Goal: Task Accomplishment & Management: Use online tool/utility

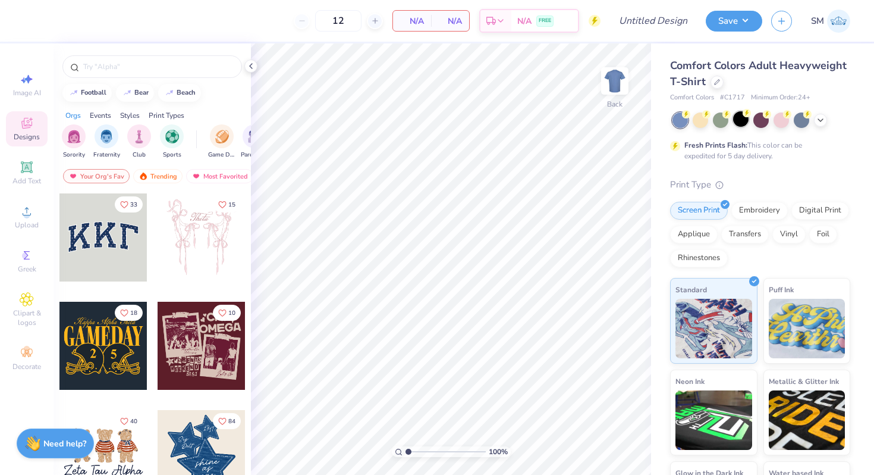
click at [742, 123] on div at bounding box center [740, 118] width 15 height 15
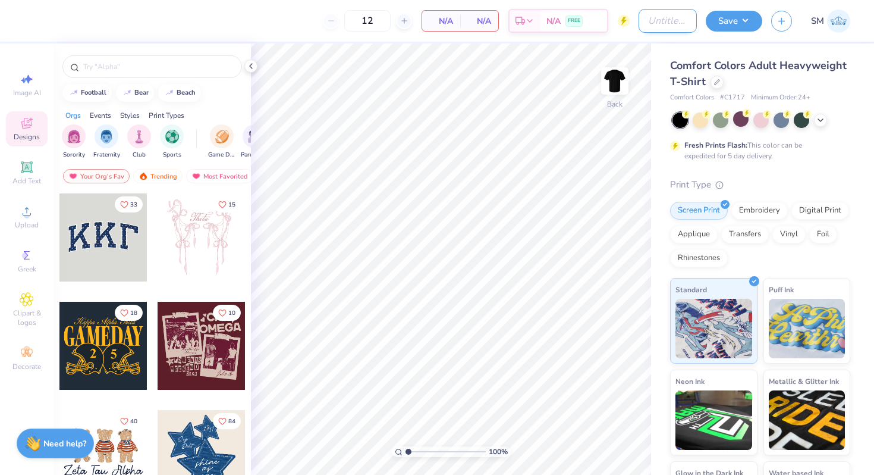
click at [671, 23] on input "Design Title" at bounding box center [668, 21] width 58 height 24
type input "b"
type input "BSU Shirt"
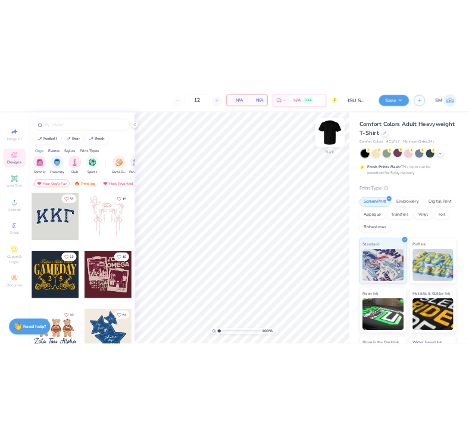
scroll to position [0, 0]
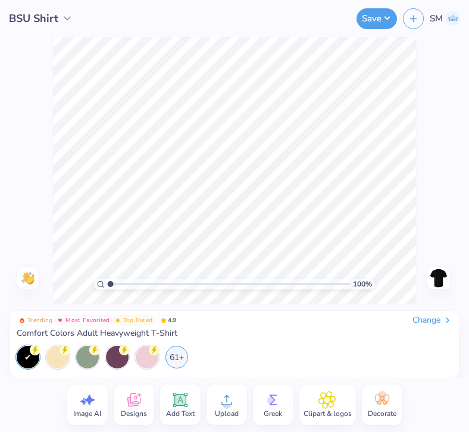
click at [224, 401] on icon at bounding box center [227, 400] width 18 height 18
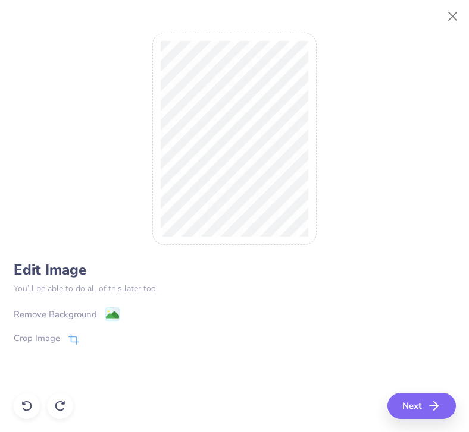
click at [109, 317] on image at bounding box center [111, 315] width 13 height 13
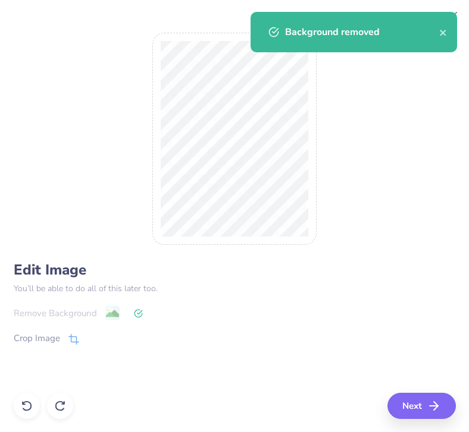
drag, startPoint x: 458, startPoint y: 15, endPoint x: 406, endPoint y: 118, distance: 114.9
click at [406, 118] on body "BSU Shirt Save SM Image AI Designs Add Text Upload Greek Clipart & logos Decora…" at bounding box center [234, 216] width 469 height 432
click at [23, 409] on icon at bounding box center [26, 406] width 10 height 11
click at [416, 403] on button "Next" at bounding box center [423, 406] width 68 height 26
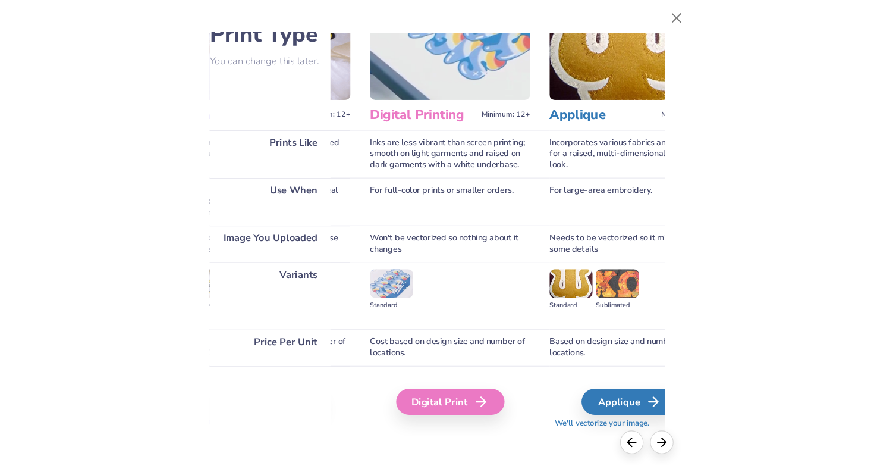
scroll to position [69, 320]
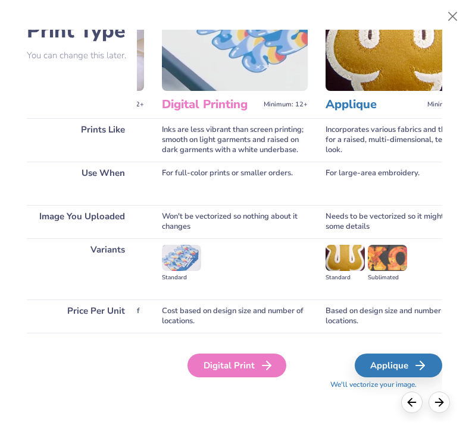
click at [243, 369] on div "Digital Print" at bounding box center [236, 366] width 99 height 24
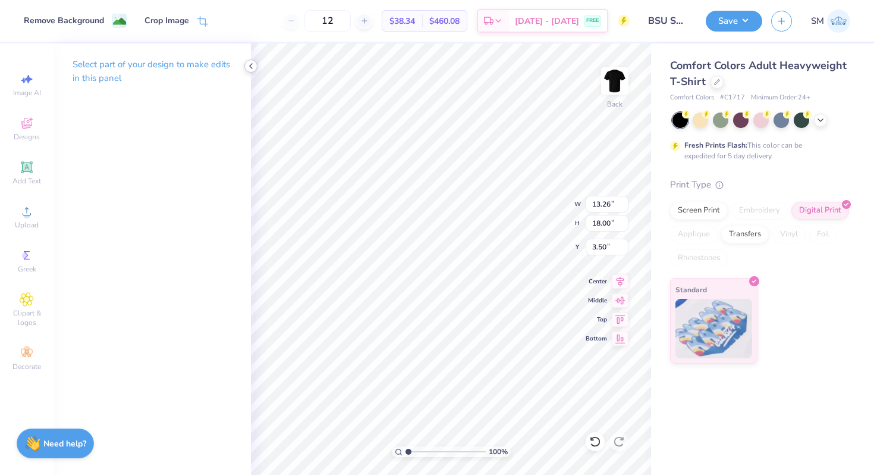
click at [252, 66] on icon at bounding box center [251, 66] width 10 height 10
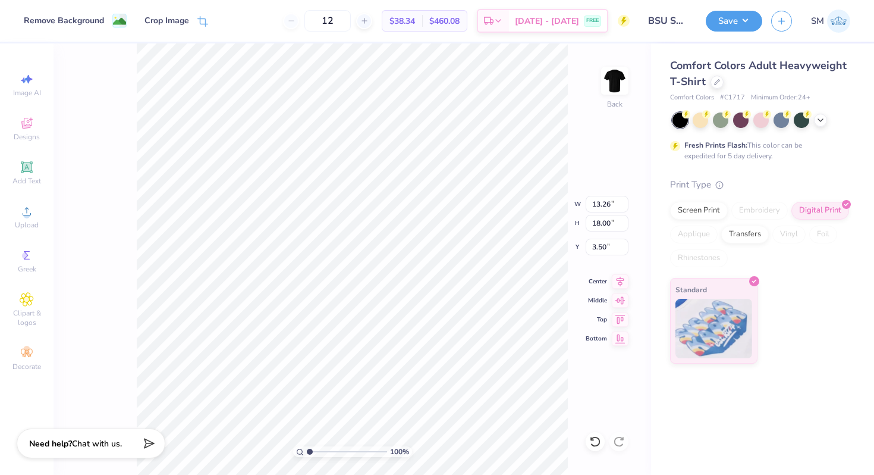
type input "12.72"
type input "17.26"
type input "4.24"
click at [613, 280] on icon at bounding box center [620, 279] width 17 height 14
type input "4.22"
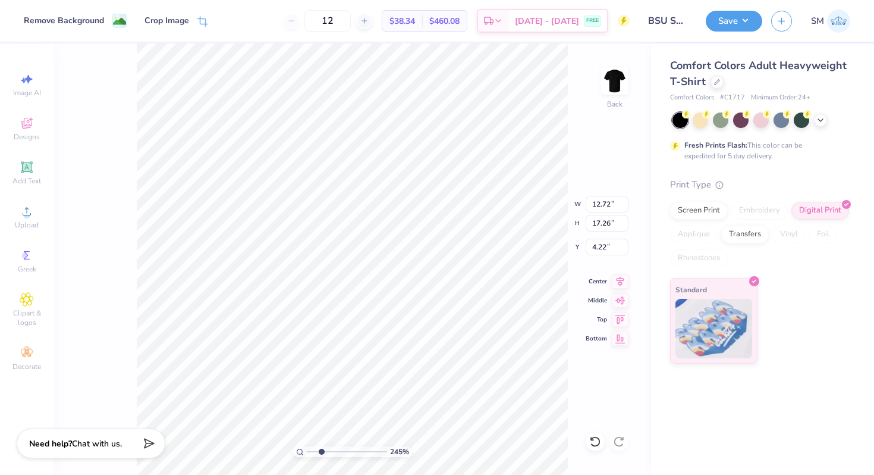
drag, startPoint x: 308, startPoint y: 450, endPoint x: 321, endPoint y: 450, distance: 13.7
type input "2.47"
click at [321, 450] on input "range" at bounding box center [347, 451] width 80 height 11
type input "4.21"
drag, startPoint x: 320, startPoint y: 450, endPoint x: 290, endPoint y: 450, distance: 29.7
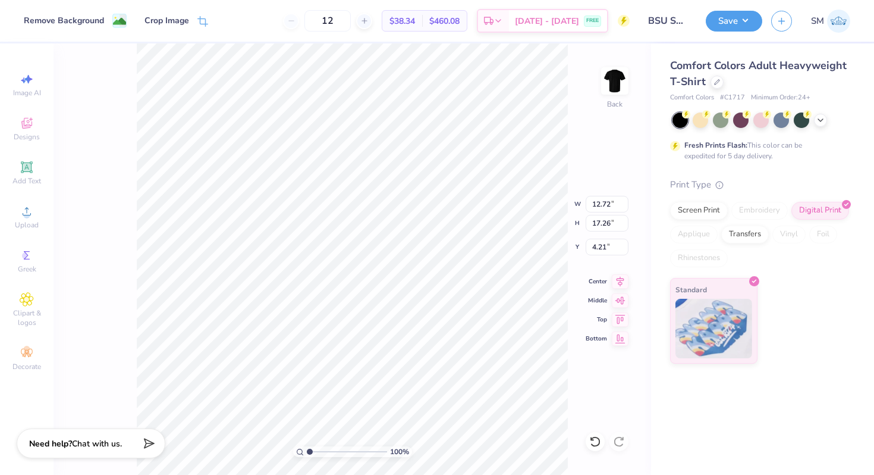
type input "1"
click at [307, 450] on input "range" at bounding box center [347, 451] width 80 height 11
click at [705, 215] on div "Screen Print" at bounding box center [699, 209] width 58 height 18
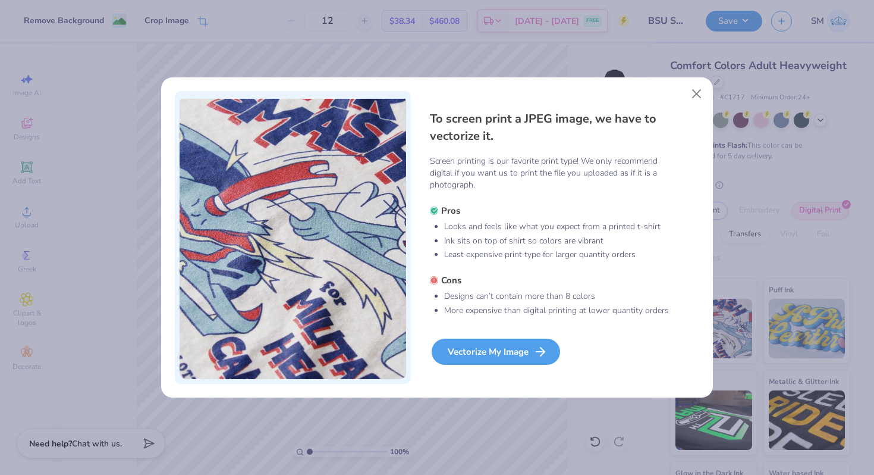
click at [517, 353] on div "Vectorize My Image" at bounding box center [496, 351] width 128 height 26
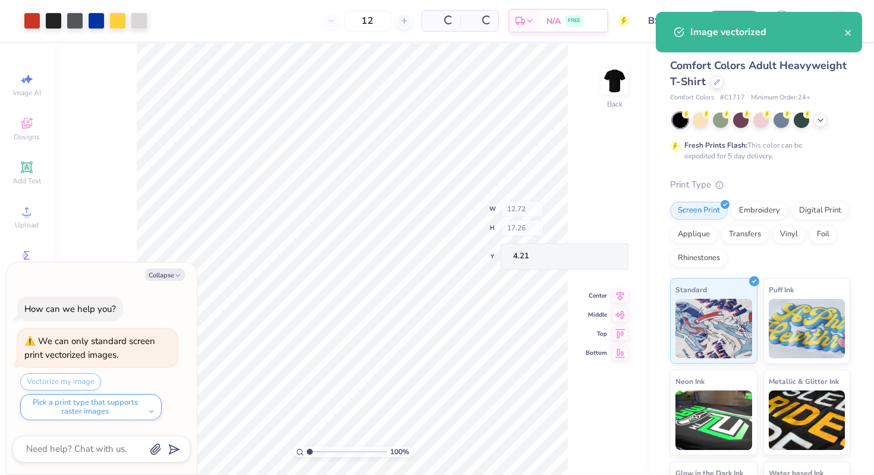
type textarea "x"
drag, startPoint x: 310, startPoint y: 450, endPoint x: 318, endPoint y: 448, distance: 7.9
type input "2.12"
click at [318, 448] on input "range" at bounding box center [347, 451] width 80 height 11
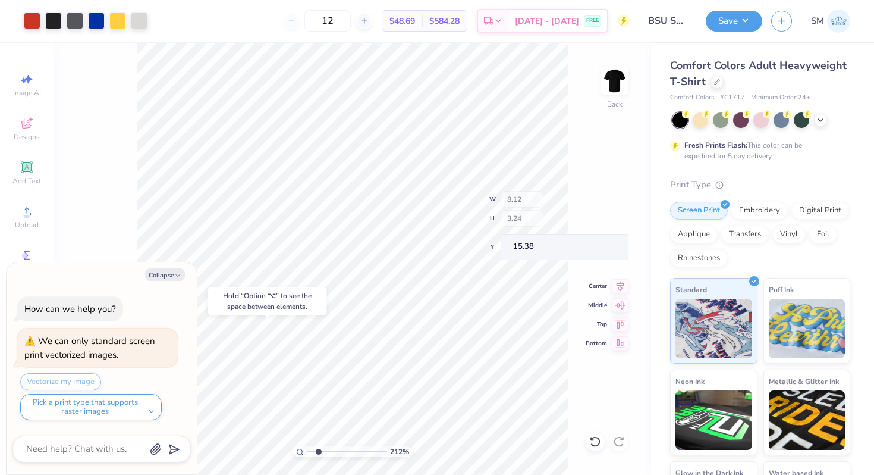
type textarea "x"
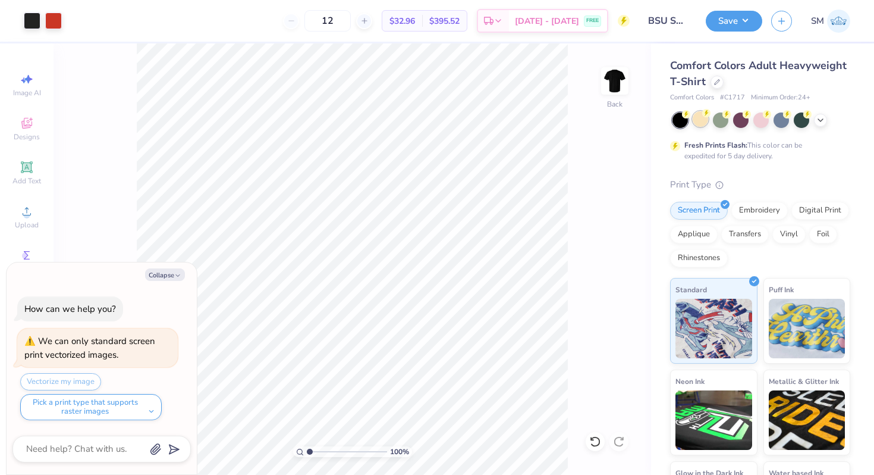
drag, startPoint x: 0, startPoint y: 0, endPoint x: 698, endPoint y: 124, distance: 708.7
click at [698, 124] on div at bounding box center [700, 118] width 15 height 15
type textarea "x"
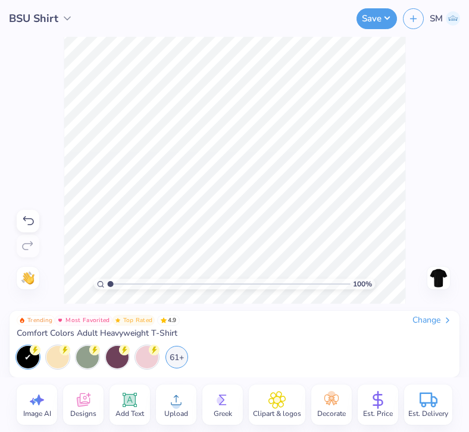
click at [173, 402] on circle at bounding box center [176, 405] width 8 height 8
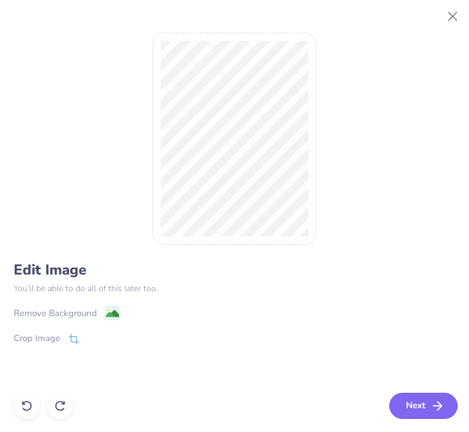
click at [417, 403] on button "Next" at bounding box center [423, 406] width 68 height 26
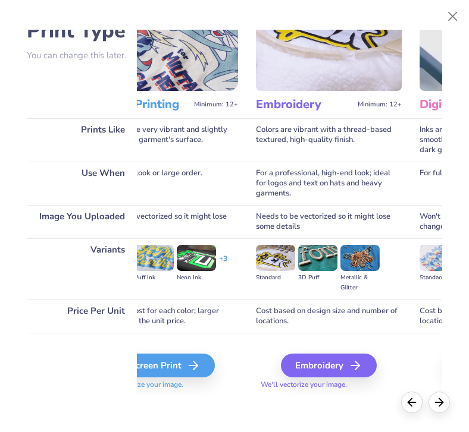
scroll to position [69, 0]
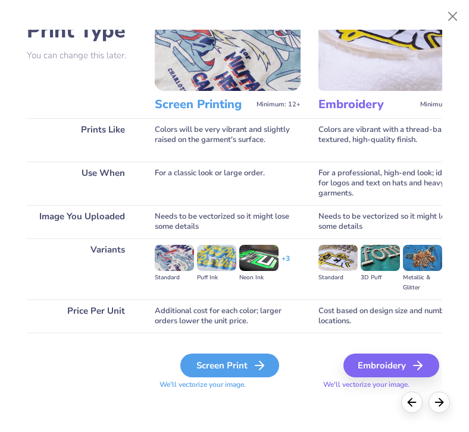
click at [215, 369] on div "Screen Print" at bounding box center [229, 366] width 99 height 24
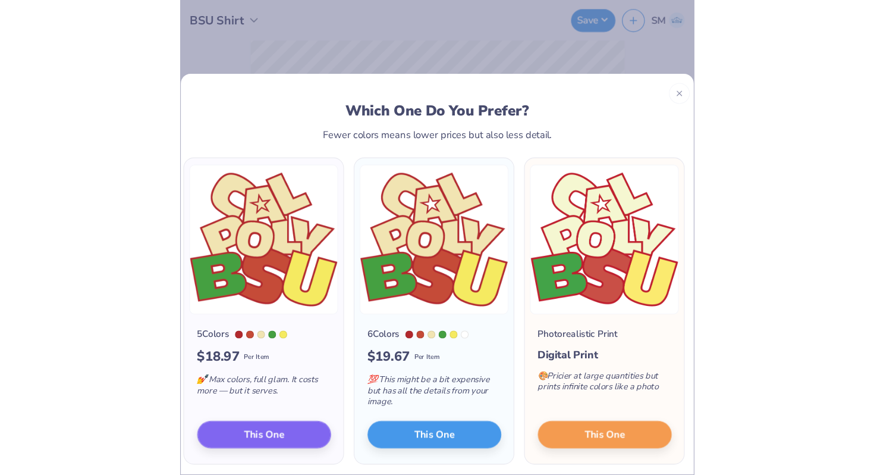
scroll to position [0, 320]
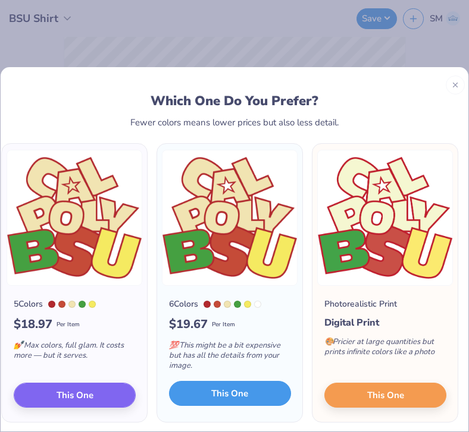
click at [239, 392] on span "This One" at bounding box center [229, 394] width 37 height 14
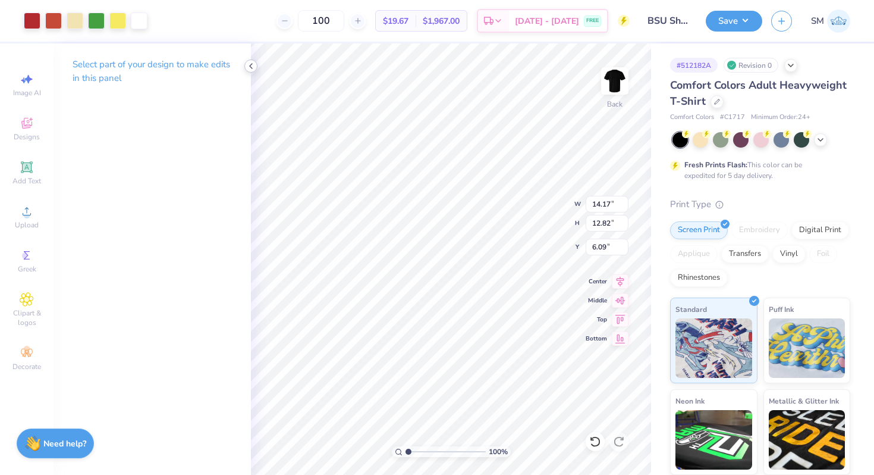
click at [249, 67] on icon at bounding box center [251, 66] width 10 height 10
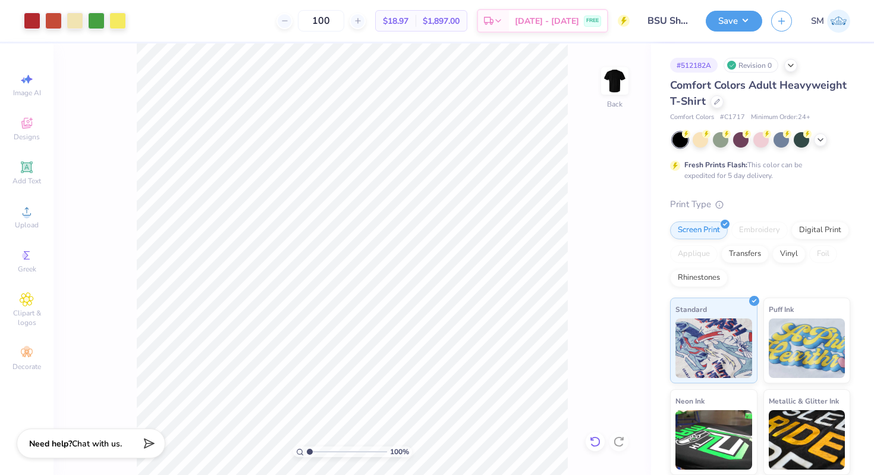
click at [595, 444] on icon at bounding box center [595, 441] width 12 height 12
type input "11.93"
type input "10.79"
click at [625, 277] on icon at bounding box center [620, 279] width 17 height 14
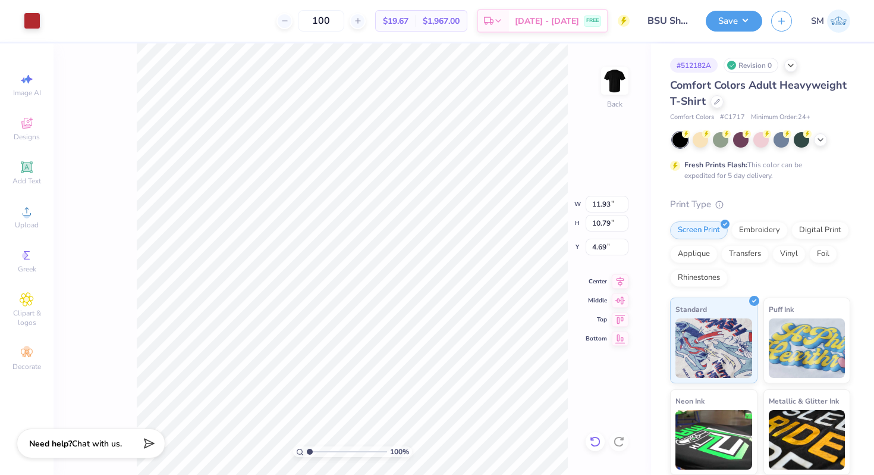
click at [595, 438] on icon at bounding box center [595, 441] width 12 height 12
type input "6.09"
type input "9.73"
click at [595, 438] on icon at bounding box center [595, 441] width 12 height 12
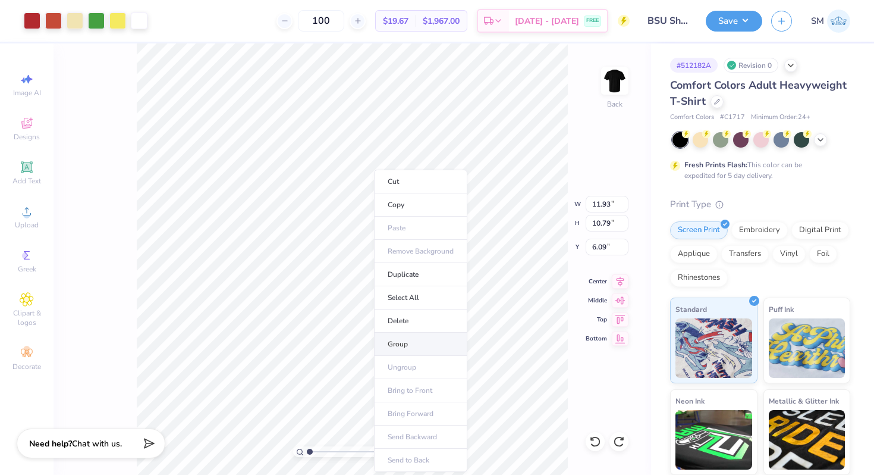
click at [395, 343] on li "Group" at bounding box center [420, 344] width 93 height 23
type input "3.00"
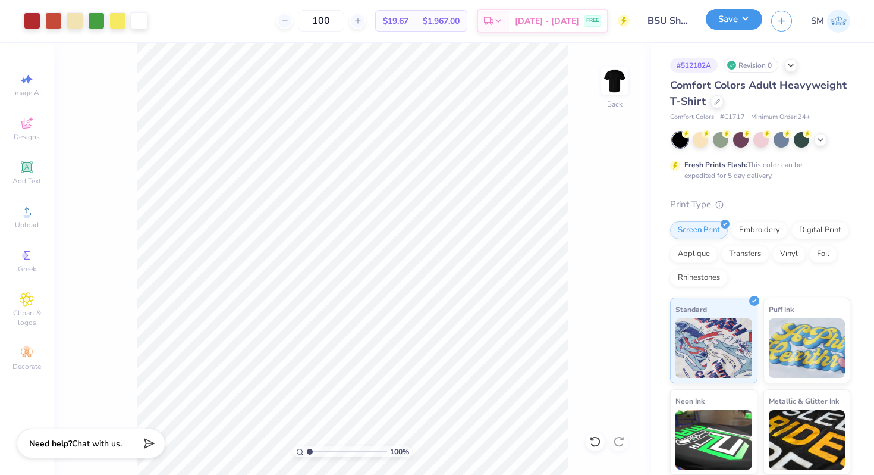
click at [748, 22] on button "Save" at bounding box center [734, 19] width 57 height 21
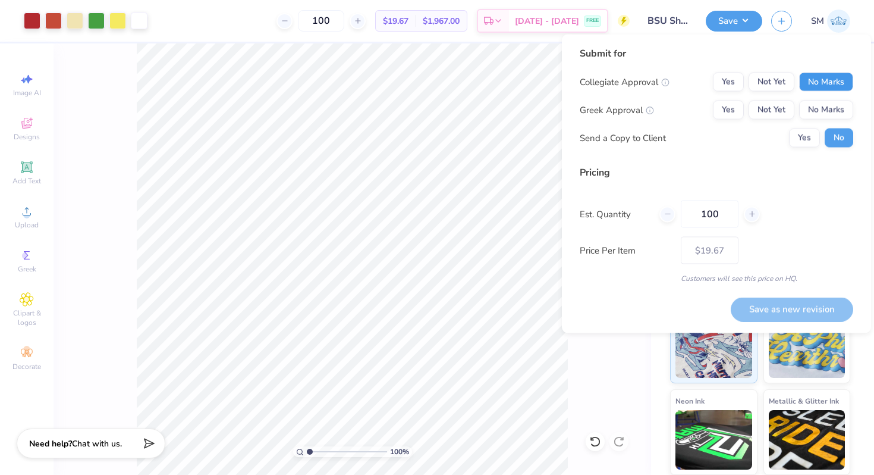
click at [835, 83] on button "No Marks" at bounding box center [826, 82] width 54 height 19
click at [835, 111] on button "No Marks" at bounding box center [826, 110] width 54 height 19
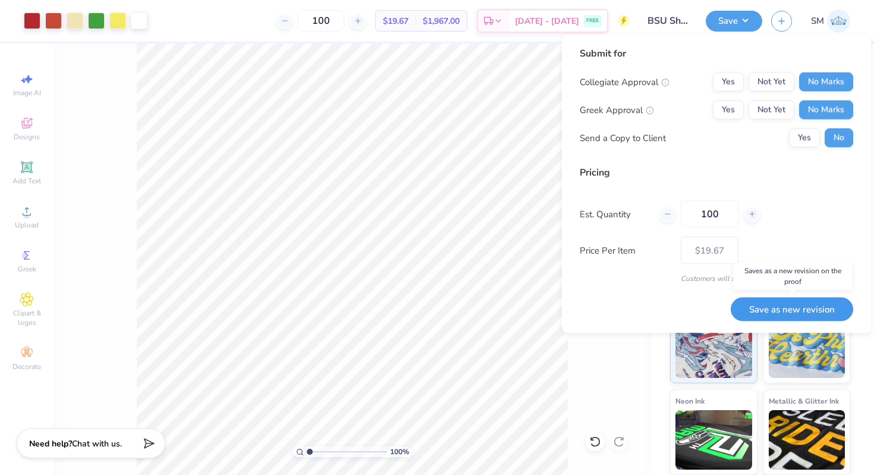
click at [777, 299] on button "Save as new revision" at bounding box center [792, 309] width 123 height 24
type input "$19.67"
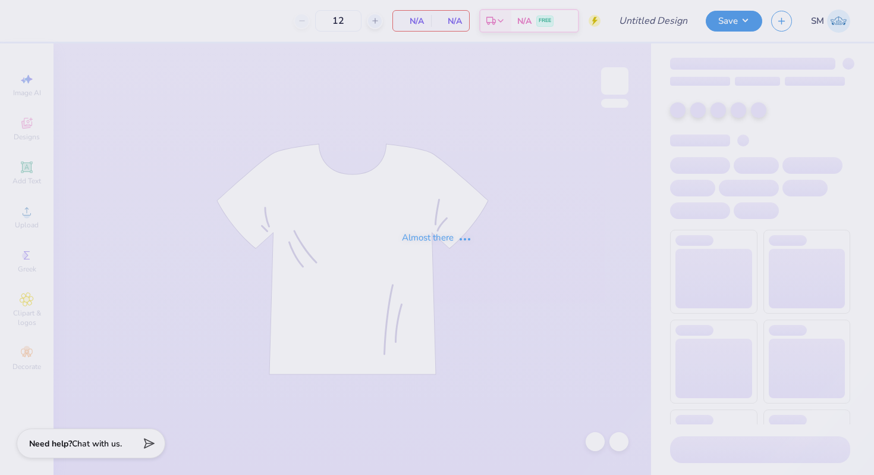
type input "BSU Shirt"
type input "100"
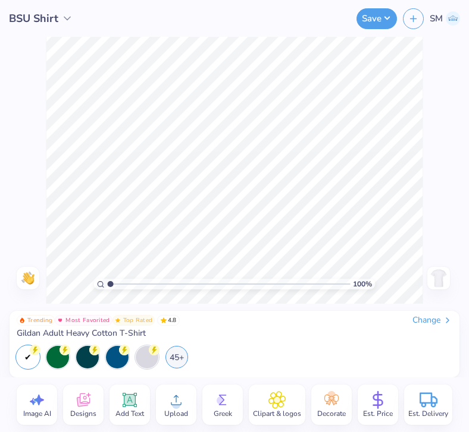
click at [368, 311] on div "BSU Shirt Save SM Image AI Designs Add Text Upload Greek Clipart & logos Decora…" at bounding box center [234, 216] width 469 height 432
click at [177, 401] on icon at bounding box center [176, 400] width 18 height 18
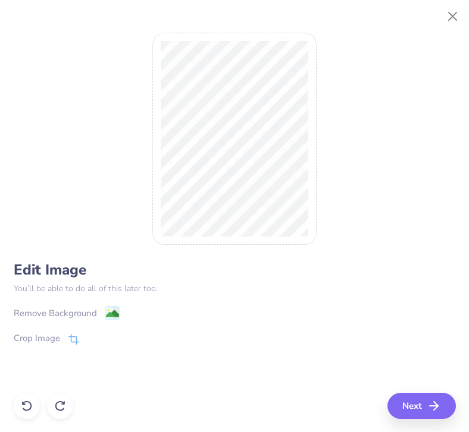
click at [119, 313] on div "Remove Background" at bounding box center [235, 313] width 442 height 15
click at [110, 315] on image at bounding box center [111, 315] width 13 height 13
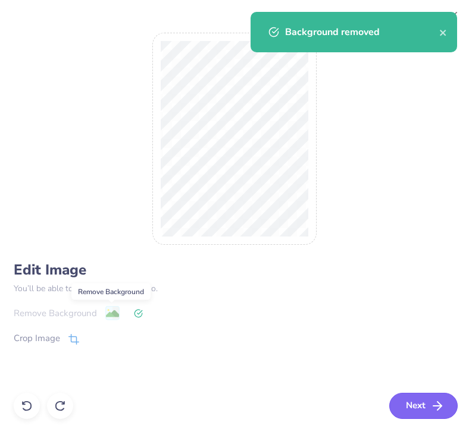
click at [418, 404] on button "Next" at bounding box center [423, 406] width 68 height 26
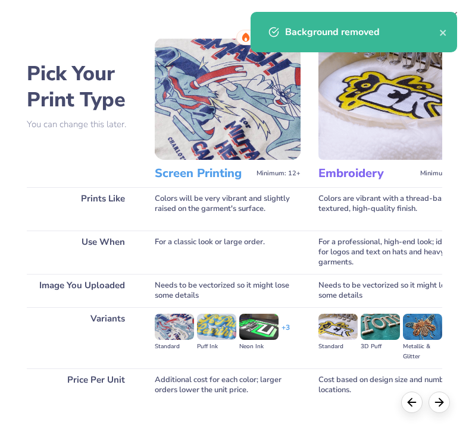
scroll to position [69, 0]
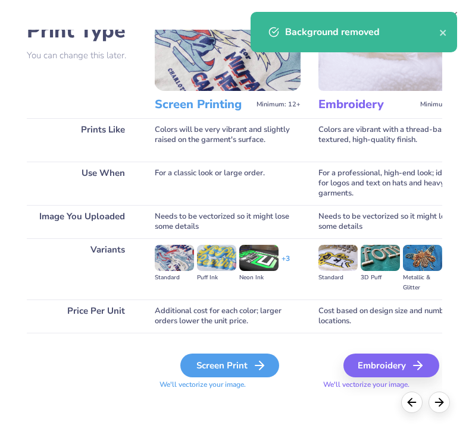
click at [214, 372] on div "Screen Print" at bounding box center [229, 366] width 99 height 24
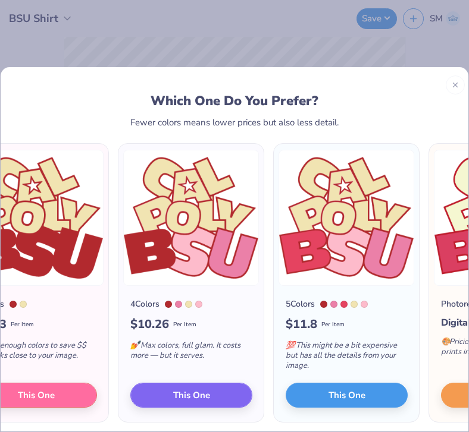
scroll to position [0, 205]
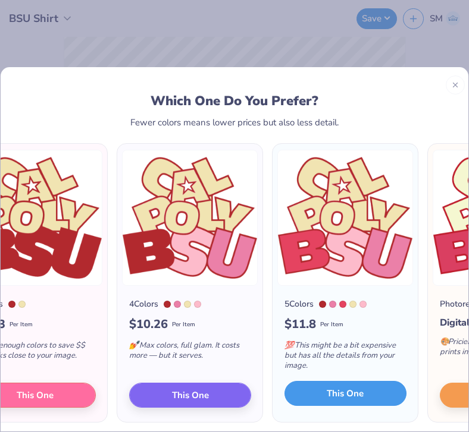
click at [319, 384] on button "This One" at bounding box center [345, 393] width 122 height 25
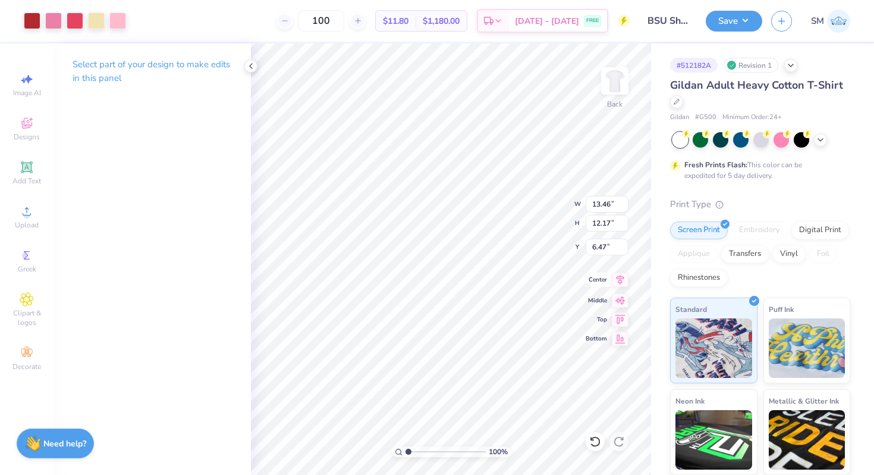
click at [620, 286] on icon at bounding box center [620, 279] width 17 height 14
type input "3.00"
type input "3.89"
type input "7.40"
type input "6.69"
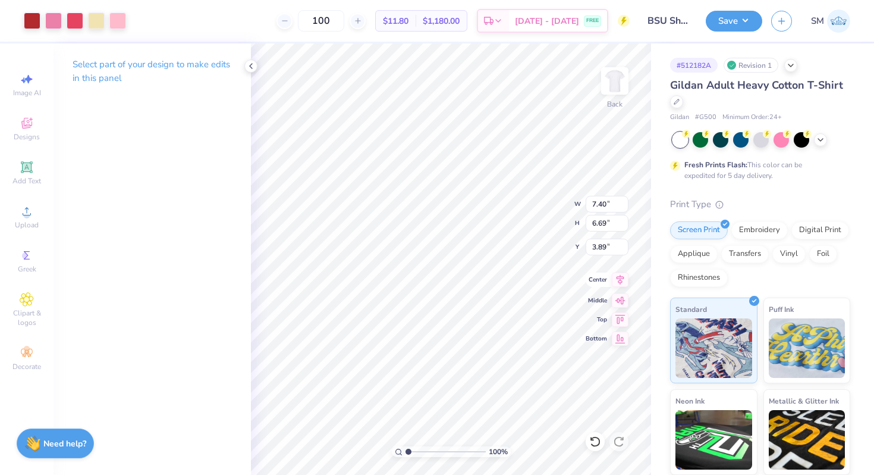
click at [620, 280] on icon at bounding box center [620, 279] width 17 height 14
type input "3.00"
click at [253, 62] on icon at bounding box center [251, 66] width 10 height 10
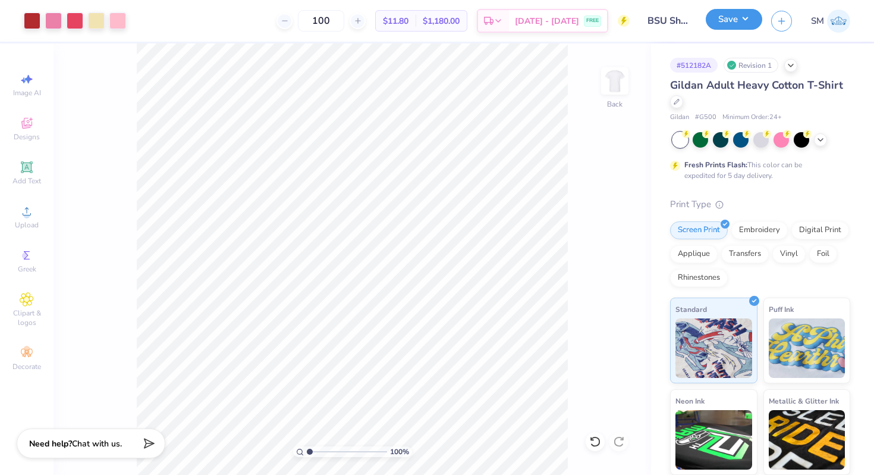
click at [731, 23] on button "Save" at bounding box center [734, 19] width 57 height 21
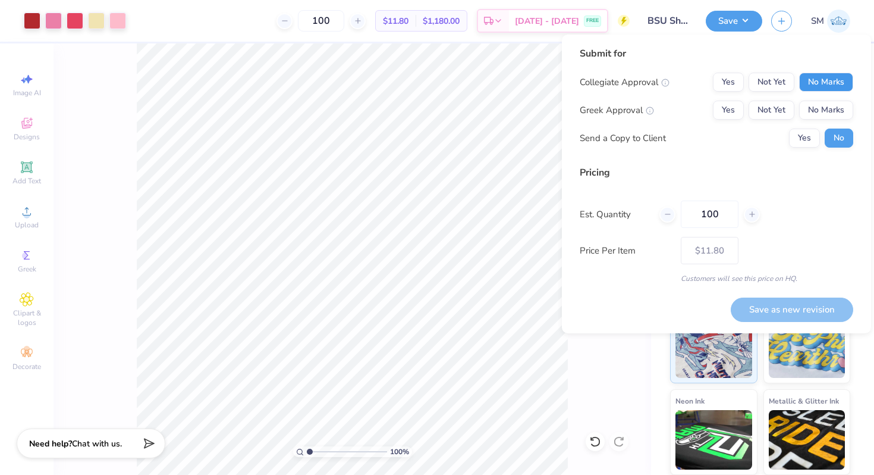
click at [818, 84] on button "No Marks" at bounding box center [826, 82] width 54 height 19
click at [818, 105] on button "No Marks" at bounding box center [826, 110] width 54 height 19
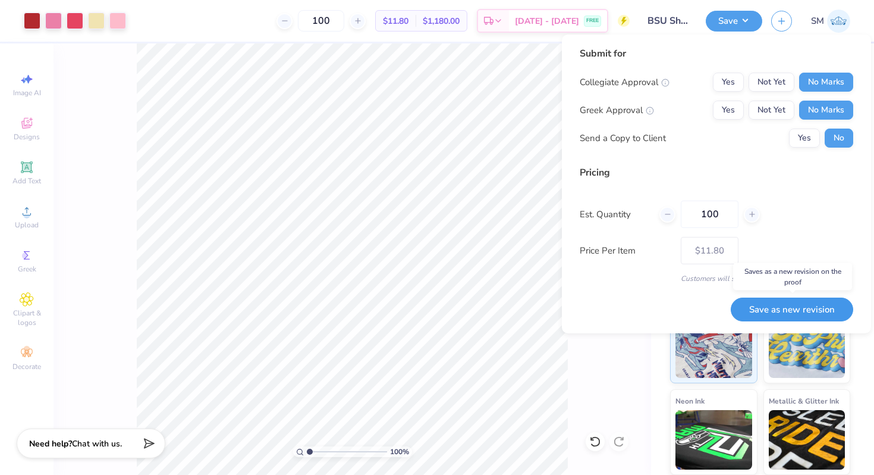
click at [767, 307] on button "Save as new revision" at bounding box center [792, 309] width 123 height 24
type input "$11.80"
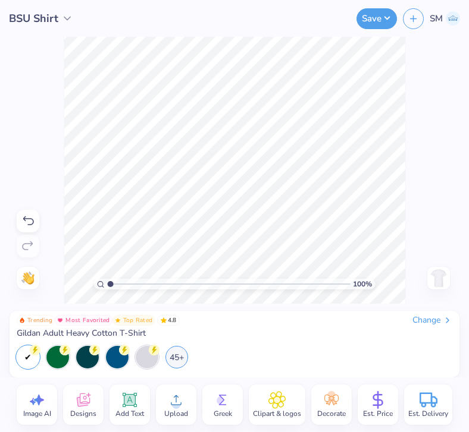
click at [177, 398] on icon at bounding box center [176, 400] width 18 height 18
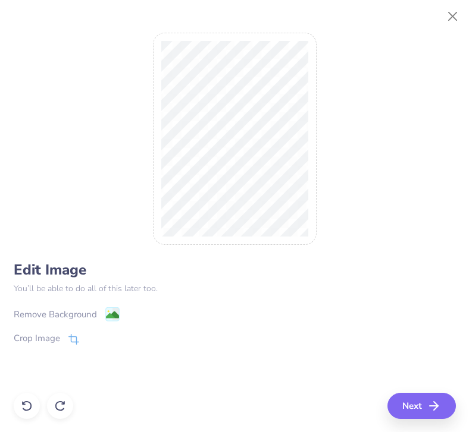
click at [109, 313] on image at bounding box center [111, 315] width 13 height 13
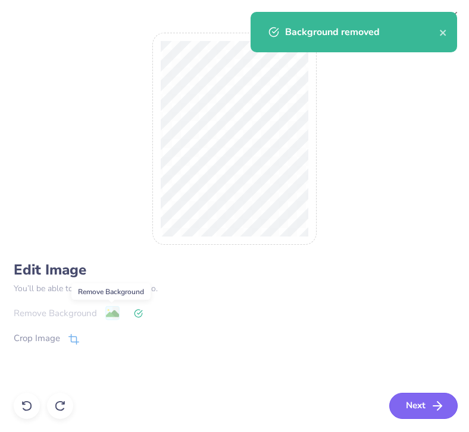
click at [422, 404] on button "Next" at bounding box center [423, 406] width 68 height 26
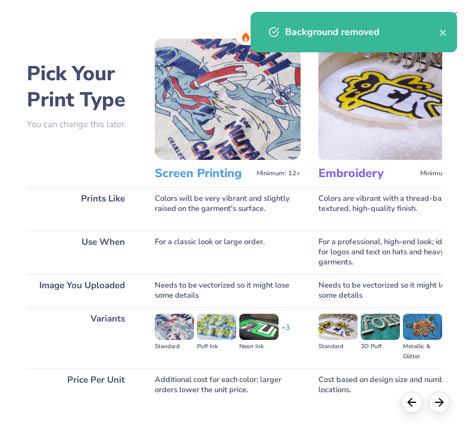
scroll to position [69, 0]
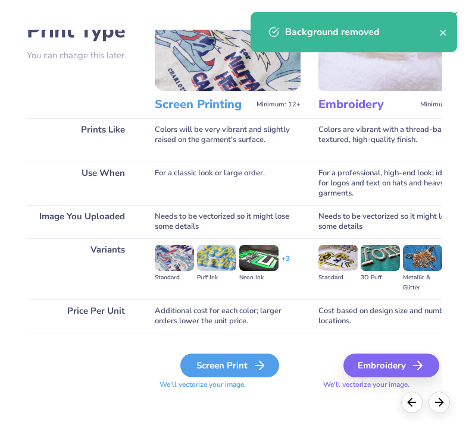
click at [248, 375] on div "Screen Print" at bounding box center [229, 366] width 99 height 24
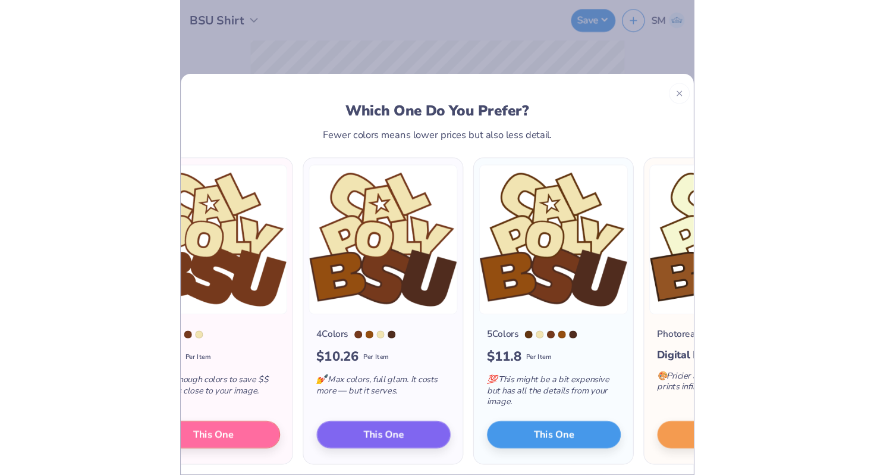
scroll to position [0, 211]
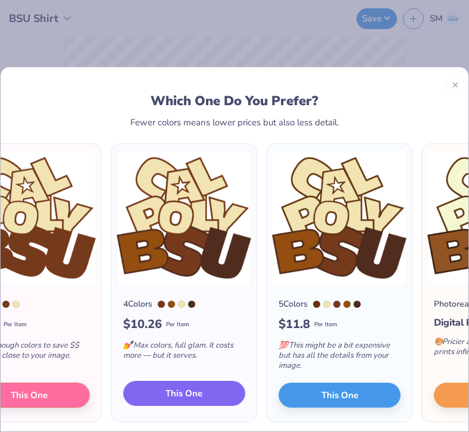
click at [190, 399] on span "This One" at bounding box center [183, 394] width 37 height 14
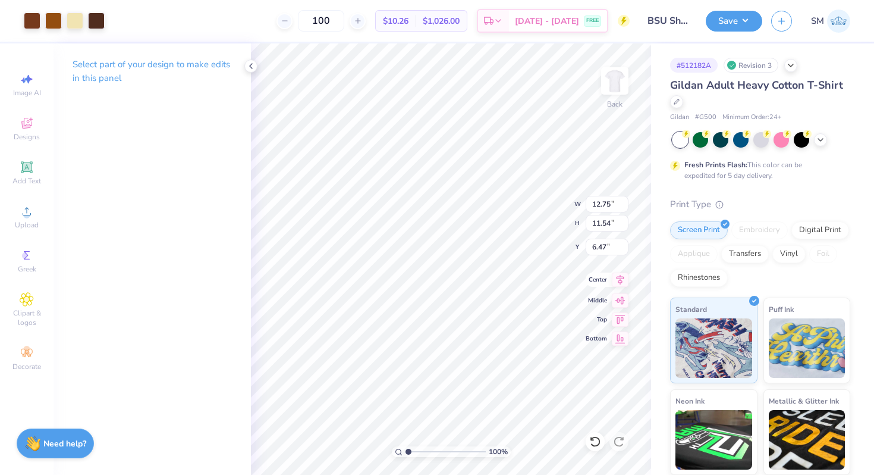
click at [620, 306] on div "100 % Back W 12.75 12.75 " H 11.54 11.54 " Y 6.47 6.47 " Center Middle Top Bott…" at bounding box center [451, 258] width 400 height 431
click at [253, 66] on icon at bounding box center [251, 66] width 10 height 10
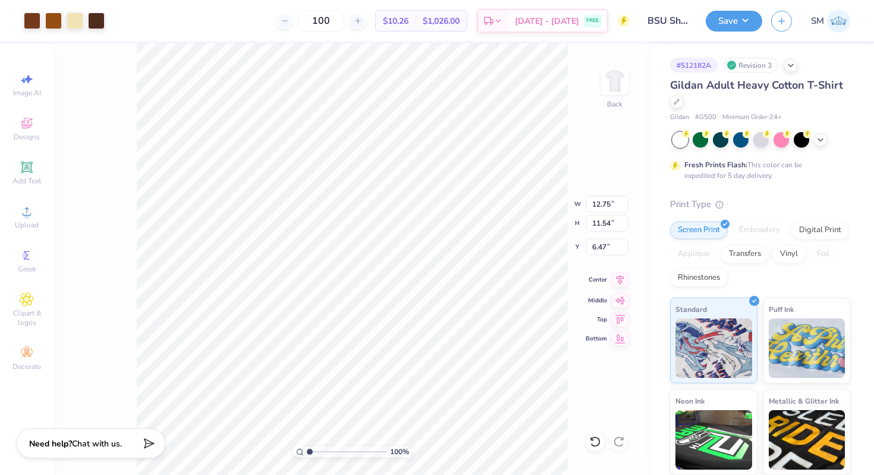
click at [622, 280] on icon at bounding box center [620, 279] width 17 height 14
click at [619, 89] on img at bounding box center [615, 81] width 48 height 48
type input "3.00"
type input "13.12"
type input "11.87"
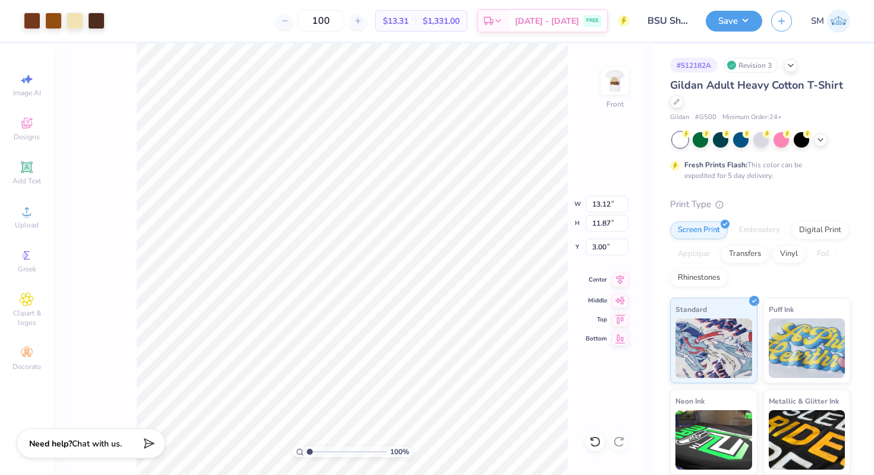
click at [622, 281] on icon at bounding box center [621, 280] width 8 height 10
click at [615, 91] on img at bounding box center [615, 81] width 48 height 48
type input "17.46"
type input "12.75"
type input "4.97"
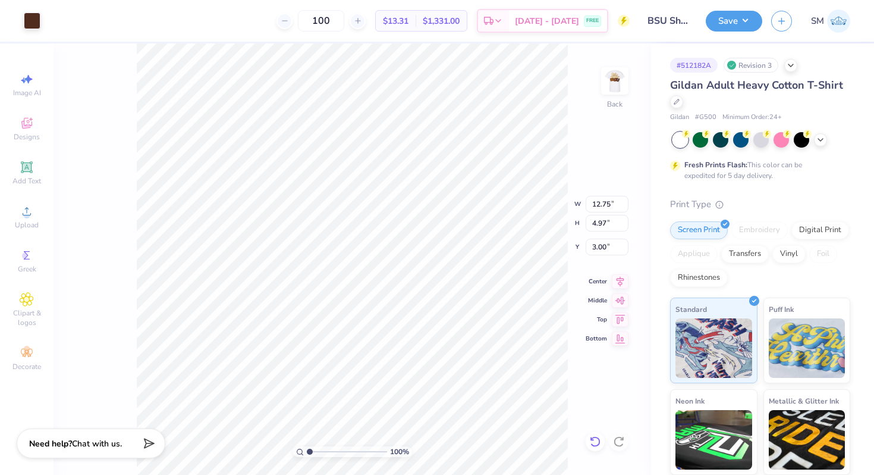
click at [597, 438] on icon at bounding box center [595, 441] width 12 height 12
type input "13.05"
click at [597, 438] on icon at bounding box center [595, 441] width 12 height 12
type input "6.47"
click at [601, 439] on div at bounding box center [595, 441] width 19 height 19
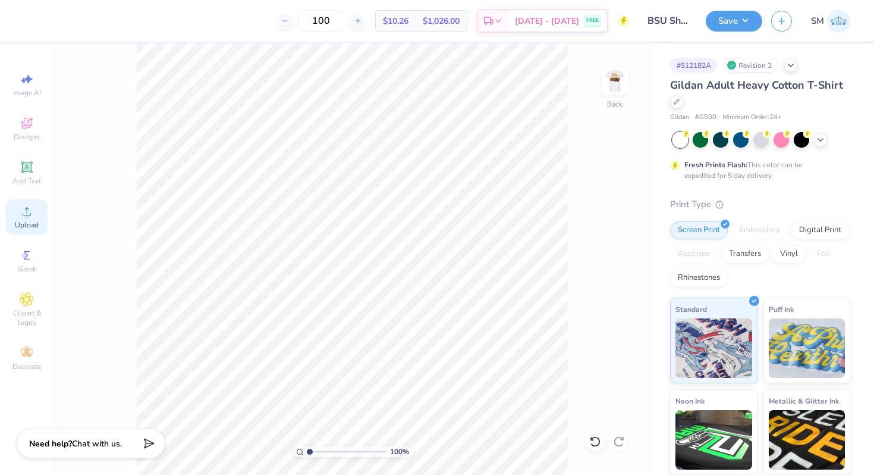
click at [26, 215] on icon at bounding box center [27, 211] width 14 height 14
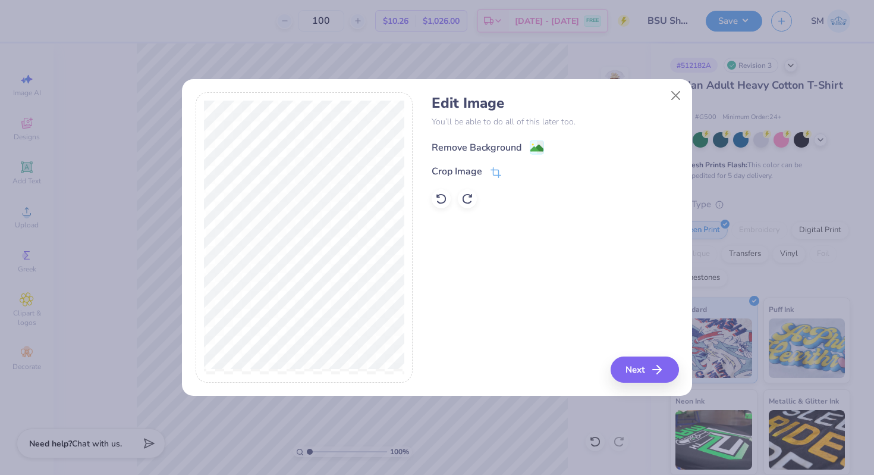
click at [533, 149] on image at bounding box center [537, 148] width 13 height 13
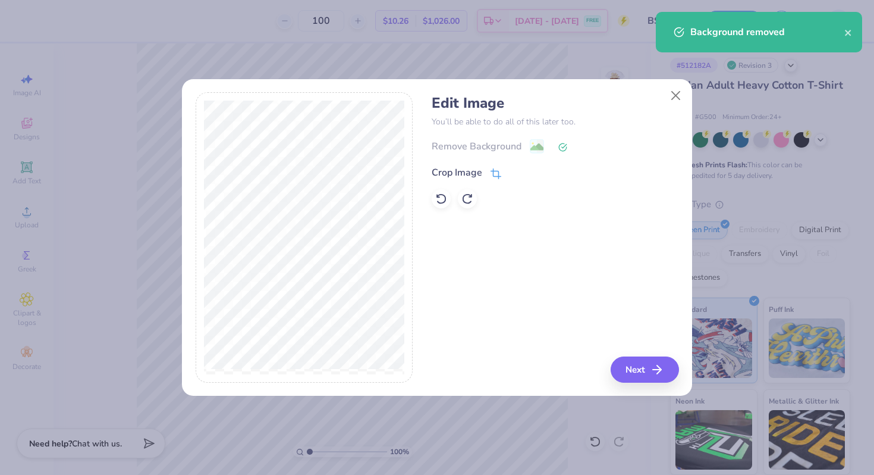
click at [496, 175] on icon at bounding box center [496, 173] width 11 height 11
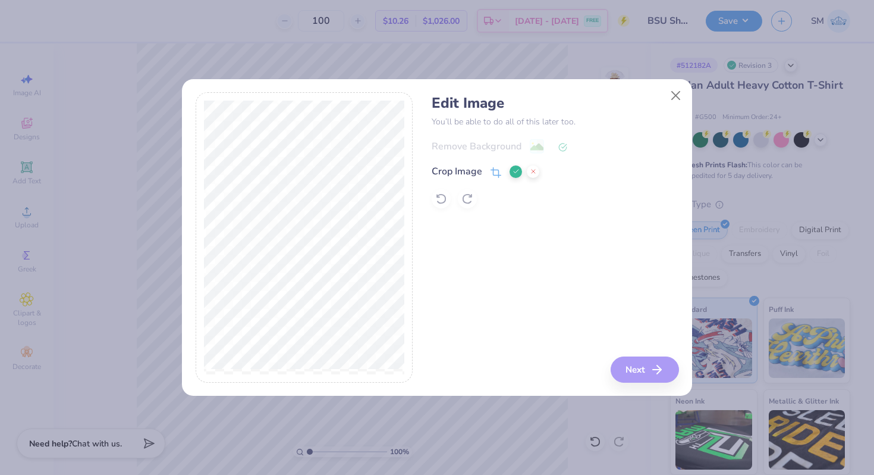
click at [181, 225] on div "Edit Image You’ll be able to do all of this later too. Remove Background Crop I…" at bounding box center [437, 238] width 512 height 318
click at [515, 171] on icon at bounding box center [516, 171] width 7 height 7
click at [494, 172] on icon at bounding box center [496, 173] width 11 height 11
click at [512, 171] on button at bounding box center [516, 171] width 12 height 12
click at [680, 99] on button "Close" at bounding box center [676, 95] width 23 height 23
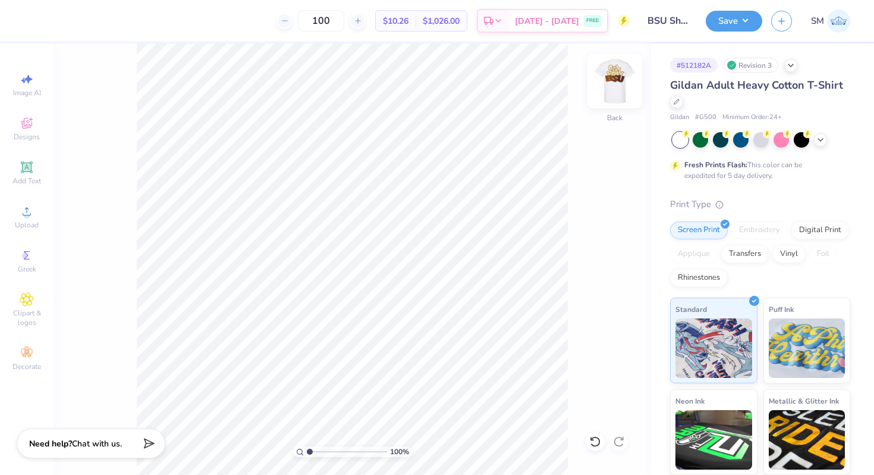
click at [620, 90] on img at bounding box center [615, 81] width 48 height 48
click at [27, 171] on icon at bounding box center [27, 167] width 14 height 14
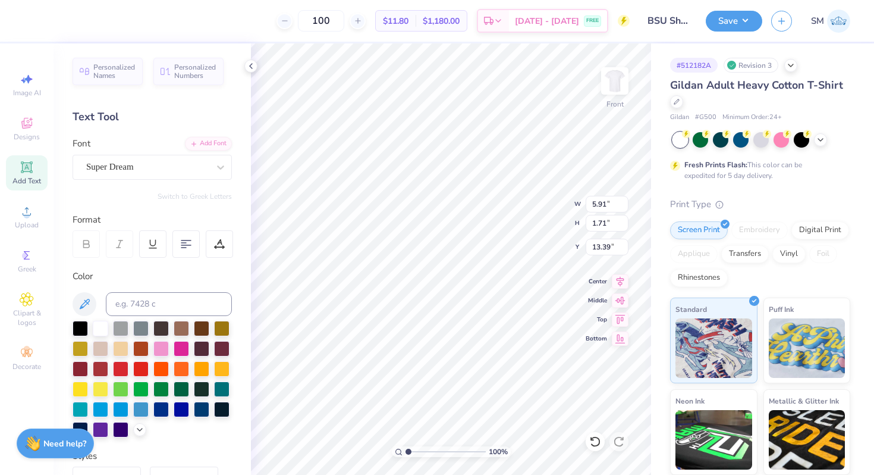
type input "16.93"
type textarea "B"
click at [89, 296] on button at bounding box center [85, 304] width 24 height 24
type input "1.49"
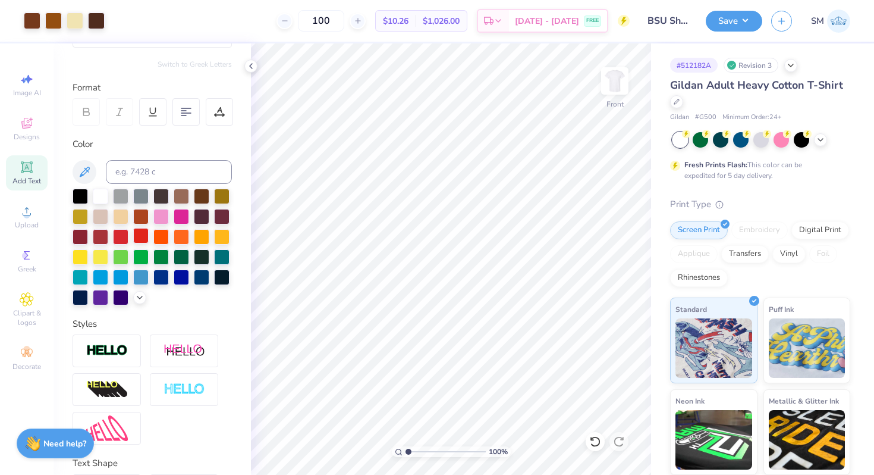
scroll to position [217, 0]
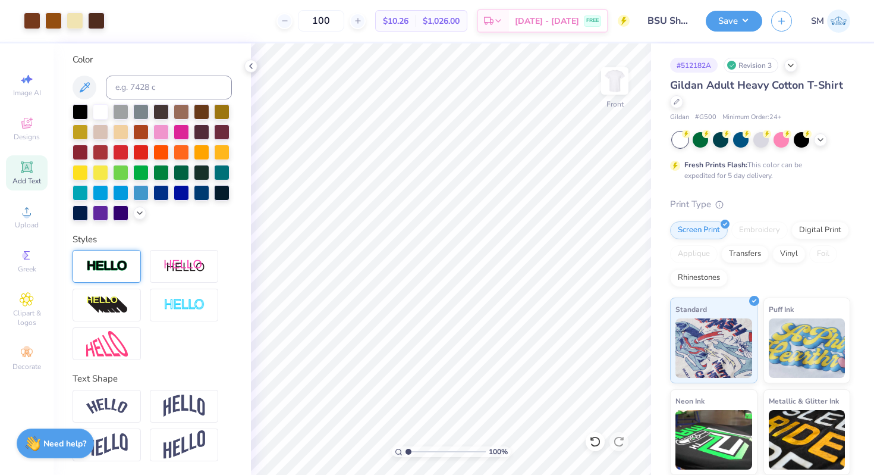
click at [117, 278] on div at bounding box center [107, 266] width 68 height 33
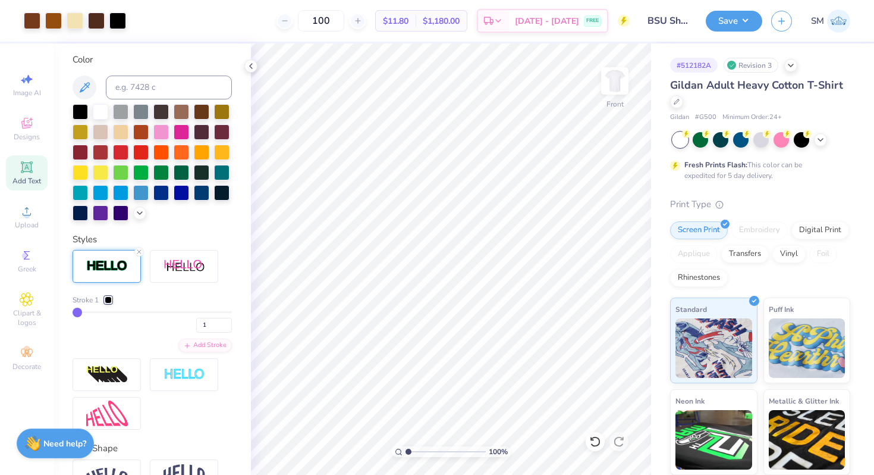
click at [110, 297] on div at bounding box center [108, 299] width 7 height 7
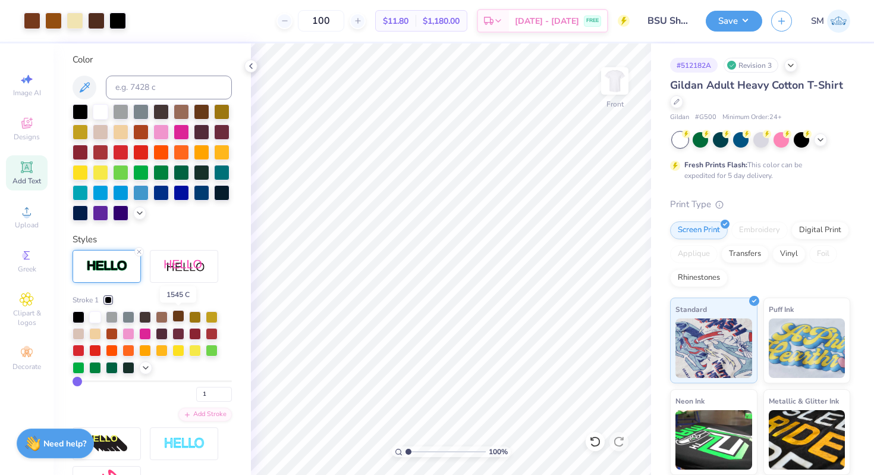
click at [179, 317] on div at bounding box center [178, 316] width 12 height 12
type input "2"
type input "3"
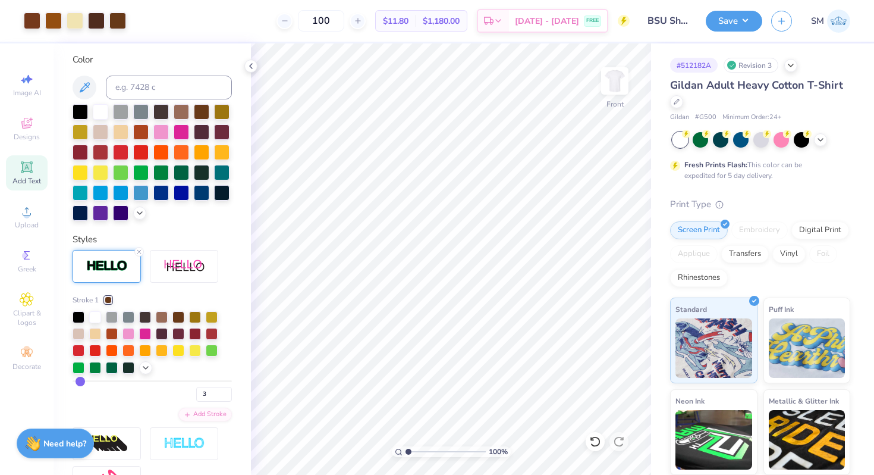
type input "4"
type input "5"
type input "6"
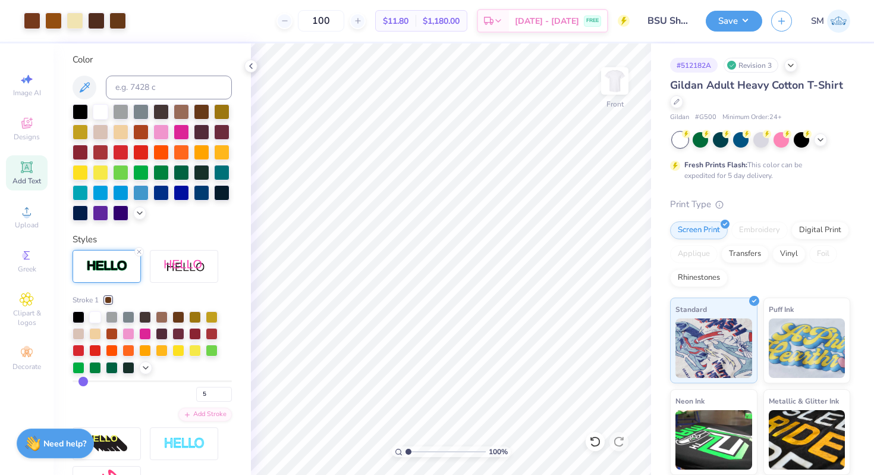
type input "6"
drag, startPoint x: 77, startPoint y: 378, endPoint x: 84, endPoint y: 378, distance: 7.2
type input "6"
click at [84, 380] on input "range" at bounding box center [152, 381] width 159 height 2
type input "5"
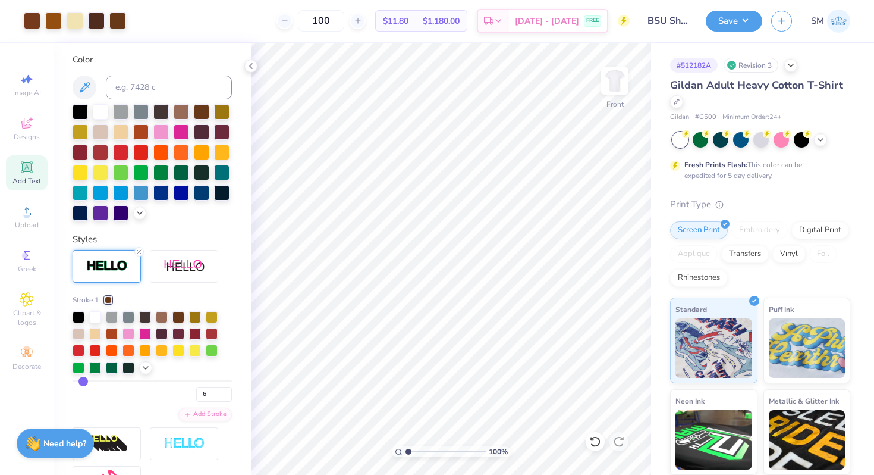
type input "5"
type input "4"
type input "3"
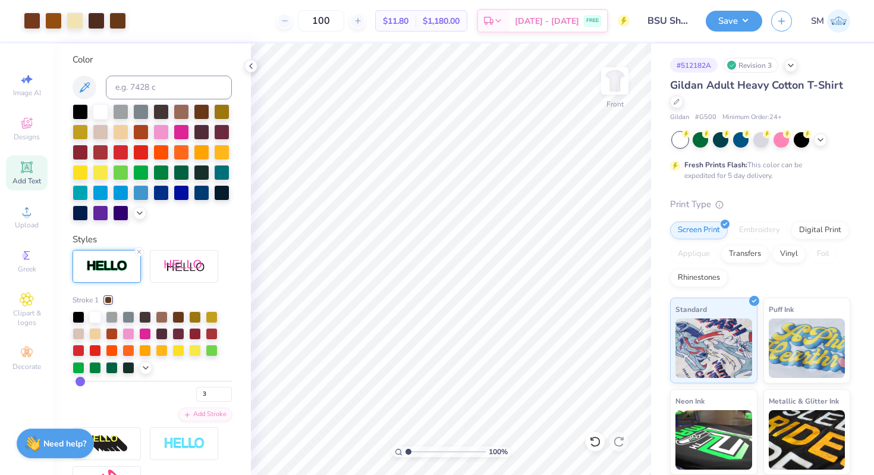
type input "3"
click at [80, 381] on input "range" at bounding box center [152, 381] width 159 height 2
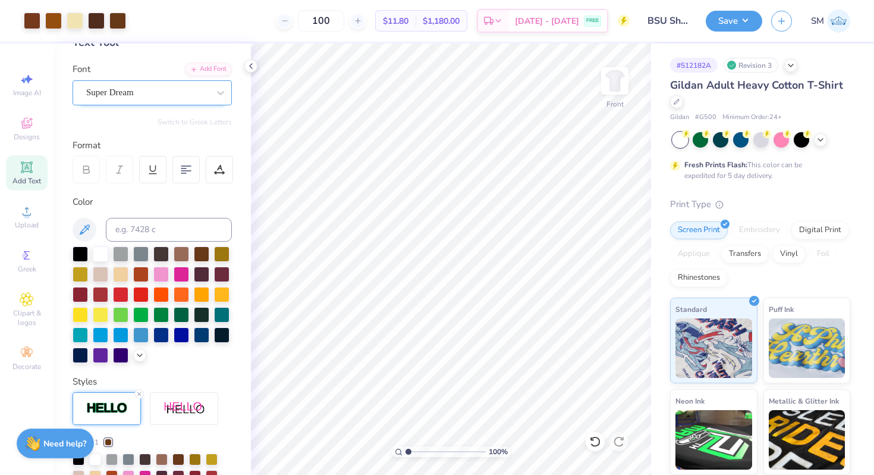
click at [150, 102] on div "Super Dream" at bounding box center [152, 92] width 159 height 25
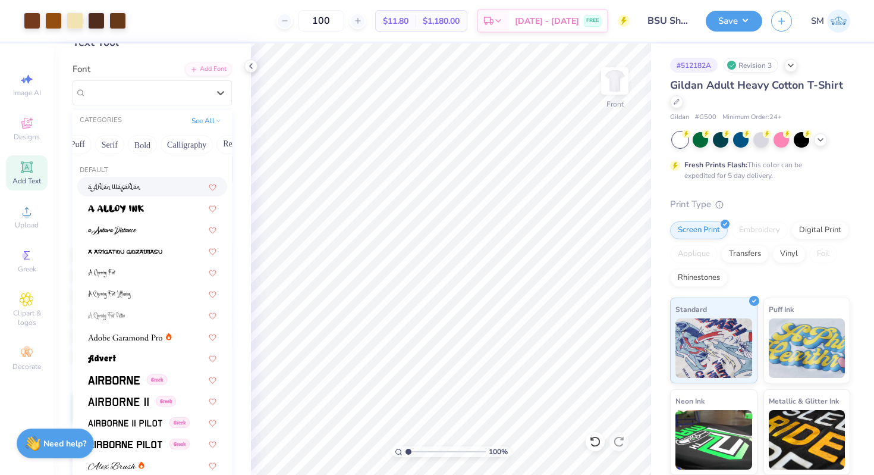
scroll to position [0, 131]
click at [126, 145] on button "Bold" at bounding box center [119, 144] width 29 height 19
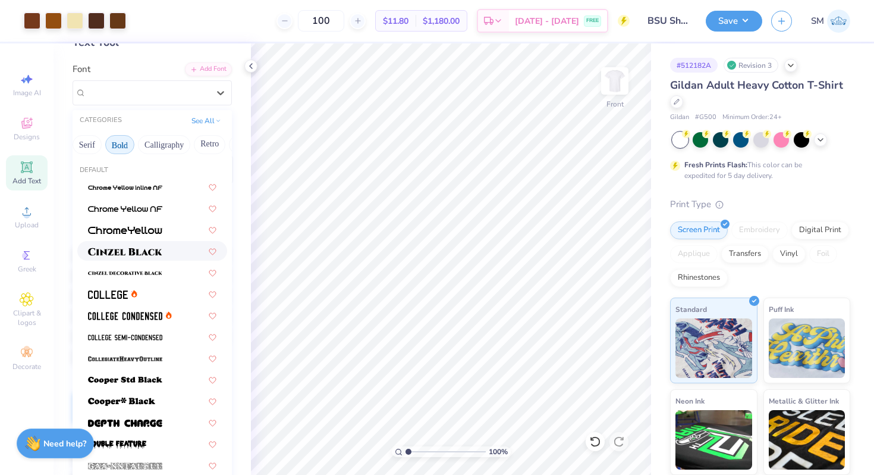
click at [132, 249] on img at bounding box center [125, 251] width 74 height 8
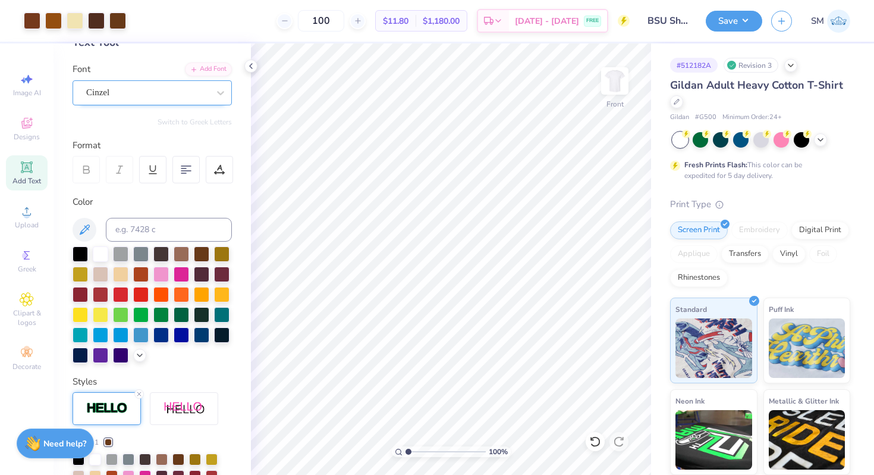
click at [155, 87] on div "Cinzel" at bounding box center [147, 92] width 125 height 18
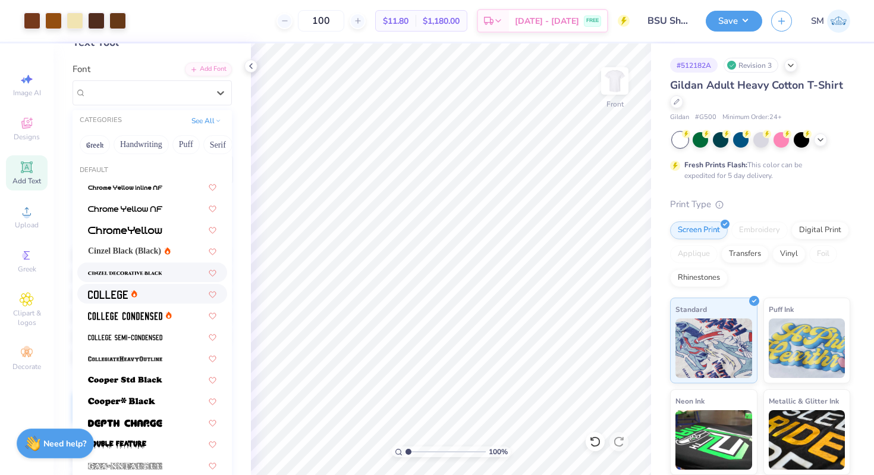
scroll to position [78, 0]
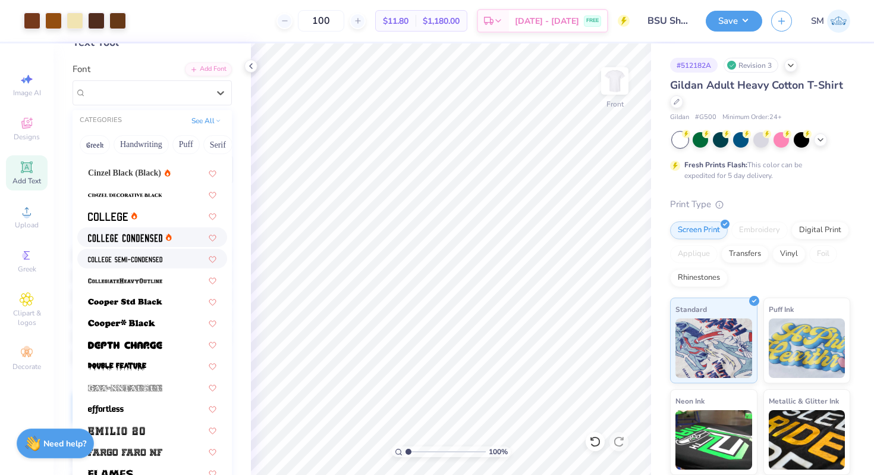
click at [148, 234] on img at bounding box center [125, 238] width 74 height 8
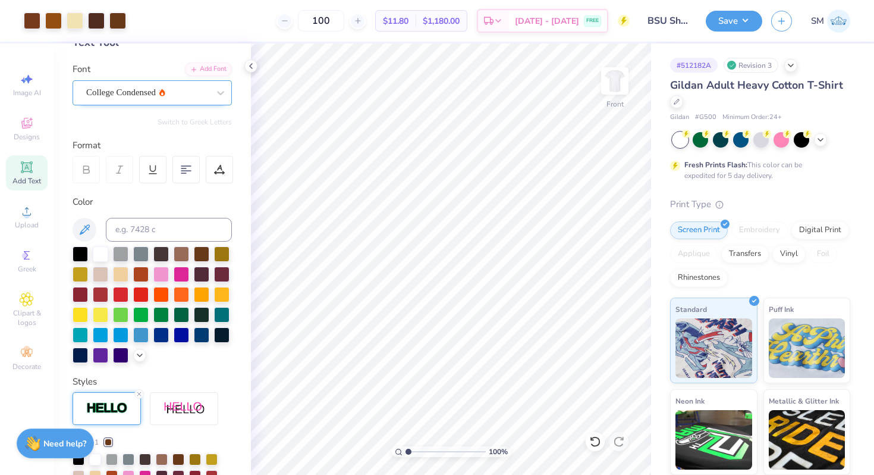
click at [149, 95] on div "College Condensed" at bounding box center [147, 92] width 125 height 18
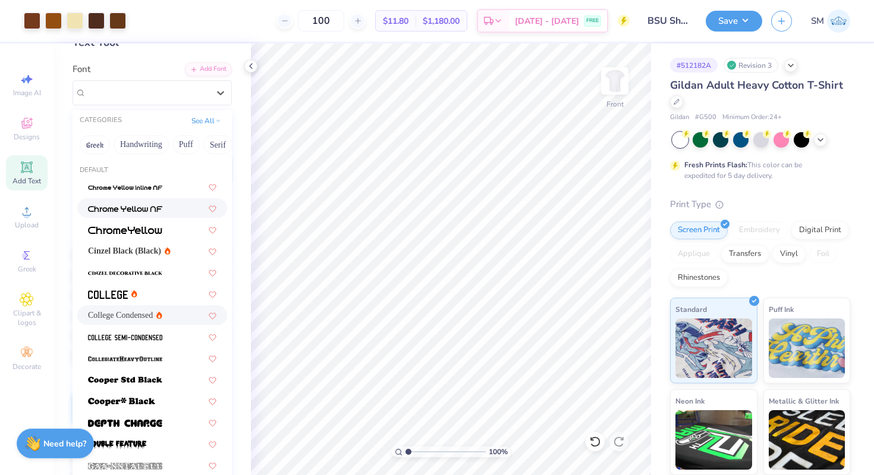
scroll to position [172, 0]
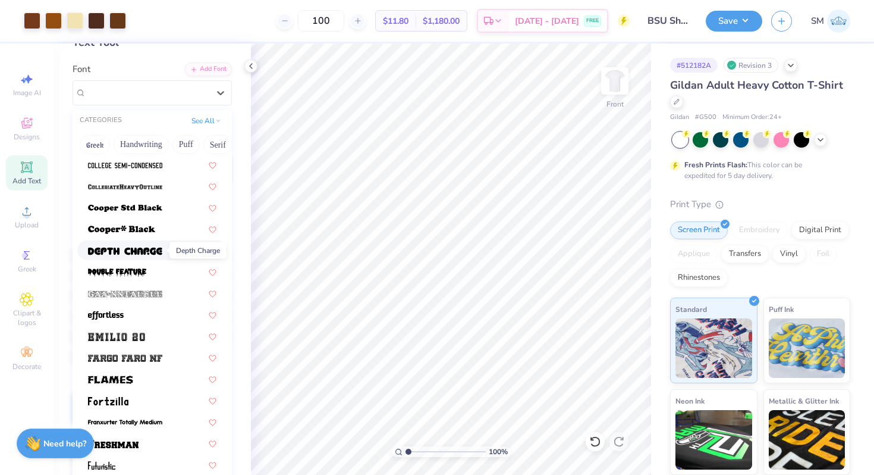
click at [134, 249] on img at bounding box center [125, 251] width 74 height 8
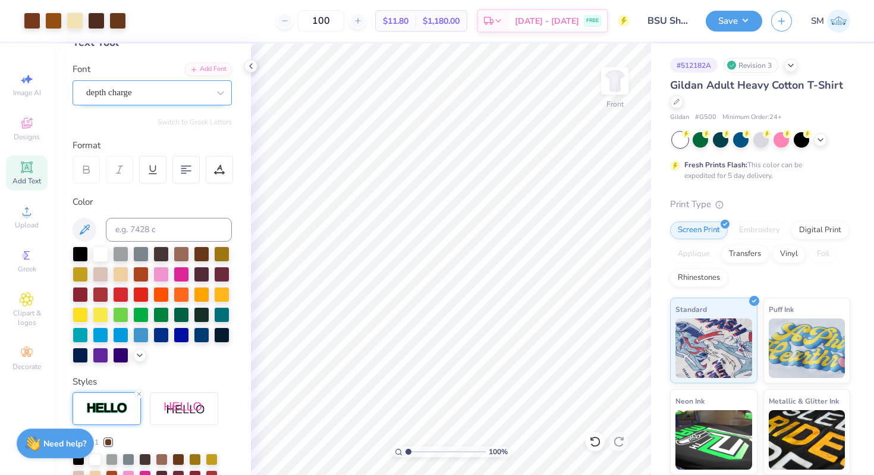
click at [153, 95] on div "depth charge" at bounding box center [147, 92] width 125 height 18
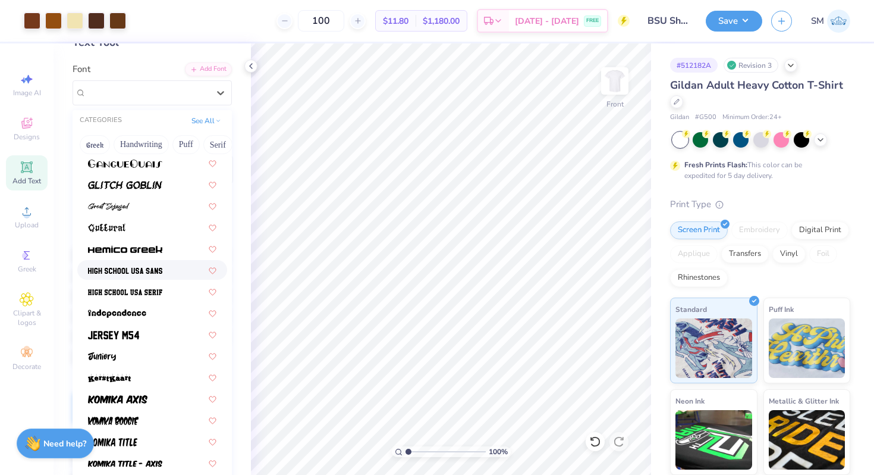
scroll to position [555, 0]
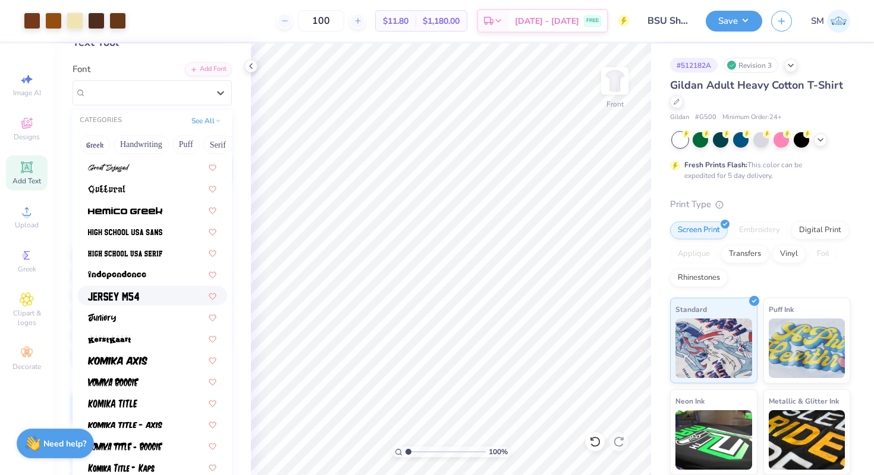
click at [115, 291] on span at bounding box center [113, 295] width 51 height 12
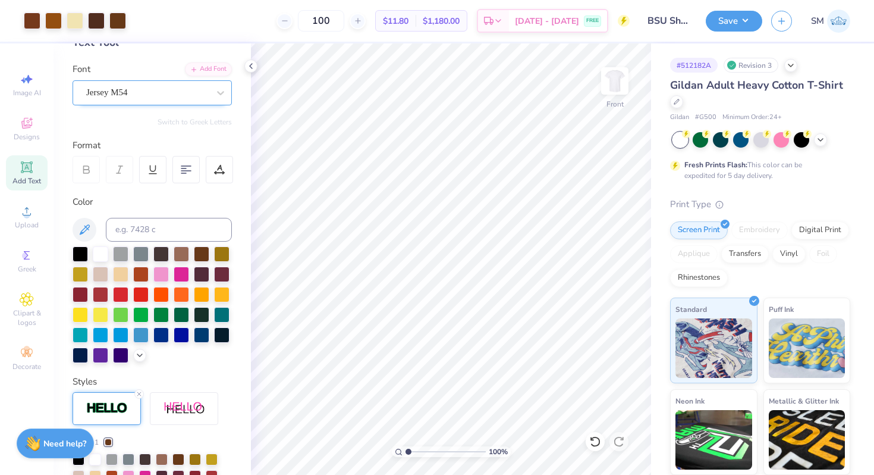
click at [135, 90] on div "Jersey M54" at bounding box center [147, 92] width 125 height 18
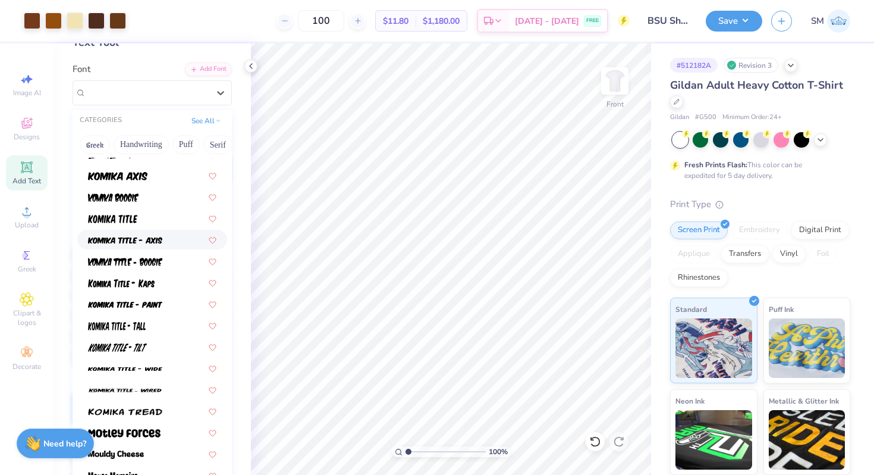
scroll to position [732, 0]
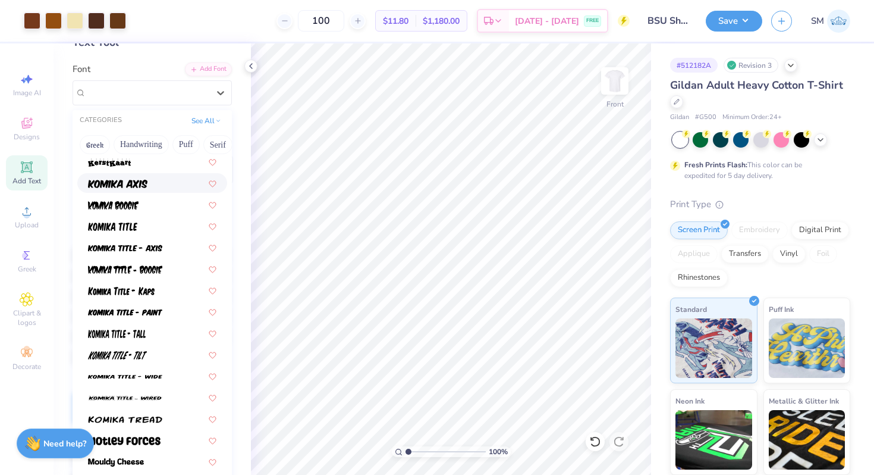
click at [134, 188] on span at bounding box center [117, 183] width 59 height 12
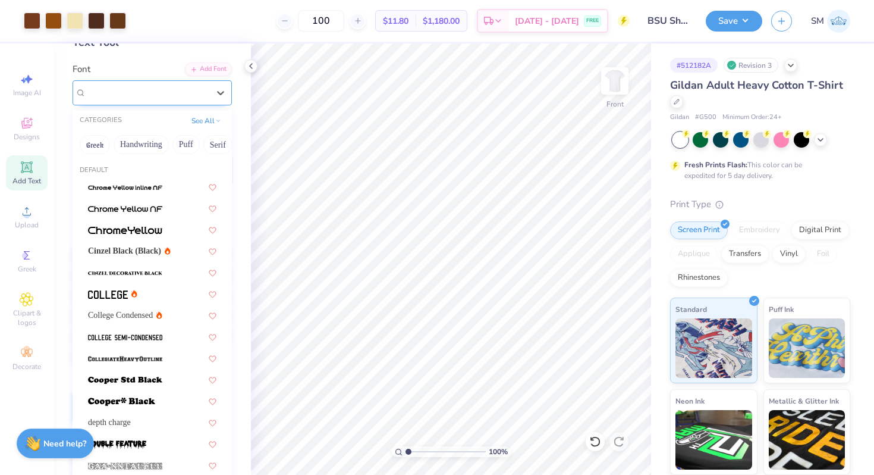
click at [146, 96] on div "Komika Axis" at bounding box center [147, 92] width 125 height 18
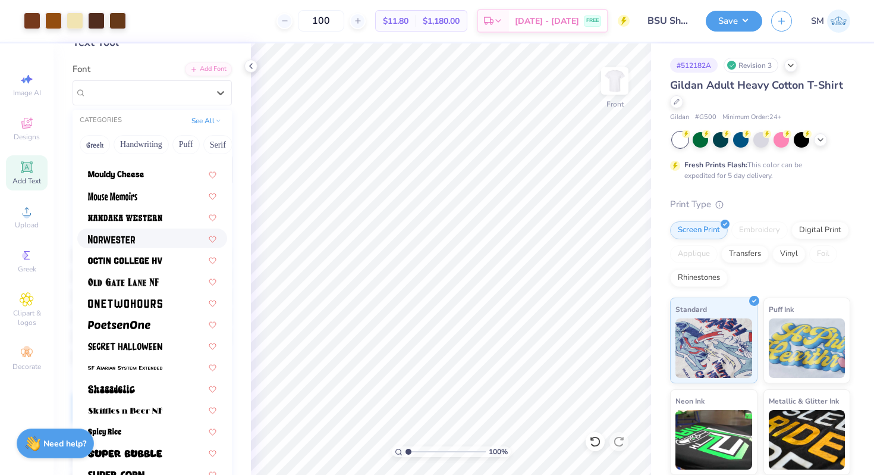
scroll to position [1298, 0]
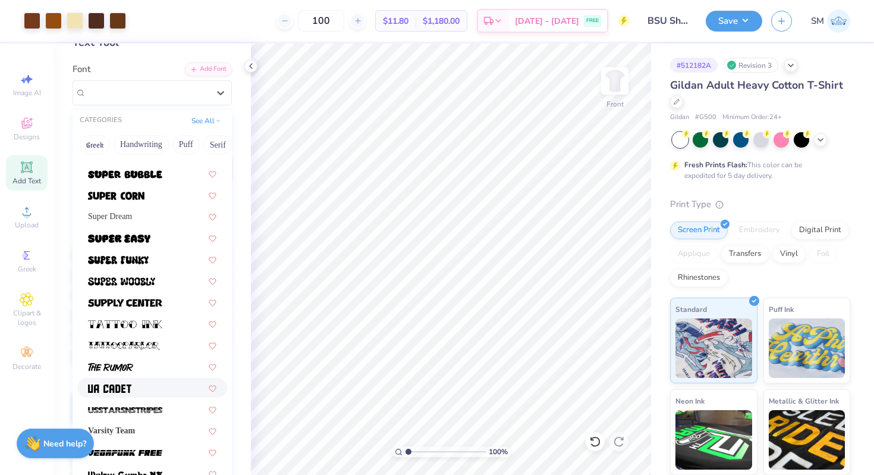
click at [98, 381] on div at bounding box center [152, 388] width 150 height 20
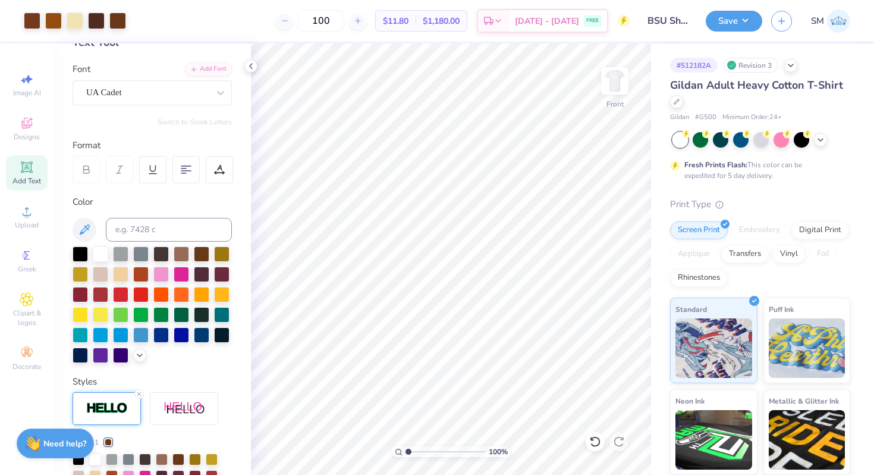
click at [144, 108] on div "Personalized Names Personalized Numbers Text Tool Add Font Font UA Cadet Switch…" at bounding box center [152, 258] width 197 height 431
click at [144, 95] on div "UA Cadet" at bounding box center [147, 92] width 125 height 18
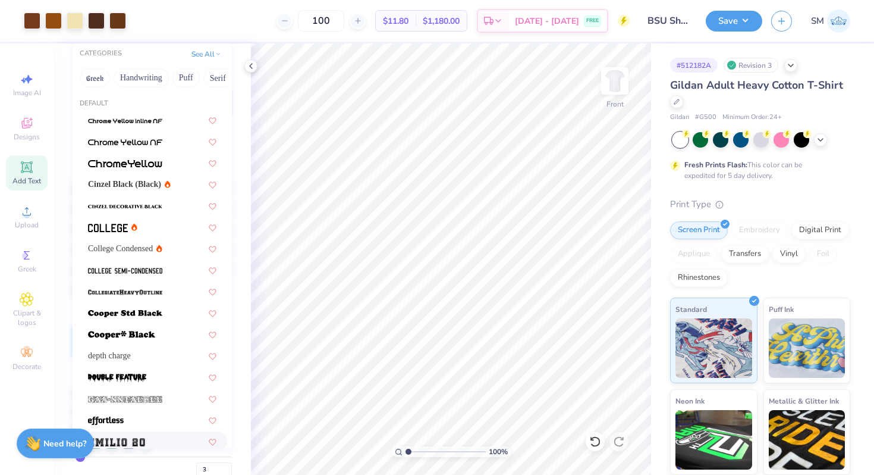
scroll to position [0, 0]
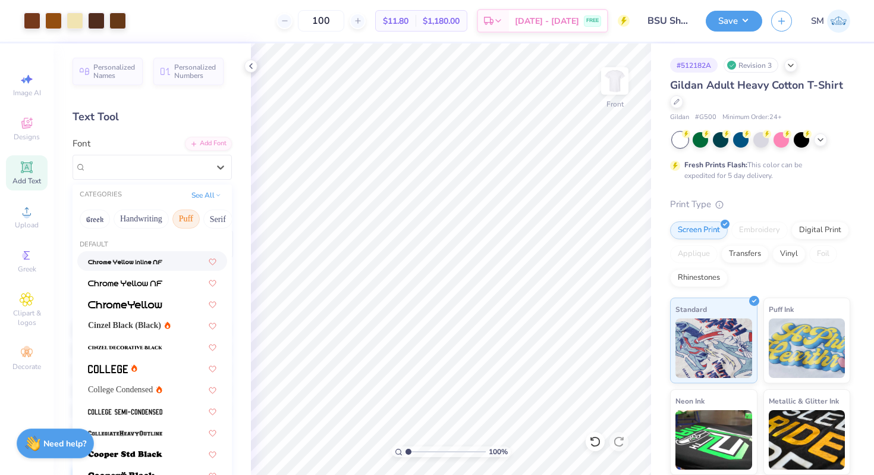
click at [183, 219] on button "Puff" at bounding box center [185, 218] width 27 height 19
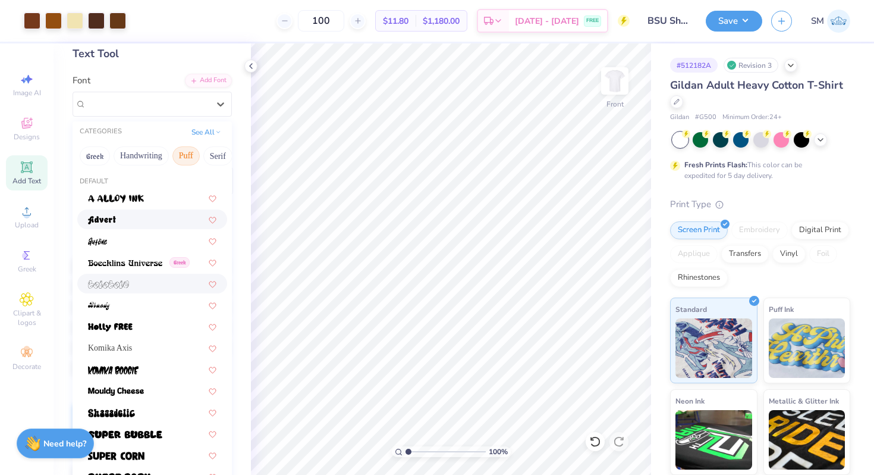
scroll to position [91, 0]
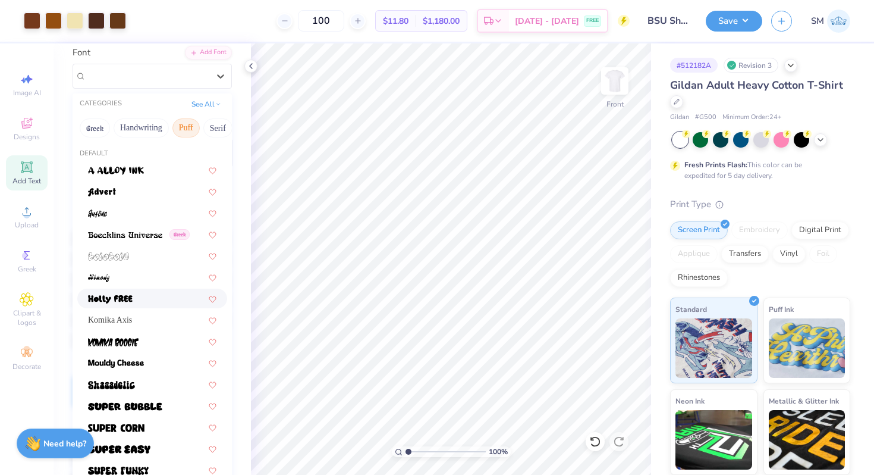
click at [136, 293] on div at bounding box center [152, 298] width 128 height 12
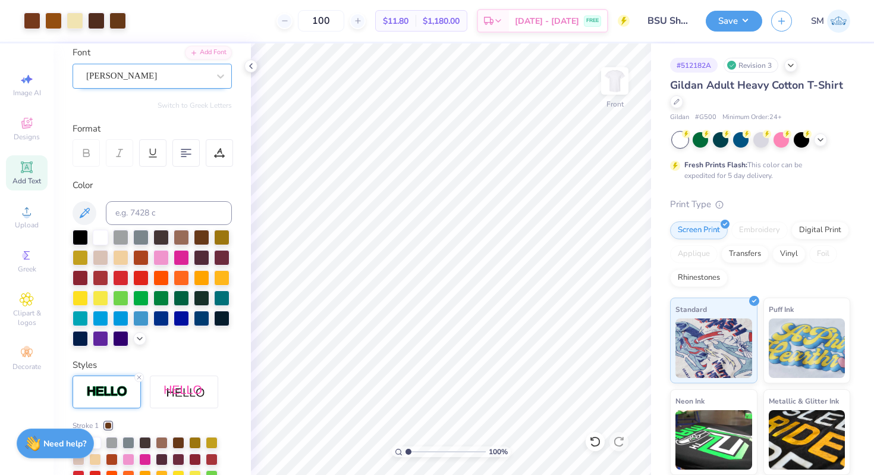
click at [176, 80] on div "Holly FREE" at bounding box center [147, 76] width 125 height 18
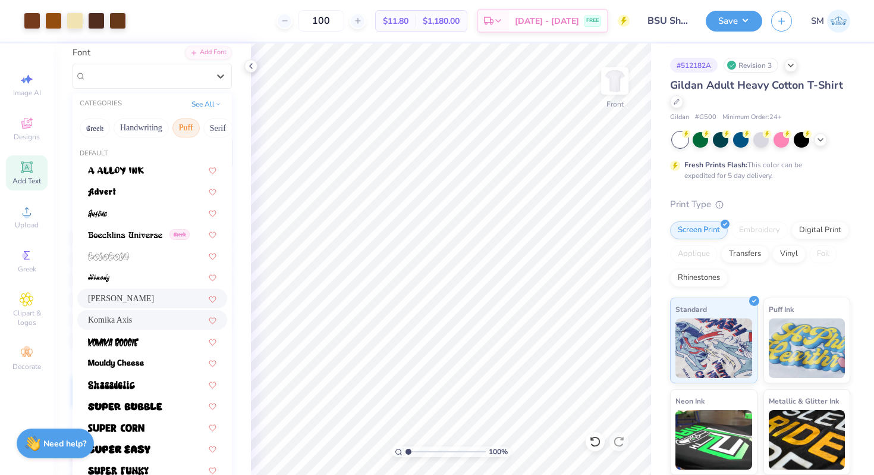
click at [154, 316] on div "Komika Axis" at bounding box center [152, 319] width 128 height 12
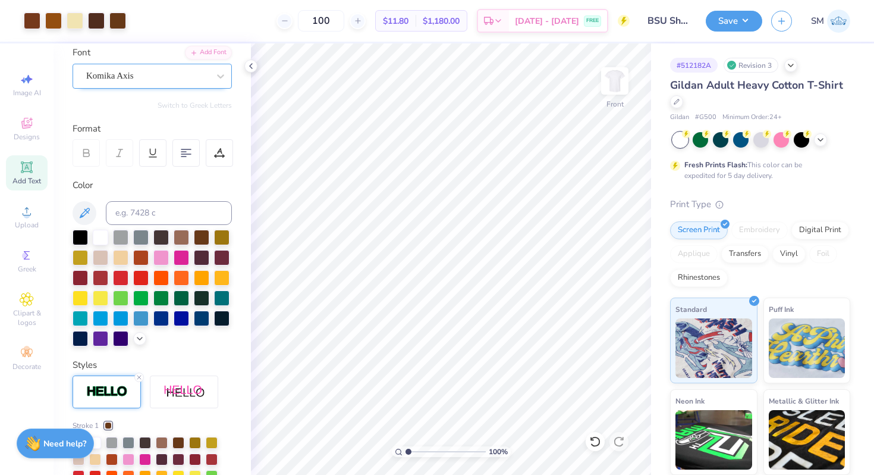
click at [187, 80] on div "Komika Axis" at bounding box center [147, 76] width 125 height 18
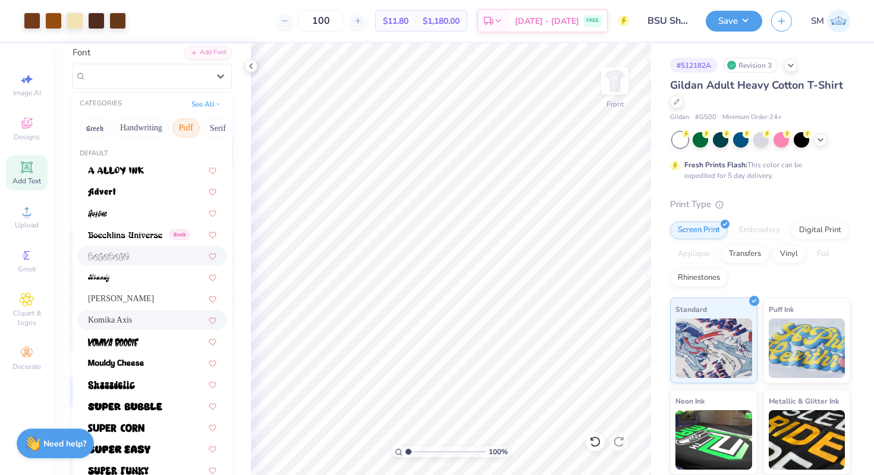
scroll to position [179, 0]
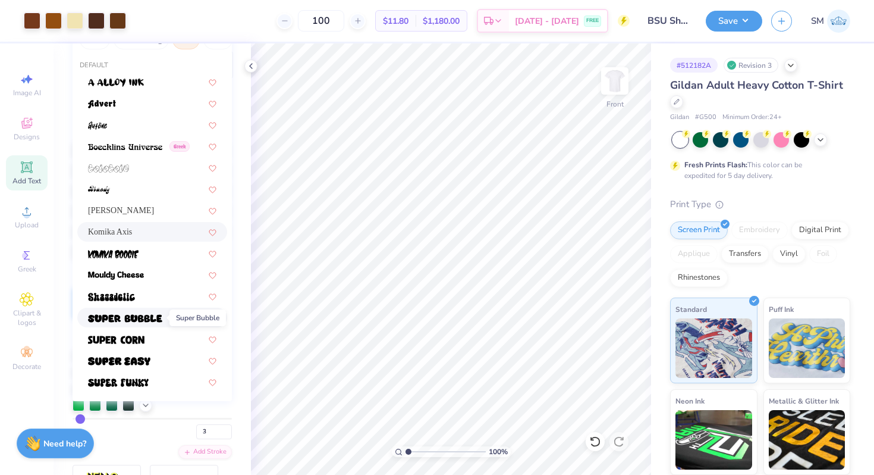
click at [146, 316] on img at bounding box center [125, 318] width 74 height 8
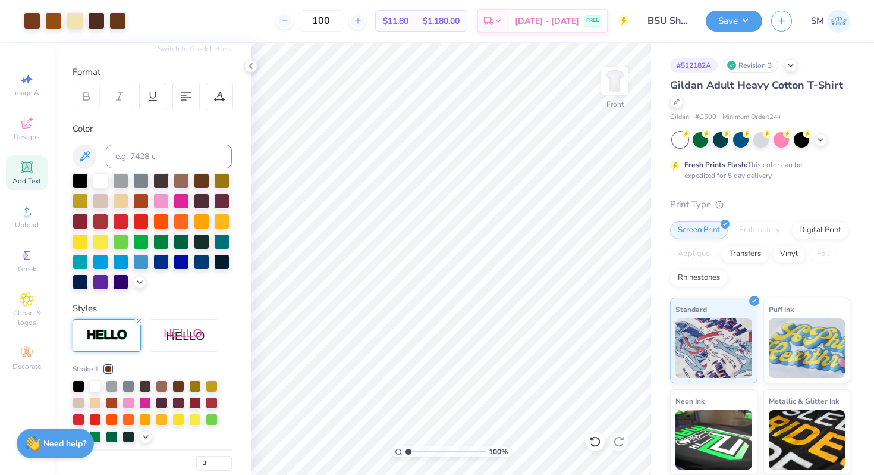
scroll to position [113, 0]
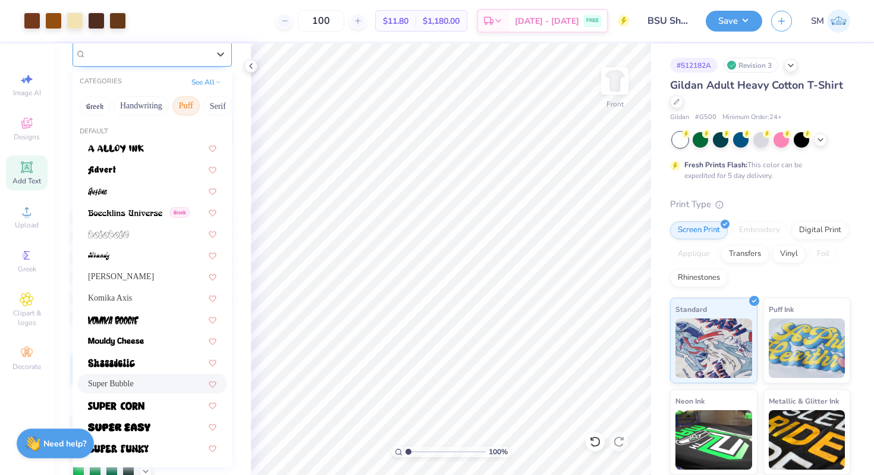
click at [153, 54] on div "Super Bubble" at bounding box center [147, 54] width 125 height 18
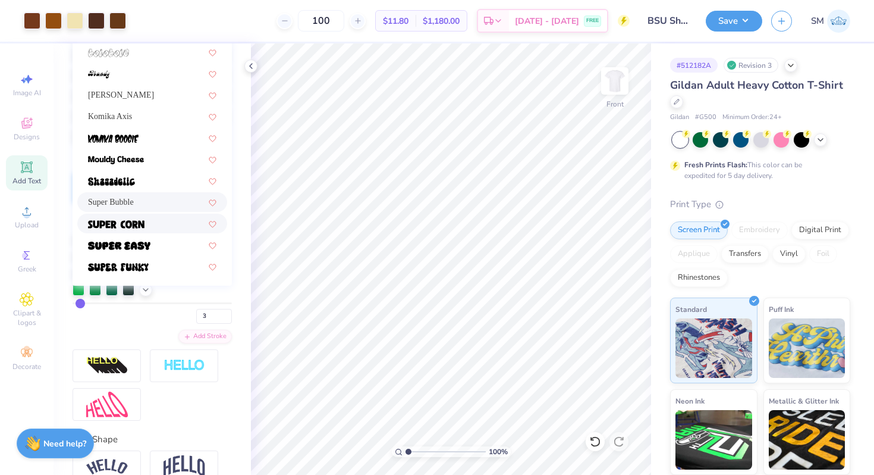
click at [157, 222] on div at bounding box center [152, 223] width 128 height 12
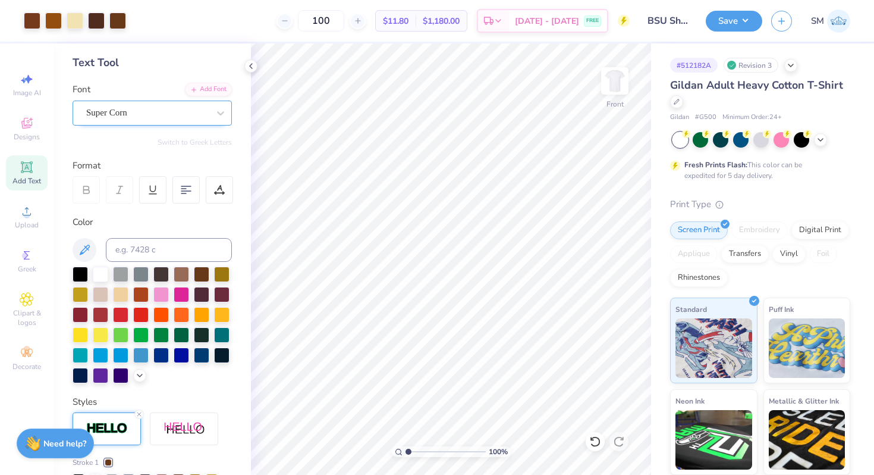
click at [160, 113] on div "Super Corn" at bounding box center [147, 112] width 125 height 18
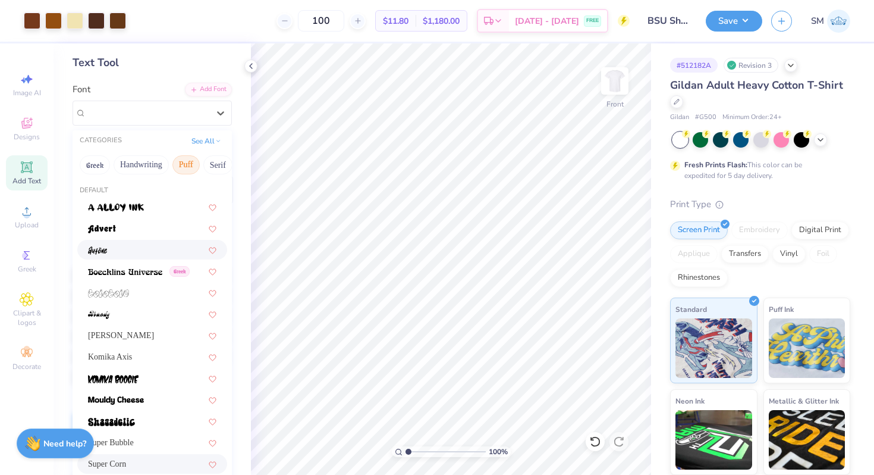
scroll to position [192, 0]
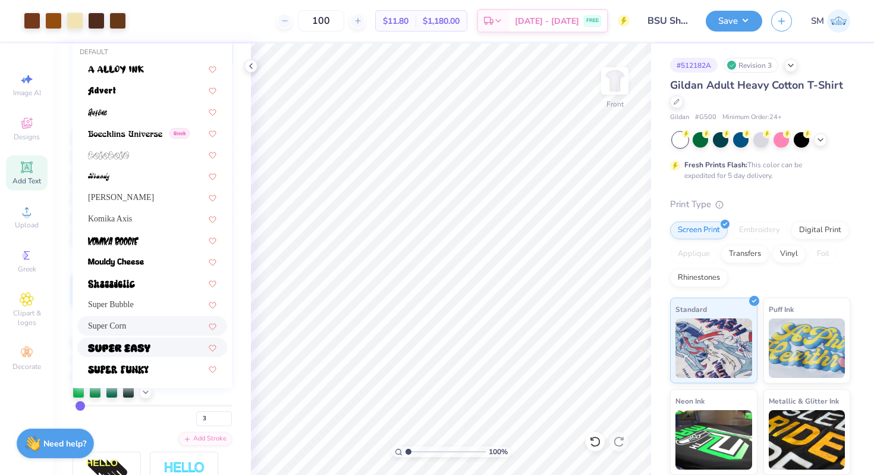
click at [133, 345] on img at bounding box center [119, 348] width 62 height 8
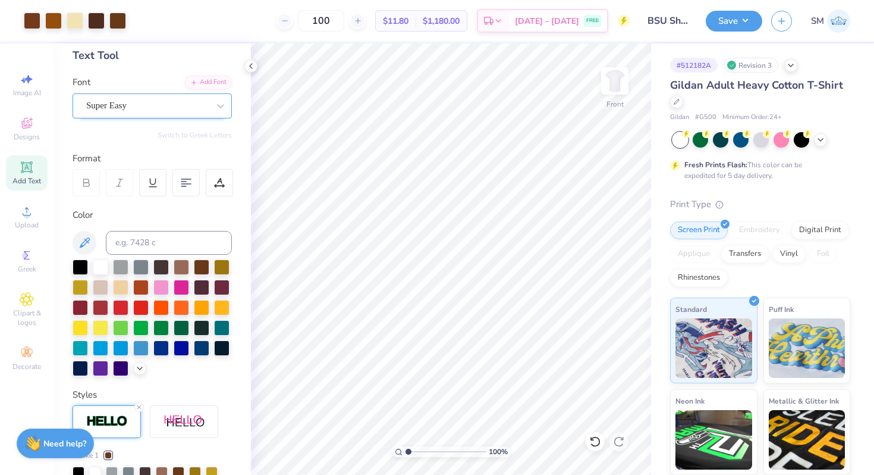
scroll to position [38, 0]
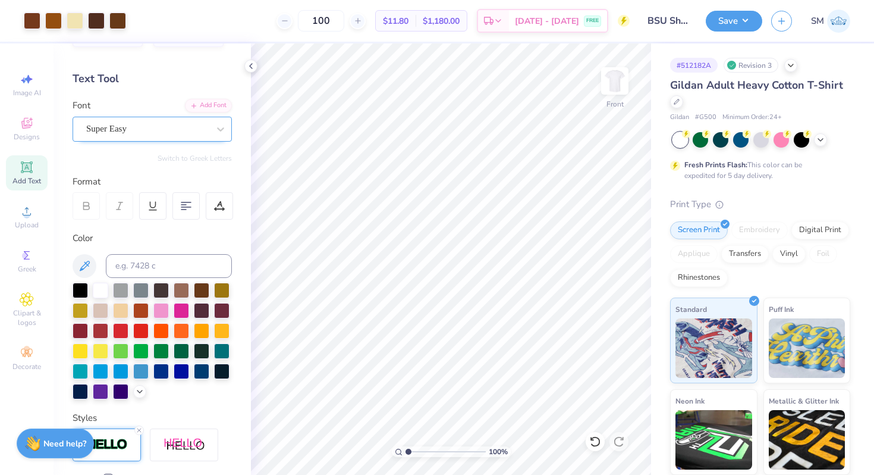
click at [149, 134] on div "Super Easy" at bounding box center [147, 129] width 125 height 18
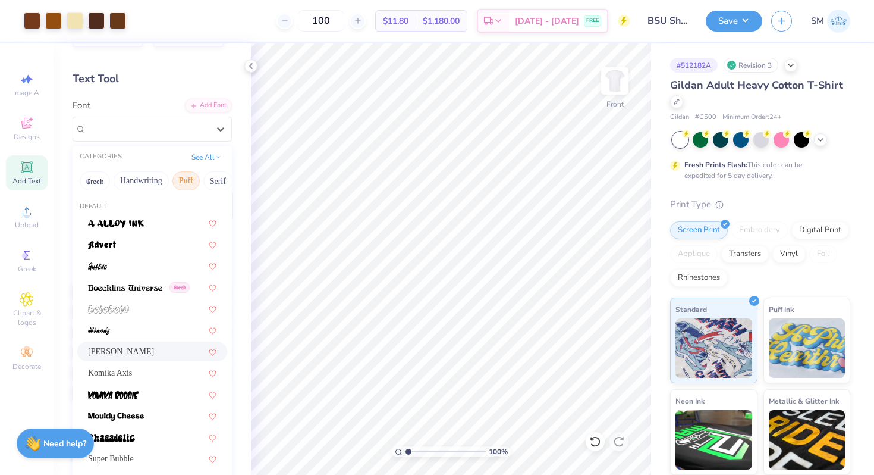
click at [136, 354] on div "Holly FREE" at bounding box center [152, 351] width 128 height 12
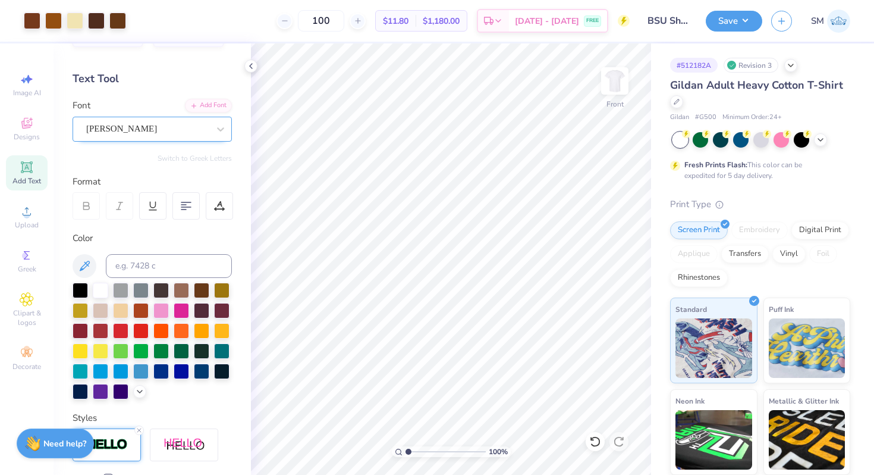
click at [169, 135] on div at bounding box center [147, 129] width 123 height 16
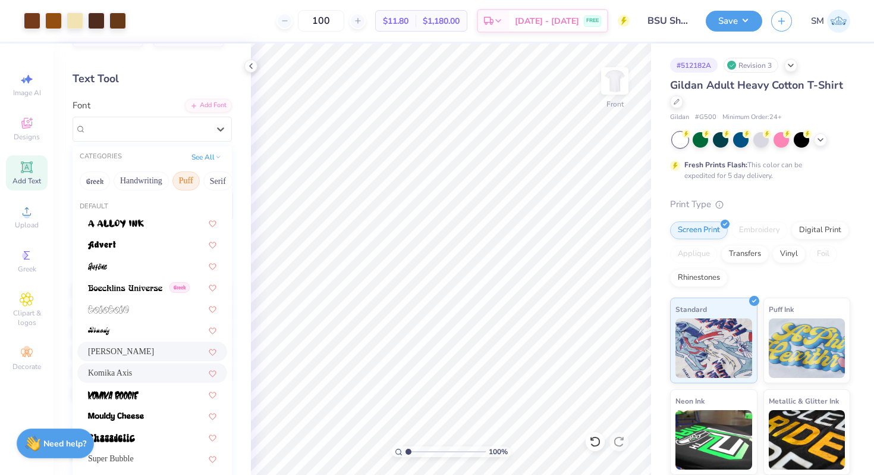
click at [145, 371] on div "Komika Axis" at bounding box center [152, 372] width 128 height 12
click at [155, 128] on div "Komika Axis" at bounding box center [147, 129] width 125 height 18
click at [143, 409] on span at bounding box center [116, 415] width 56 height 12
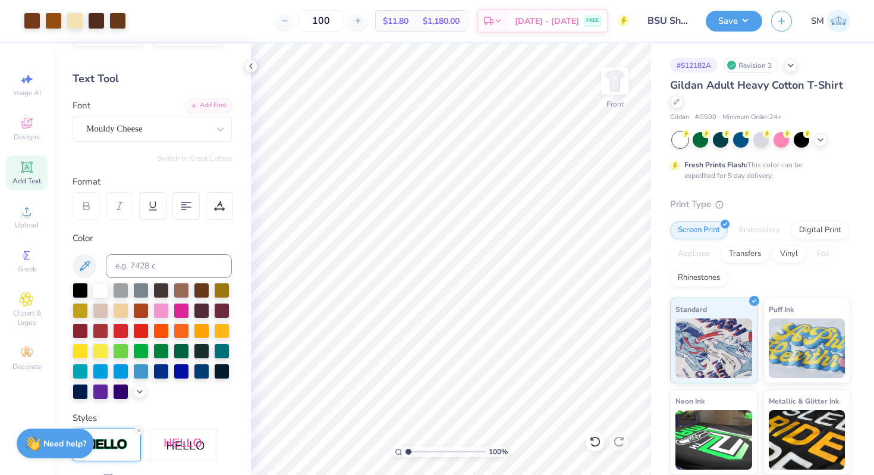
click at [156, 112] on div "Font Mouldy Cheese" at bounding box center [152, 120] width 159 height 43
click at [155, 133] on div "Mouldy Cheese" at bounding box center [147, 129] width 125 height 18
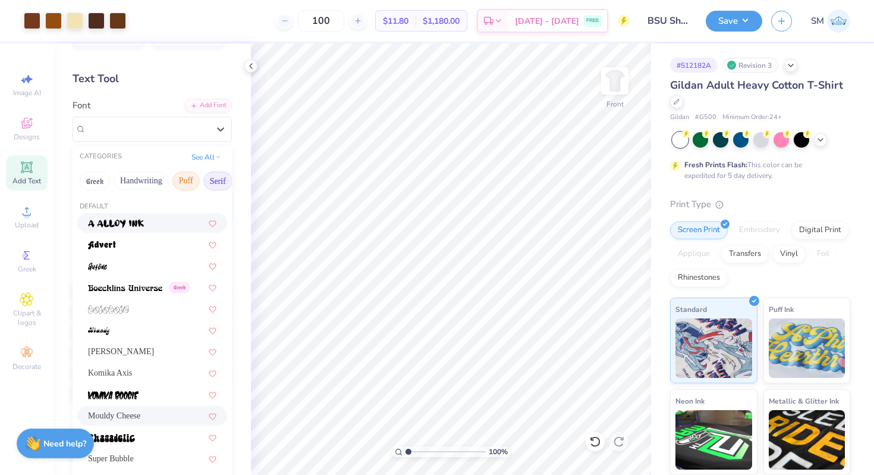
click at [219, 181] on button "Serif" at bounding box center [217, 180] width 29 height 19
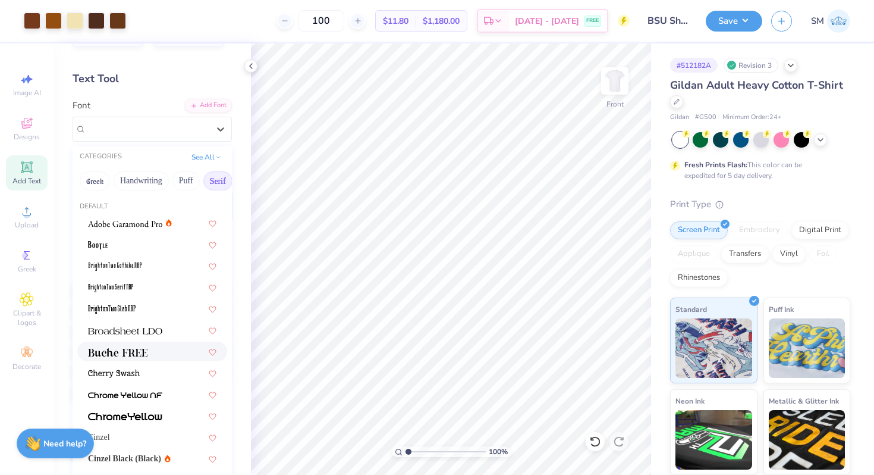
scroll to position [4, 0]
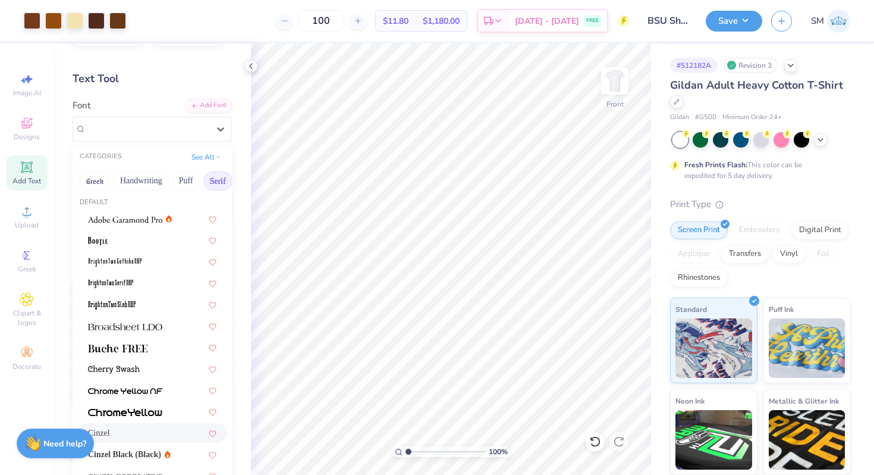
click at [121, 426] on div "Cinzel" at bounding box center [152, 433] width 150 height 20
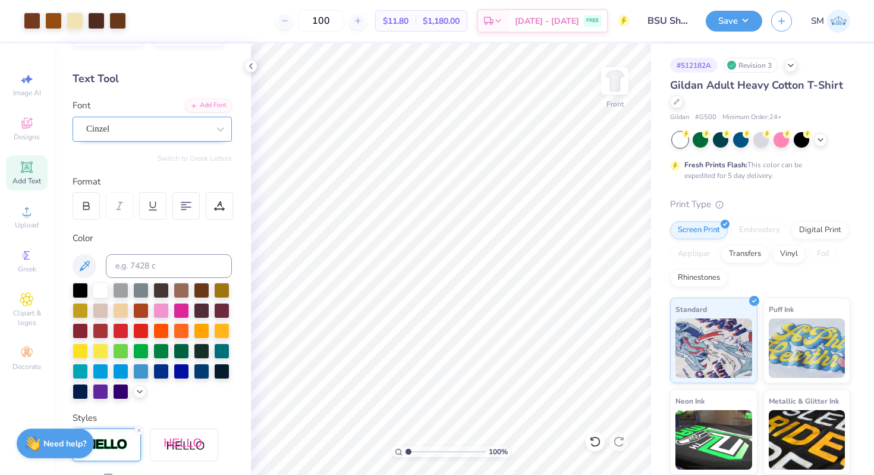
click at [159, 131] on div "Cinzel" at bounding box center [147, 129] width 125 height 18
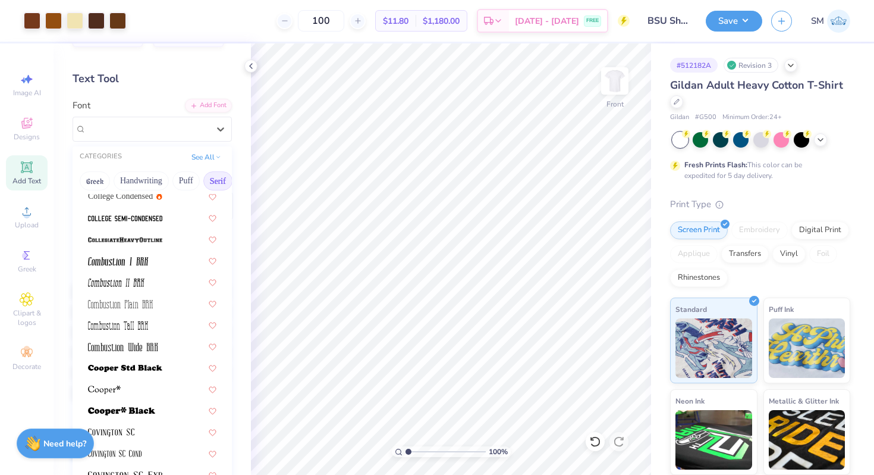
scroll to position [478, 0]
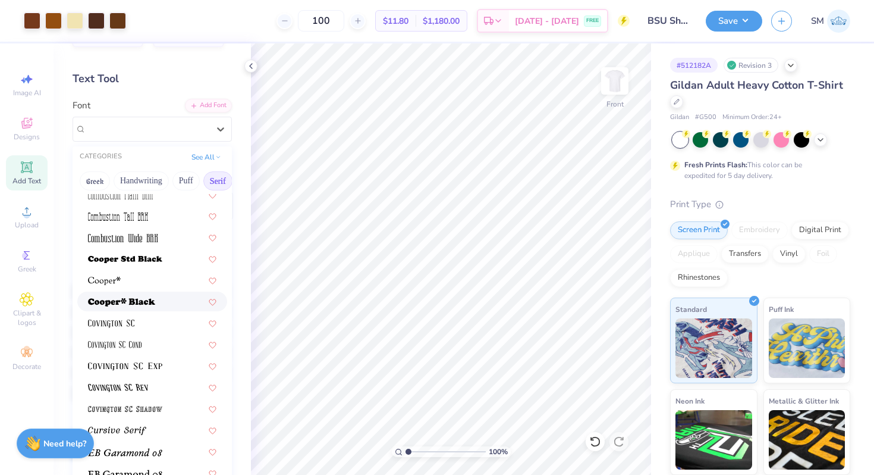
click at [149, 305] on img at bounding box center [121, 302] width 67 height 8
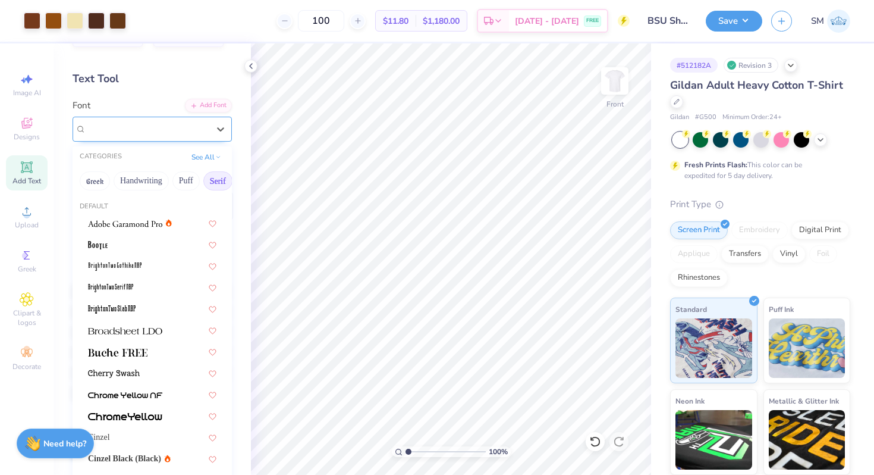
click at [165, 140] on div "Cooper*" at bounding box center [152, 129] width 159 height 25
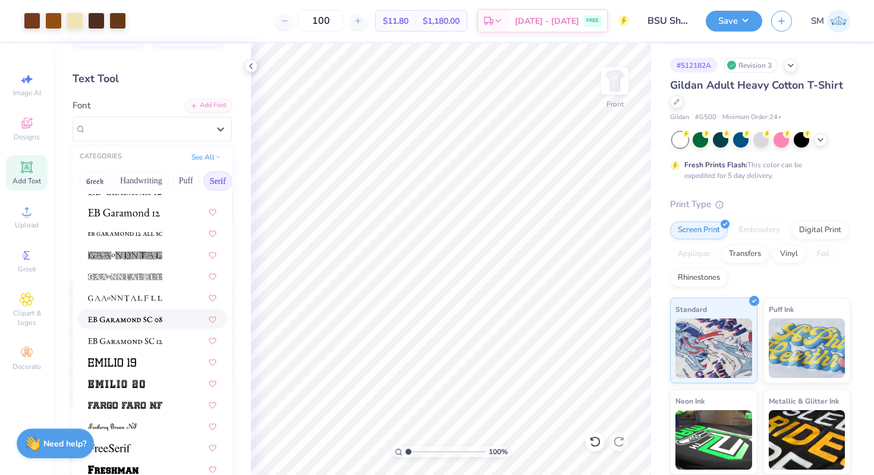
scroll to position [870, 0]
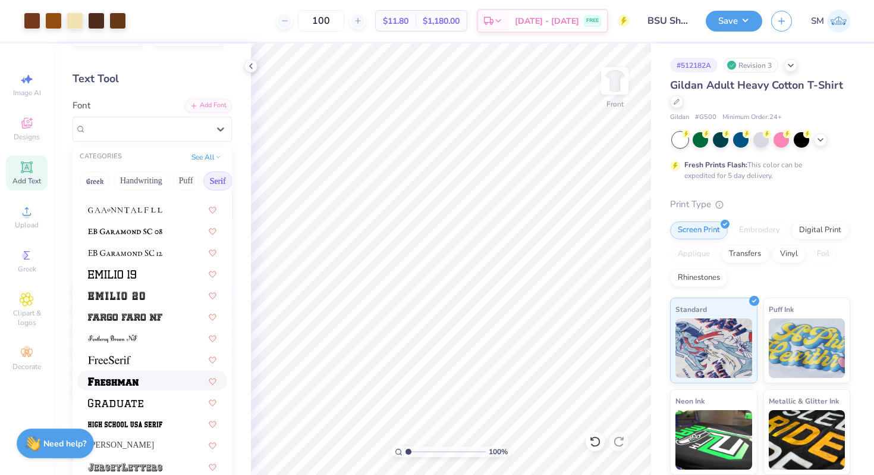
click at [112, 382] on img at bounding box center [113, 381] width 51 height 8
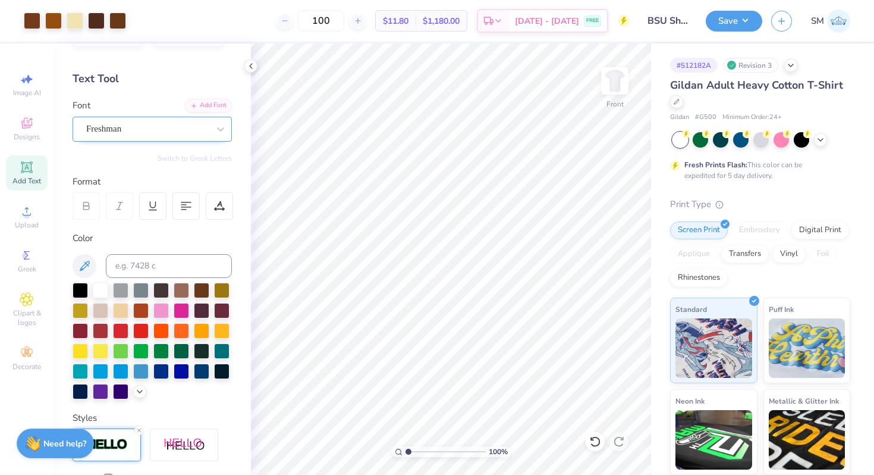
click at [136, 139] on div "Freshman" at bounding box center [152, 129] width 159 height 25
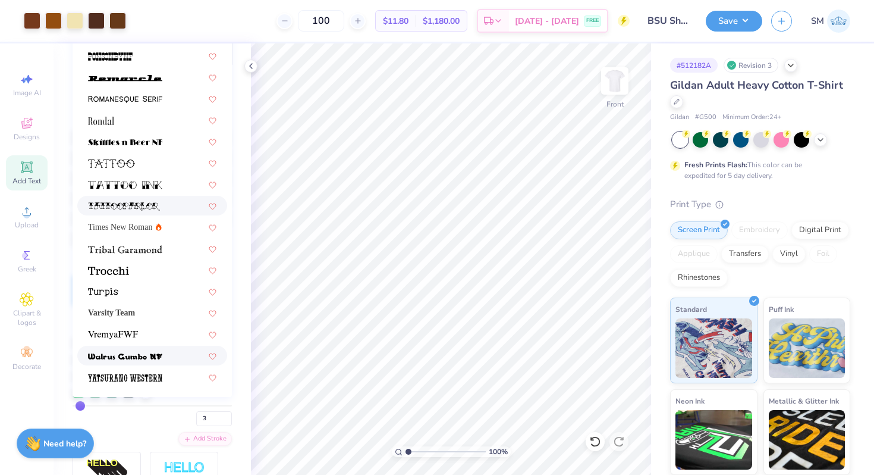
scroll to position [203, 0]
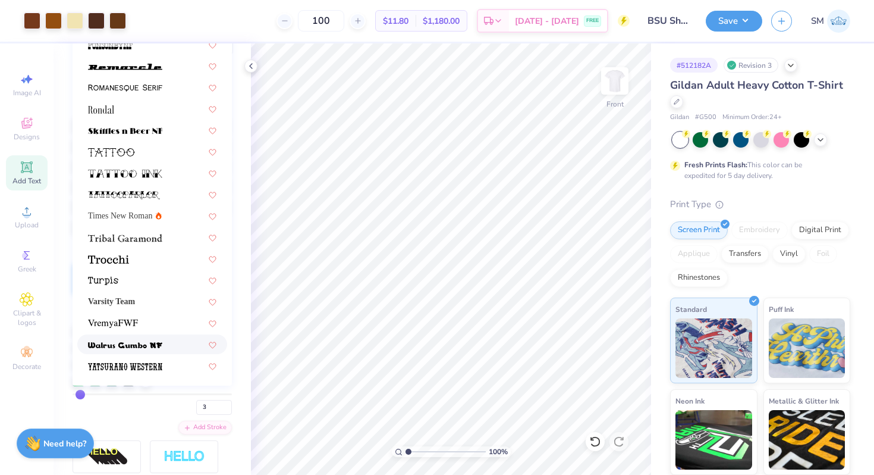
click at [171, 351] on div at bounding box center [152, 344] width 150 height 20
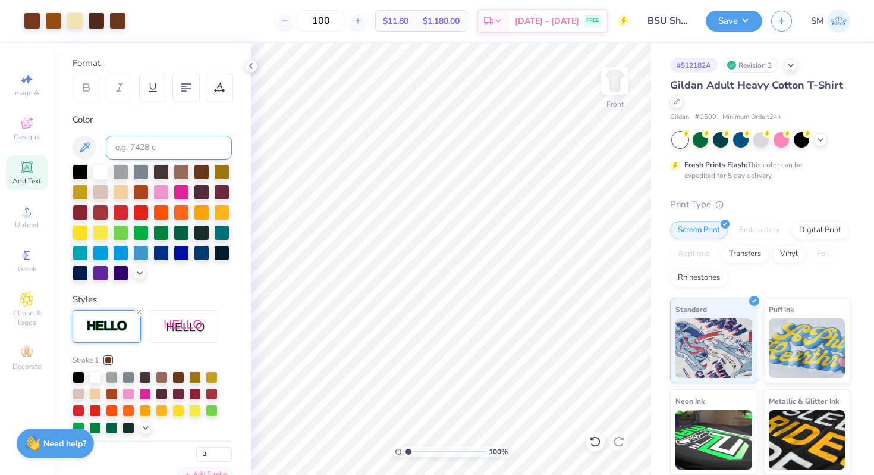
scroll to position [0, 0]
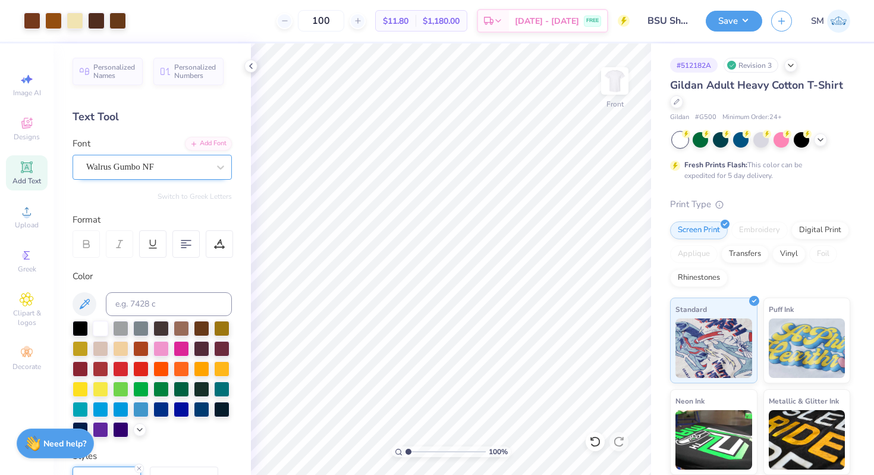
click at [139, 168] on div "Walrus Gumbo NF" at bounding box center [147, 167] width 125 height 18
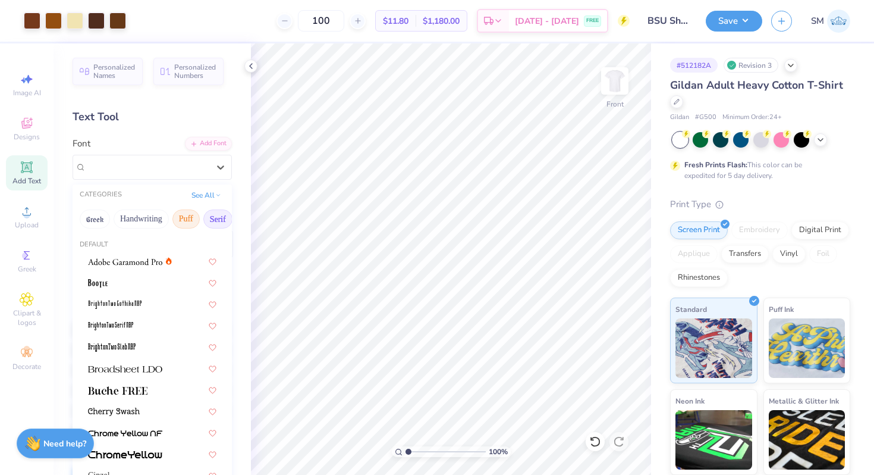
click at [175, 214] on button "Puff" at bounding box center [185, 218] width 27 height 19
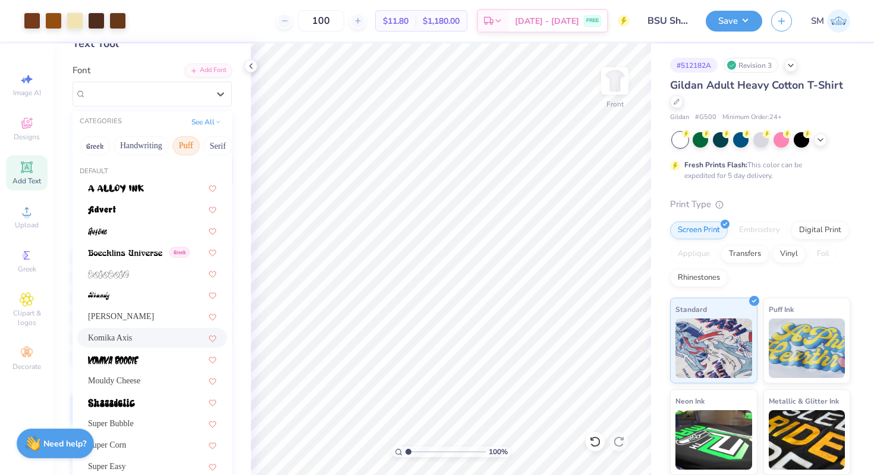
scroll to position [83, 0]
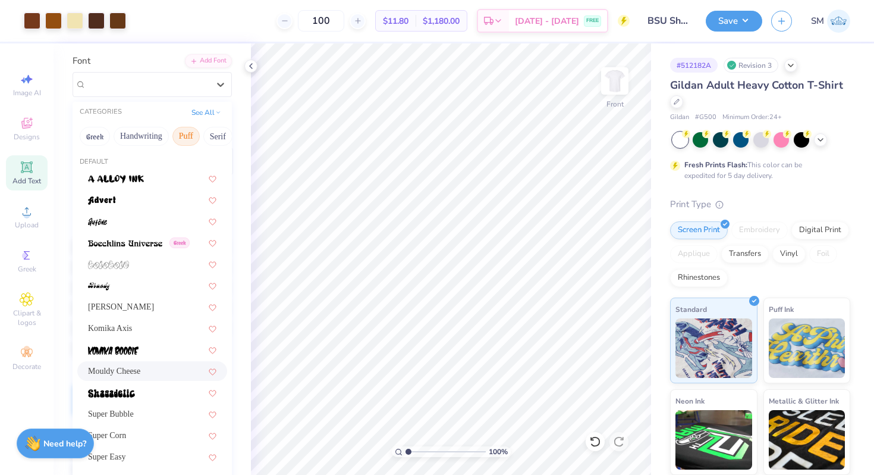
click at [138, 366] on span "Mouldy Cheese" at bounding box center [114, 371] width 52 height 12
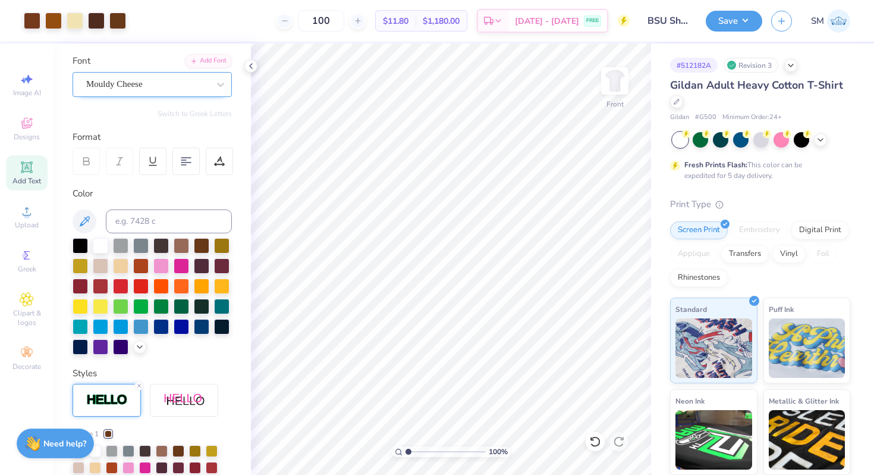
click at [163, 92] on div at bounding box center [147, 84] width 123 height 16
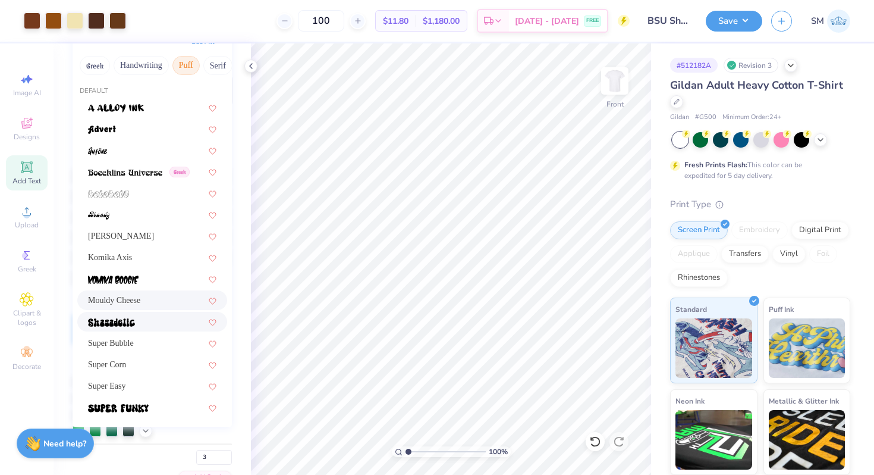
scroll to position [228, 0]
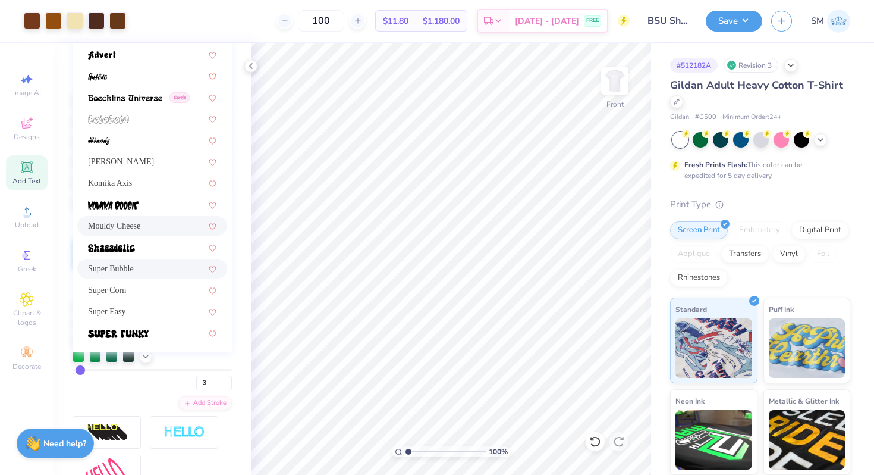
click at [127, 265] on span "Super Bubble" at bounding box center [111, 268] width 46 height 12
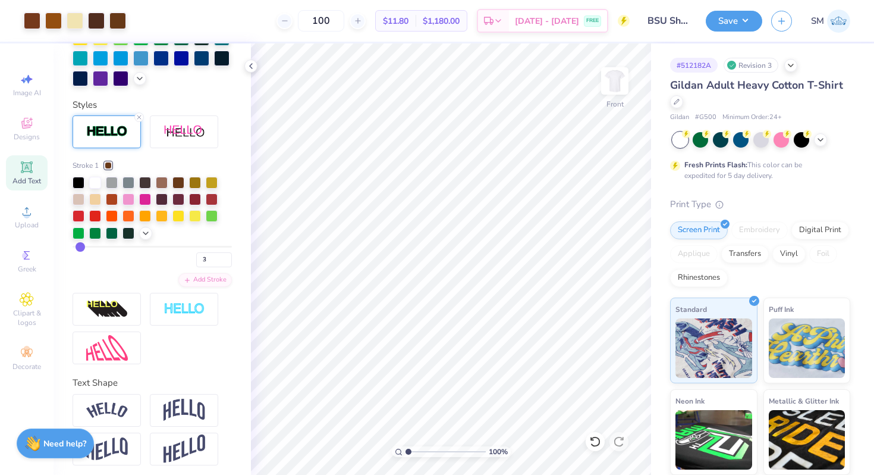
scroll to position [355, 0]
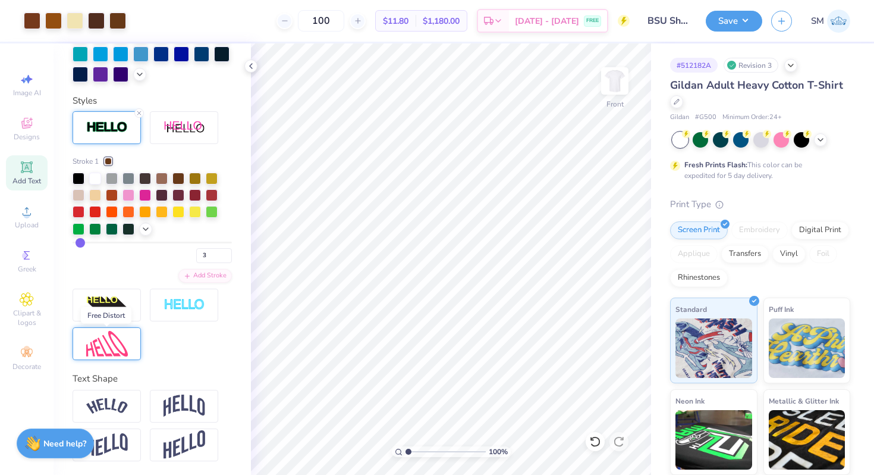
click at [99, 338] on img at bounding box center [107, 344] width 42 height 26
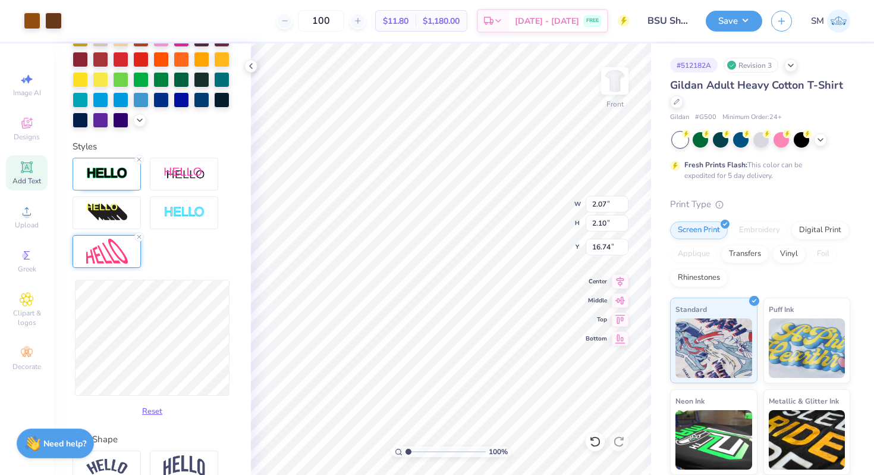
scroll to position [401, 0]
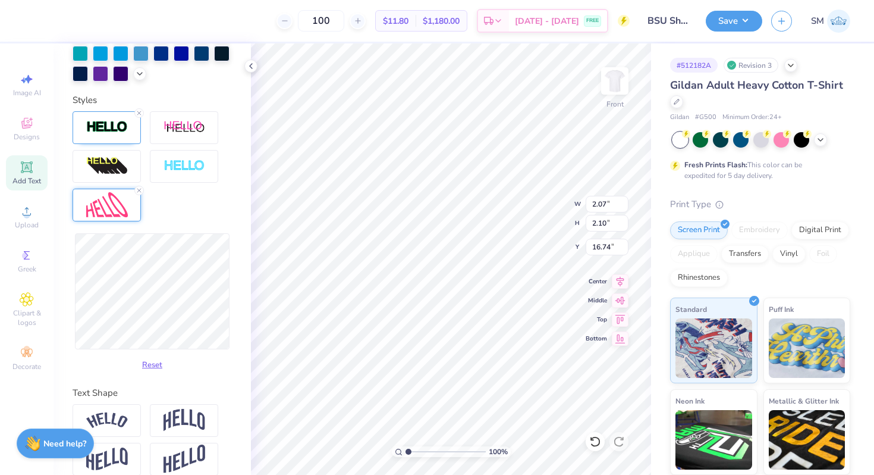
type input "16.66"
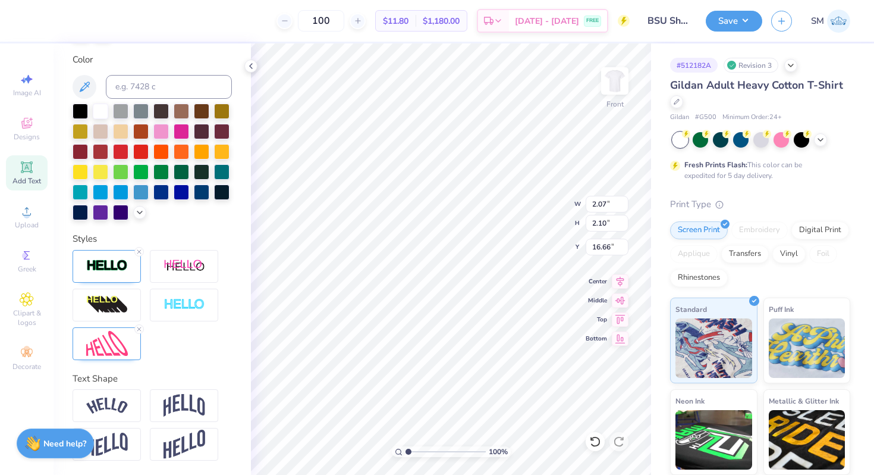
scroll to position [263, 0]
type textarea "S"
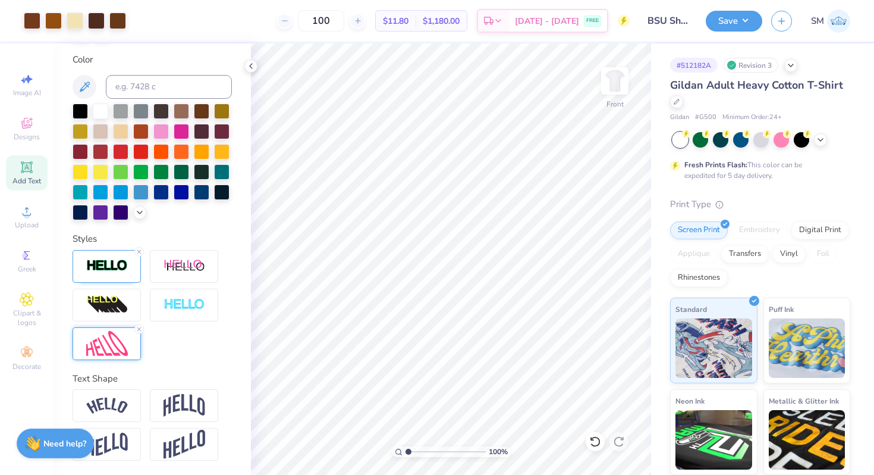
click at [101, 353] on img at bounding box center [107, 344] width 42 height 26
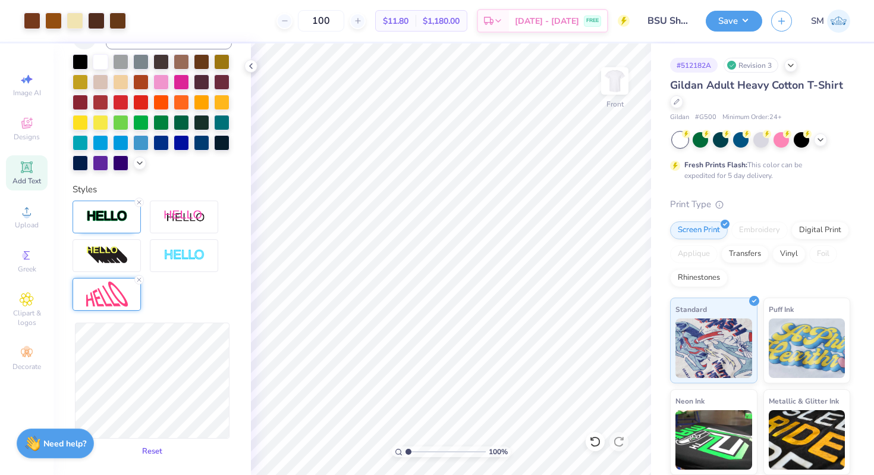
click at [159, 453] on button "Reset" at bounding box center [152, 451] width 31 height 20
click at [158, 451] on button "Reset" at bounding box center [152, 451] width 31 height 20
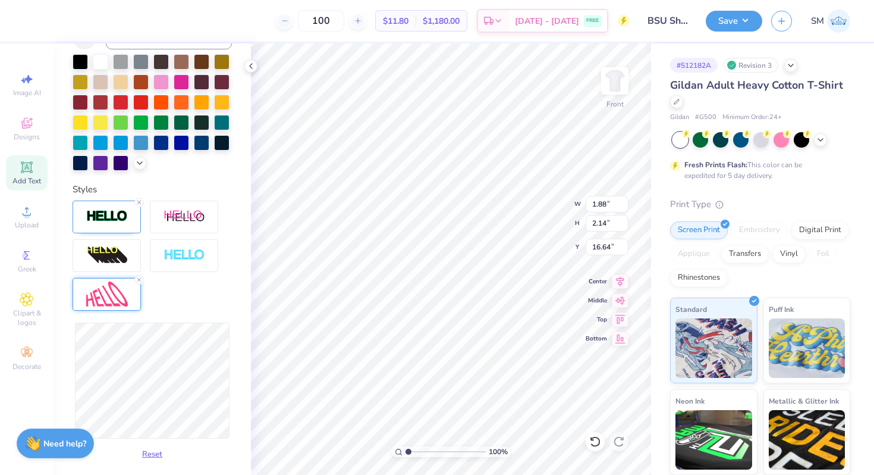
type input "1.79"
type input "16.65"
type input "16.63"
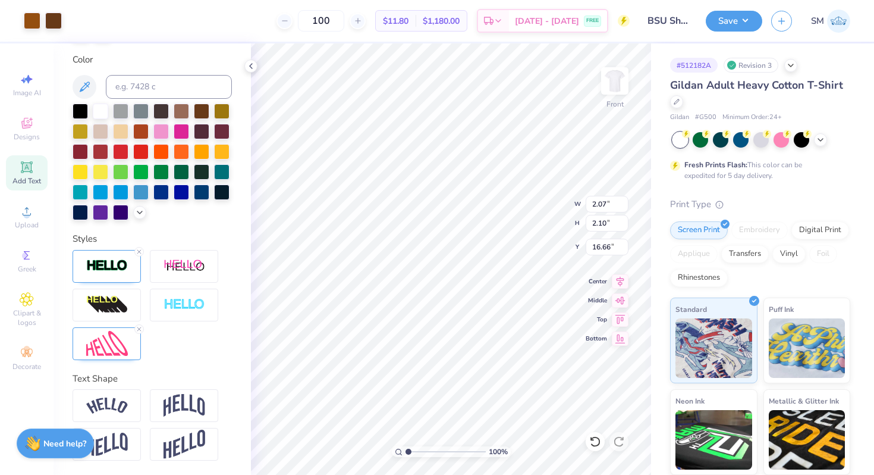
scroll to position [263, 0]
type textarea "U"
type input "16.63"
click at [114, 349] on img at bounding box center [107, 344] width 42 height 26
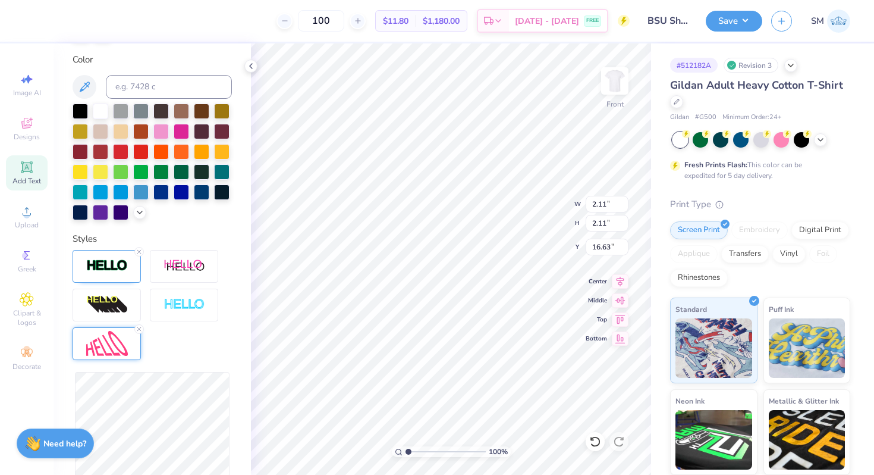
type input "2.10"
type input "2.17"
type input "16.60"
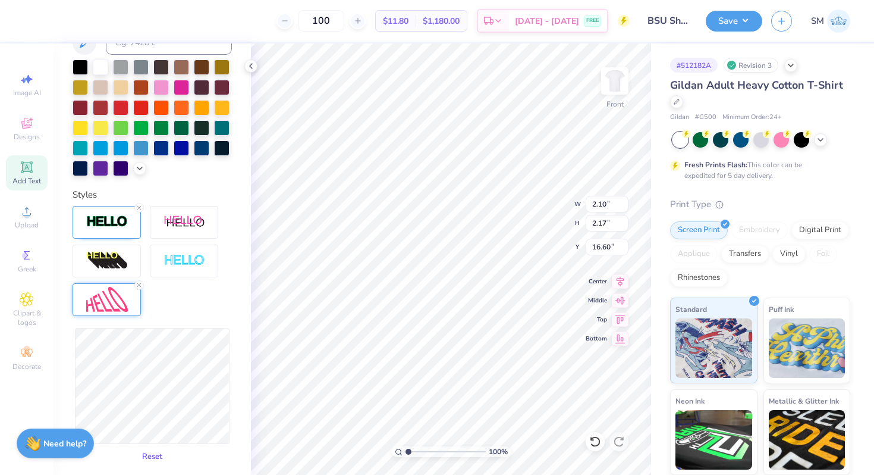
click at [149, 461] on button "Reset" at bounding box center [152, 457] width 31 height 20
type input "2.00"
type input "2.15"
type input "16.61"
type input "2.01"
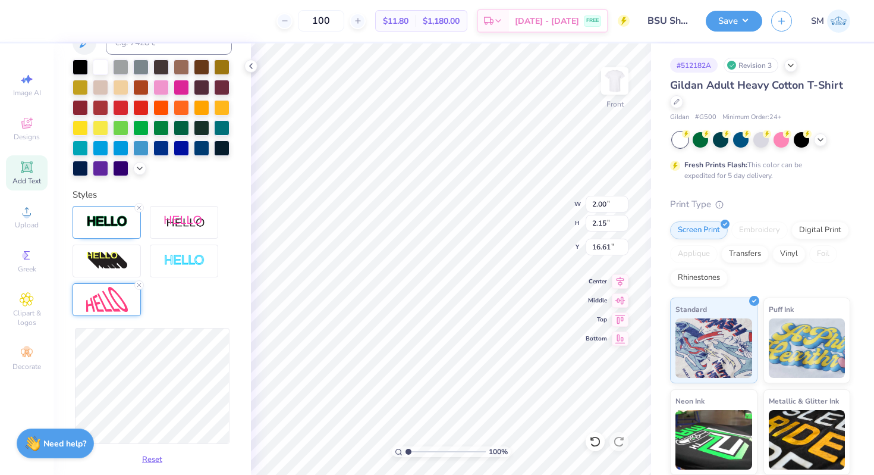
type input "2.20"
type input "16.60"
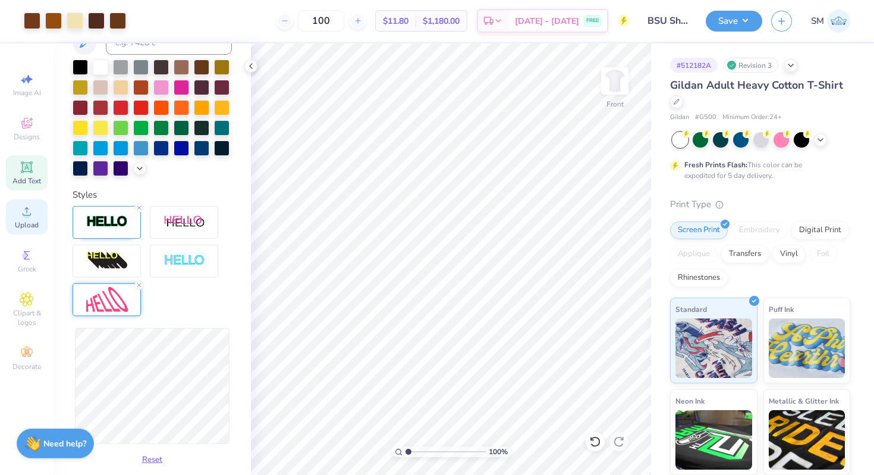
click at [30, 209] on icon at bounding box center [27, 211] width 14 height 14
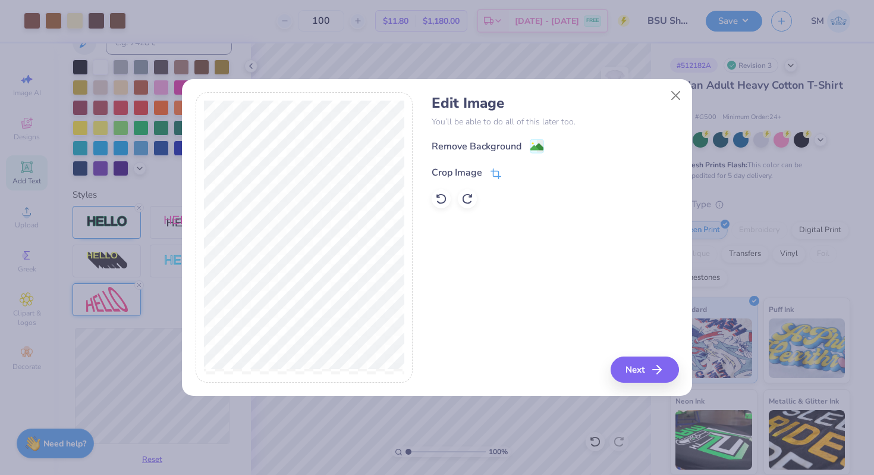
click at [499, 174] on icon at bounding box center [496, 173] width 11 height 11
click at [514, 172] on icon at bounding box center [516, 171] width 7 height 7
click at [538, 146] on image at bounding box center [537, 148] width 13 height 13
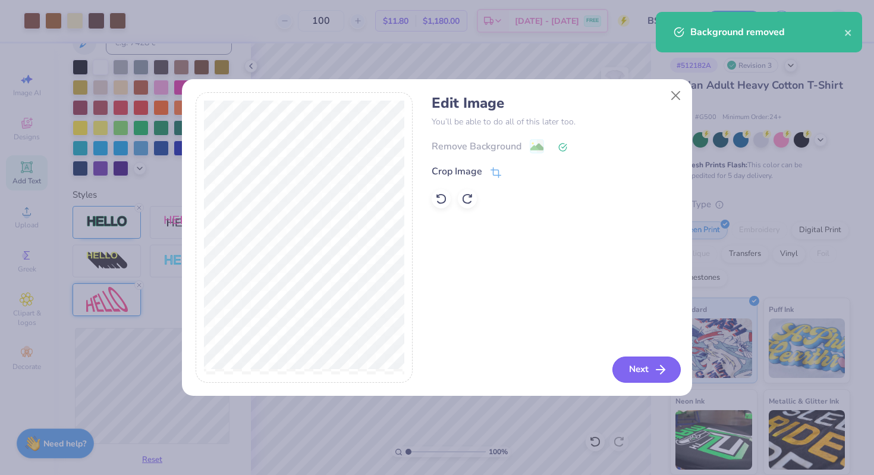
click at [669, 366] on button "Next" at bounding box center [647, 369] width 68 height 26
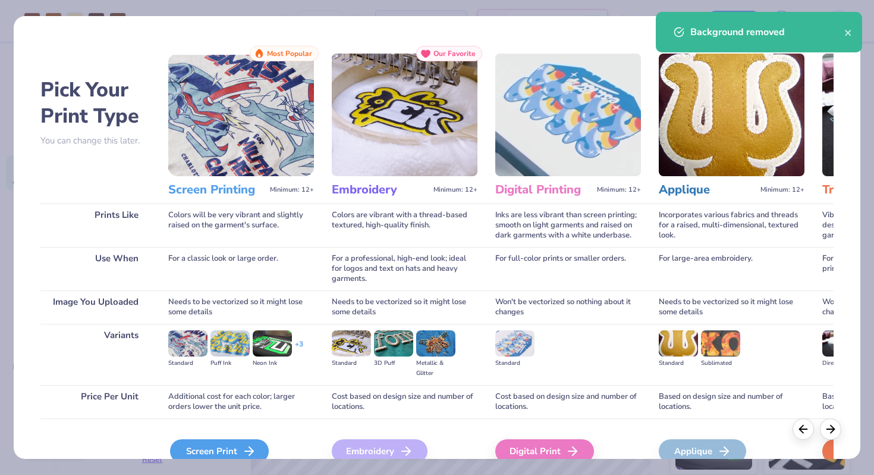
click at [243, 450] on icon at bounding box center [249, 451] width 14 height 14
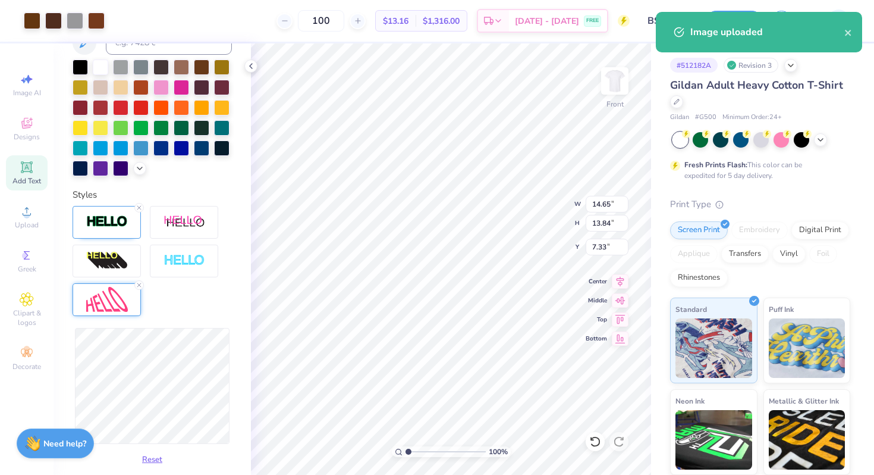
type input "4.27"
type input "4.03"
type input "20.28"
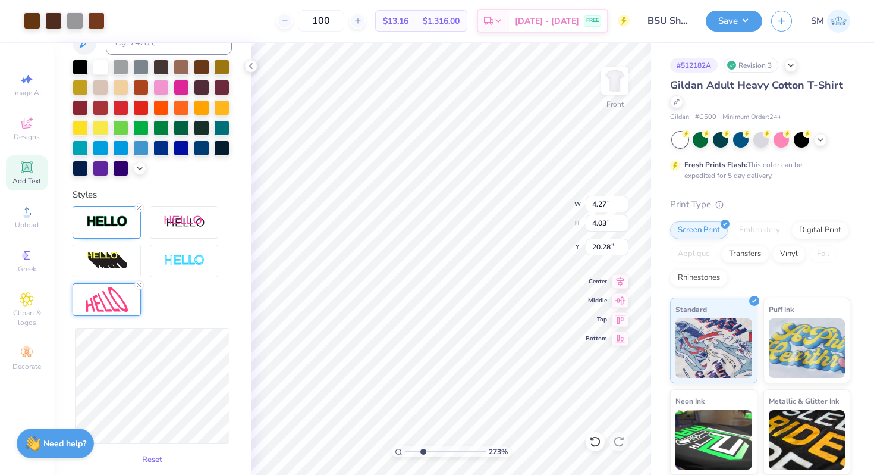
drag, startPoint x: 409, startPoint y: 451, endPoint x: 423, endPoint y: 451, distance: 13.7
type input "2.88"
click at [423, 451] on input "range" at bounding box center [446, 451] width 80 height 11
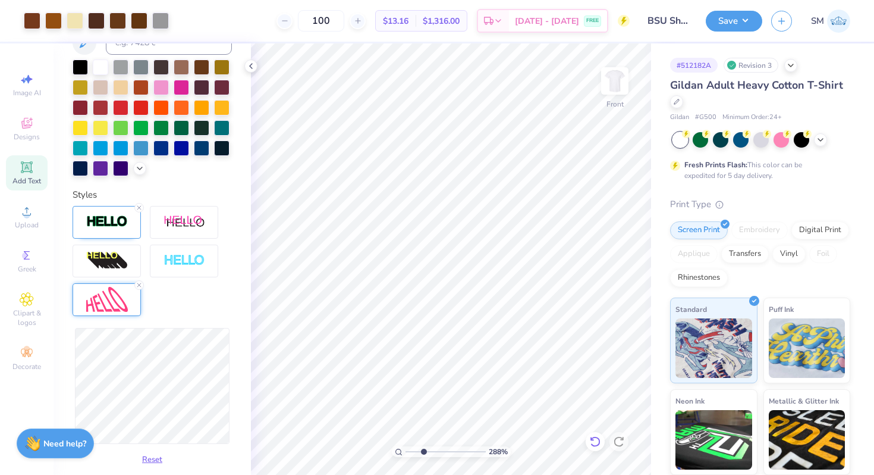
click at [597, 438] on icon at bounding box center [595, 441] width 12 height 12
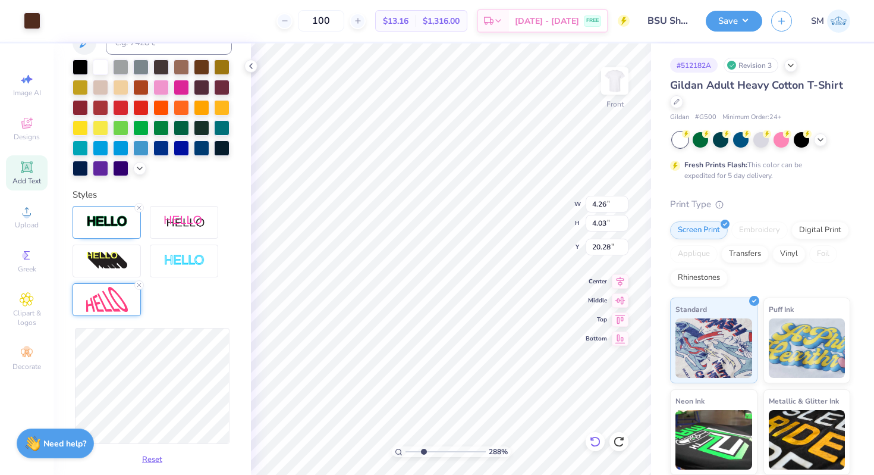
type input "20.31"
type input "3.11"
type input "3.40"
type input "20.78"
type input "1.48"
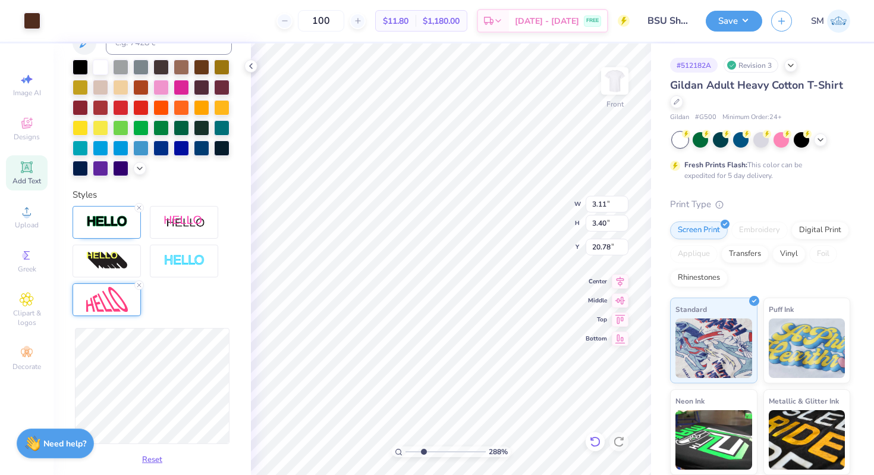
type input "1.62"
type input "20.90"
type input "17.70"
type input "17.15"
type input "1.84"
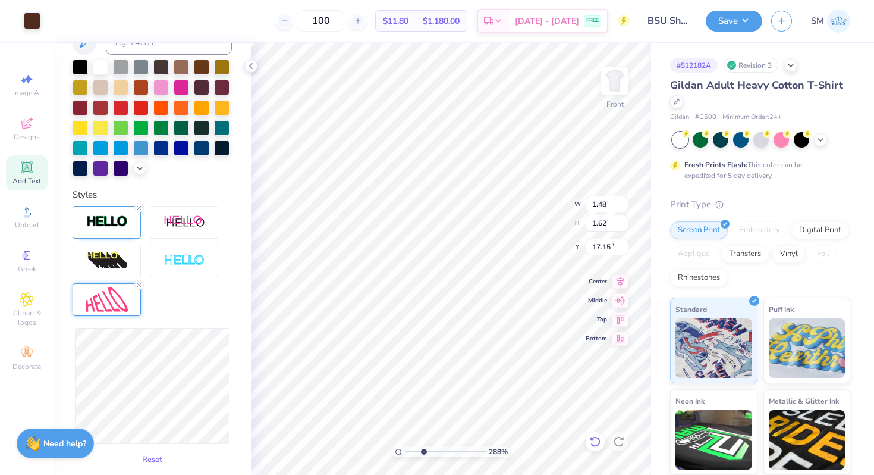
type input "2.01"
type input "16.70"
type input "16.69"
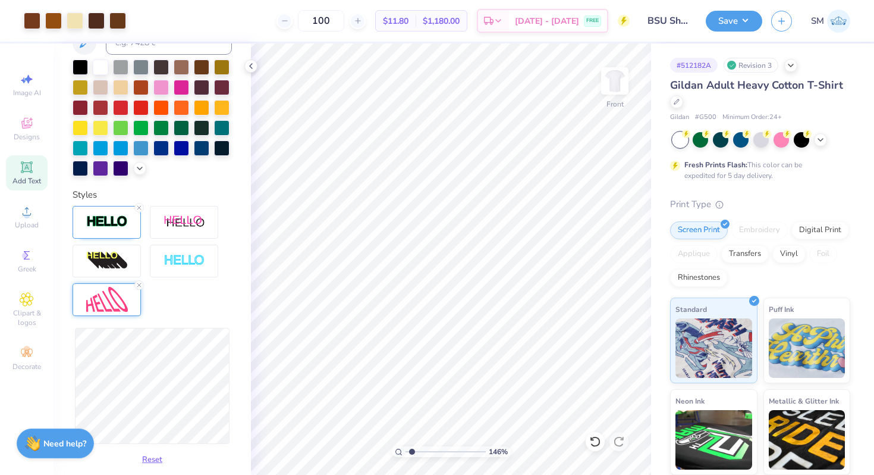
drag, startPoint x: 424, startPoint y: 451, endPoint x: 412, endPoint y: 450, distance: 11.4
click at [412, 450] on input "range" at bounding box center [446, 451] width 80 height 11
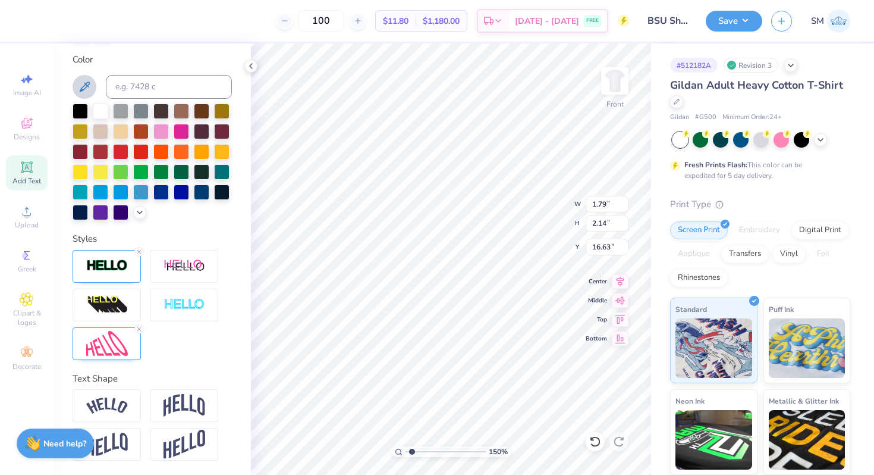
click at [86, 77] on button at bounding box center [85, 87] width 24 height 24
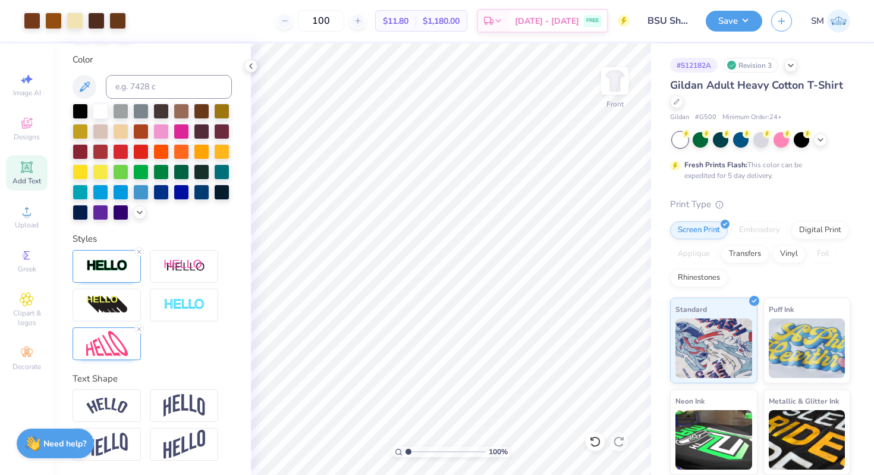
drag, startPoint x: 410, startPoint y: 453, endPoint x: 393, endPoint y: 451, distance: 17.9
type input "1"
click at [406, 451] on input "range" at bounding box center [446, 451] width 80 height 11
click at [624, 83] on img at bounding box center [615, 81] width 48 height 48
type input "3.00"
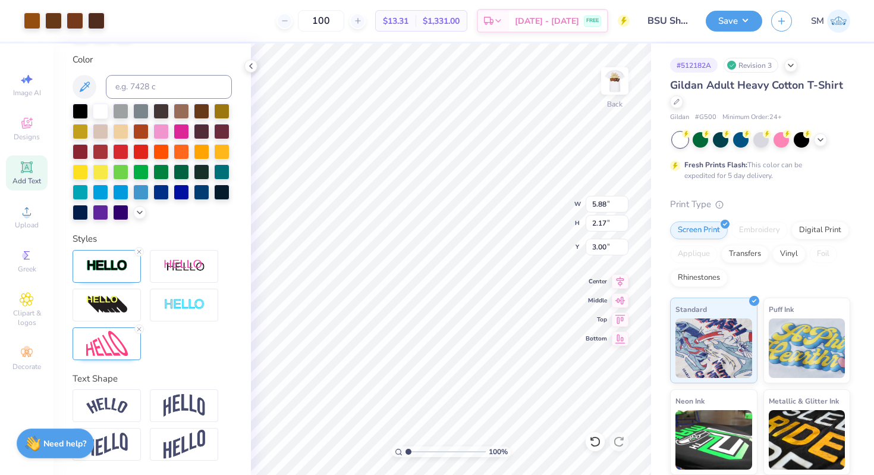
type input "5.38"
type input "1.99"
type input "3.00"
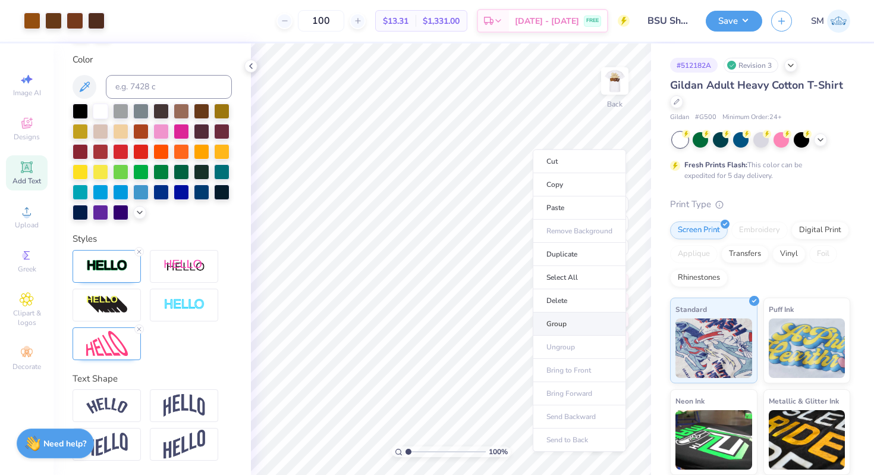
click at [550, 319] on li "Group" at bounding box center [579, 323] width 93 height 23
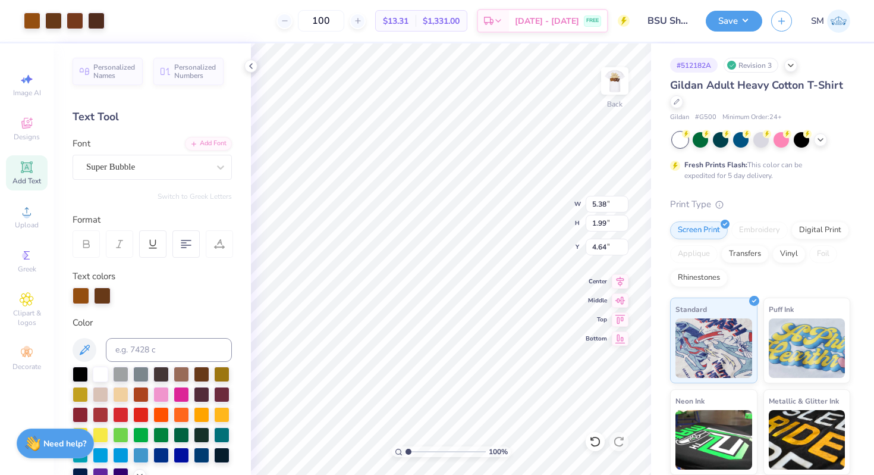
scroll to position [263, 0]
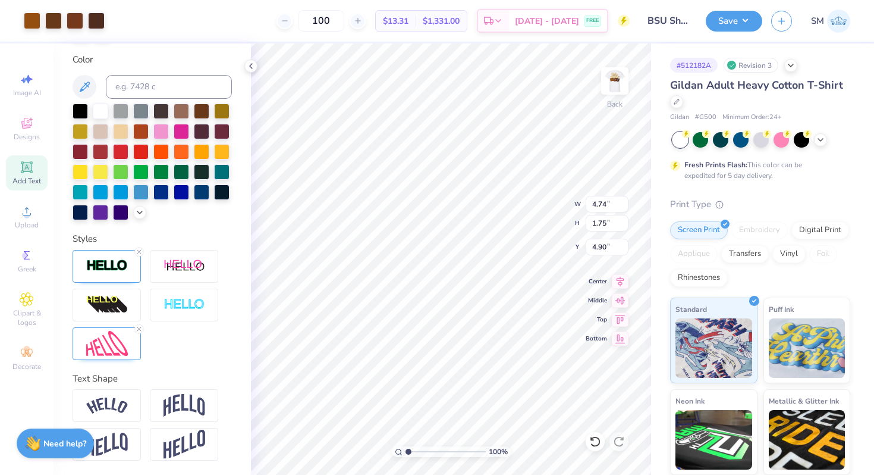
type input "4.74"
type input "1.75"
type input "4.90"
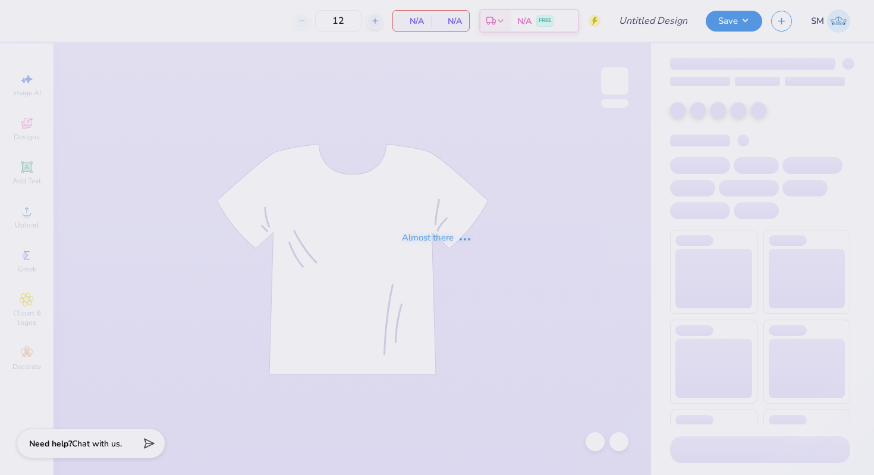
type input "BSU Shirt"
type input "100"
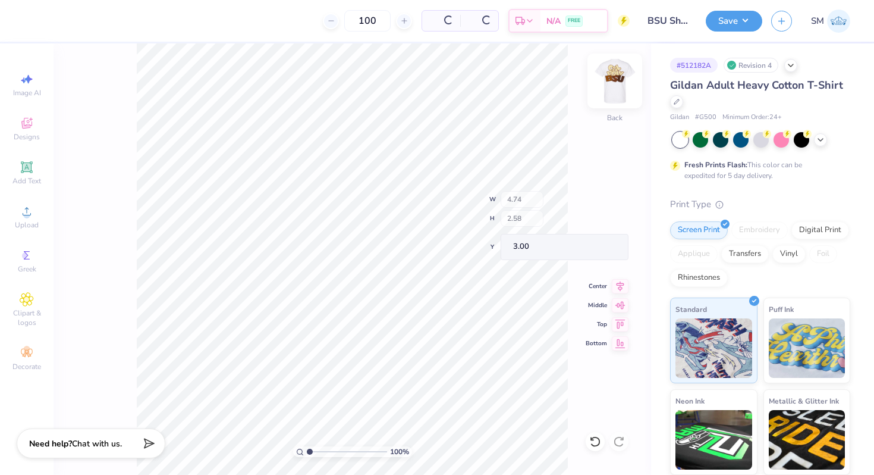
click at [619, 81] on img at bounding box center [615, 81] width 48 height 48
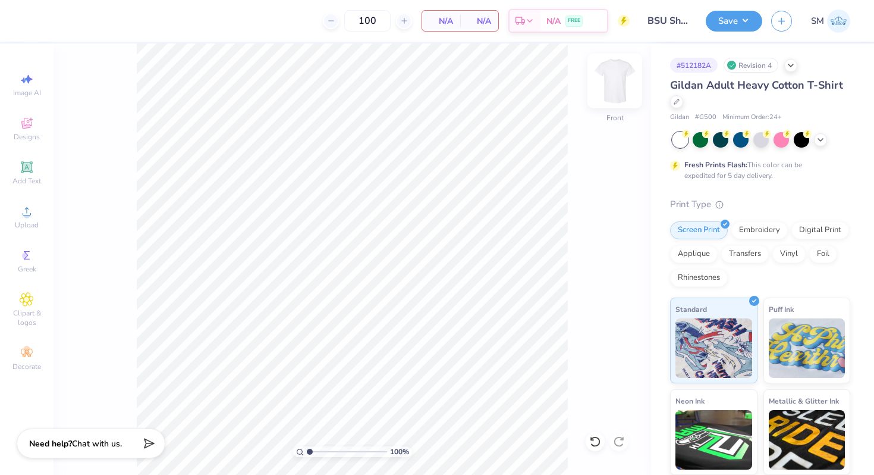
click at [619, 74] on img at bounding box center [615, 81] width 48 height 48
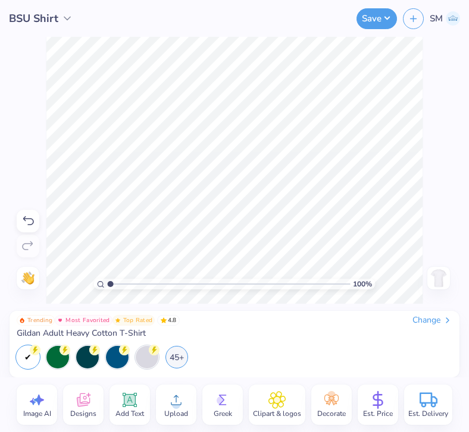
click at [175, 396] on icon at bounding box center [176, 401] width 11 height 10
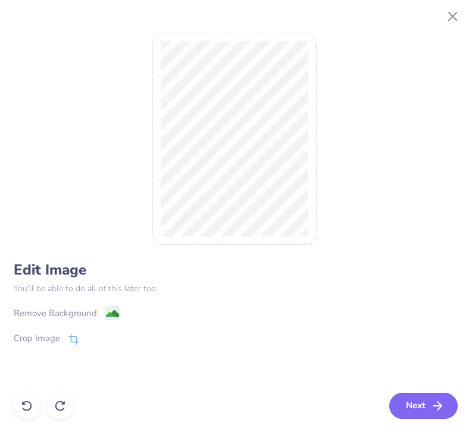
click at [408, 409] on button "Next" at bounding box center [423, 406] width 68 height 26
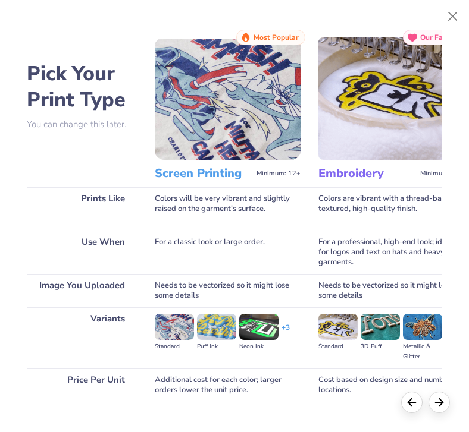
scroll to position [69, 0]
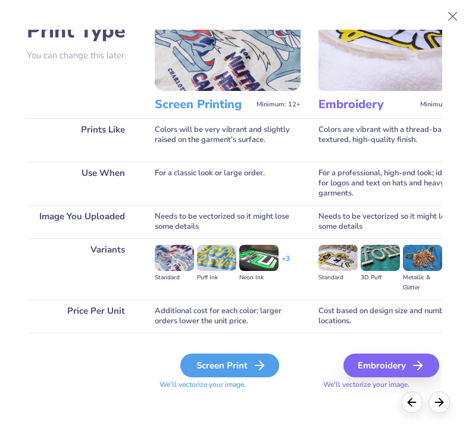
click at [209, 363] on div "Screen Print" at bounding box center [229, 366] width 99 height 24
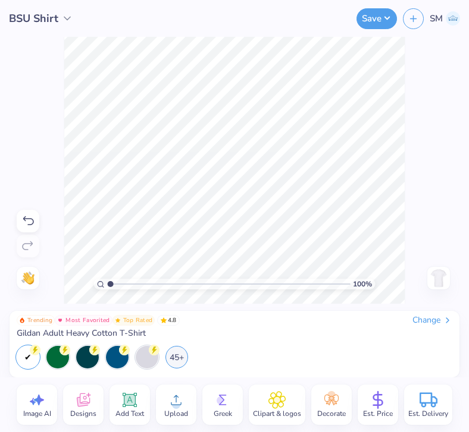
click at [434, 271] on img at bounding box center [438, 278] width 19 height 19
click at [180, 407] on icon at bounding box center [176, 400] width 18 height 18
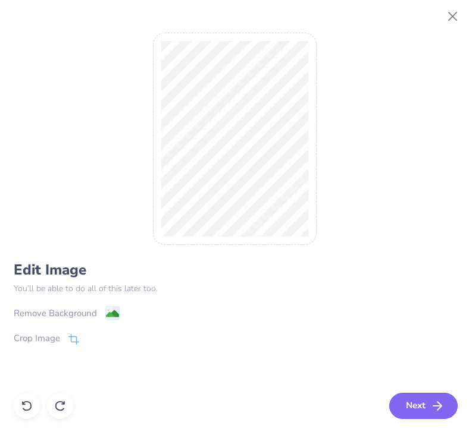
click at [428, 409] on button "Next" at bounding box center [423, 406] width 68 height 26
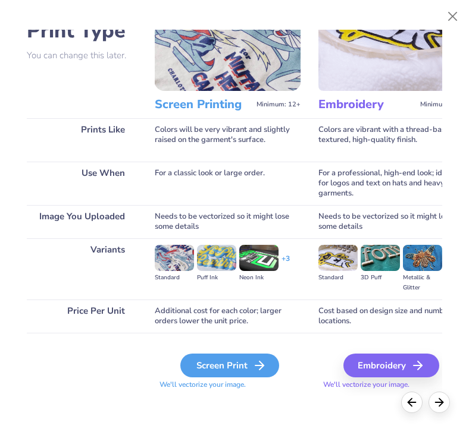
click at [211, 371] on div "Screen Print" at bounding box center [229, 366] width 99 height 24
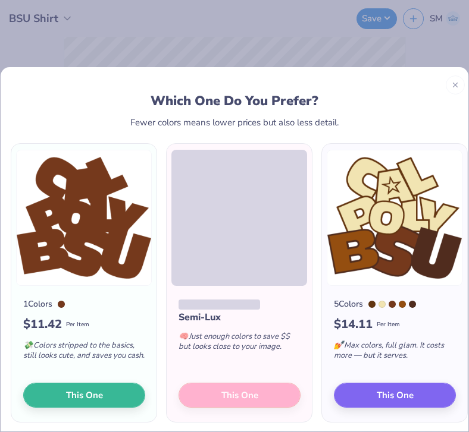
click at [458, 81] on icon at bounding box center [455, 85] width 8 height 8
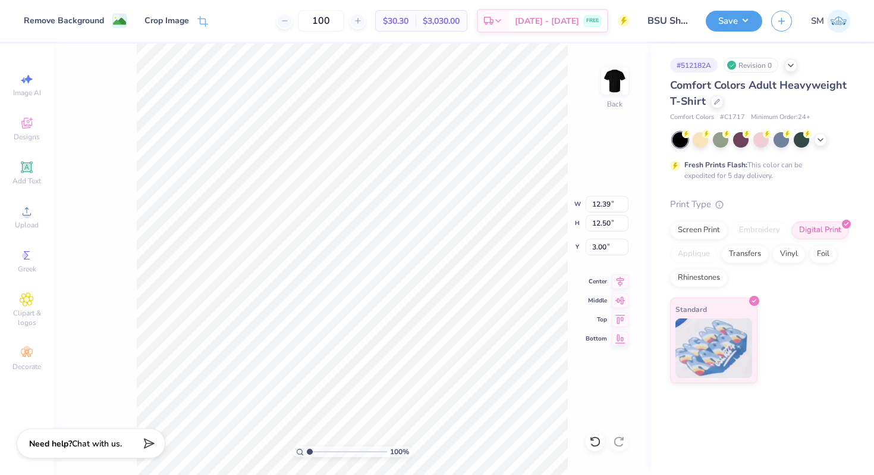
type input "10.61"
type input "10.70"
click at [622, 281] on icon at bounding box center [621, 280] width 8 height 10
click at [600, 439] on icon at bounding box center [595, 441] width 12 height 12
type input "4.80"
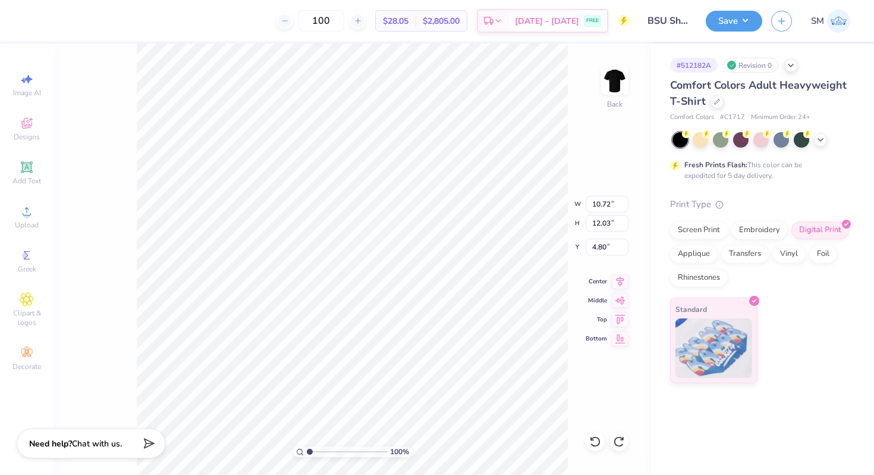
type input "8.04"
type input "9.02"
click at [612, 281] on icon at bounding box center [620, 279] width 17 height 14
type input "9.25"
type input "10.38"
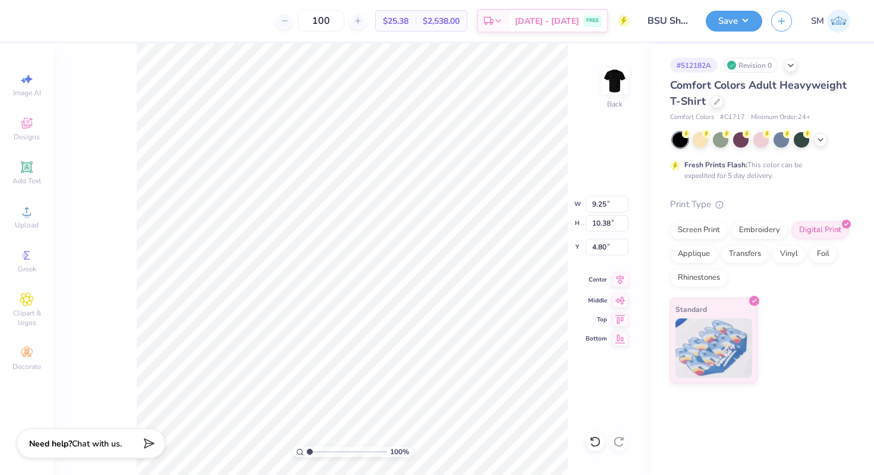
click at [616, 279] on icon at bounding box center [620, 279] width 17 height 14
type input "3.00"
click at [736, 26] on button "Save" at bounding box center [734, 19] width 57 height 21
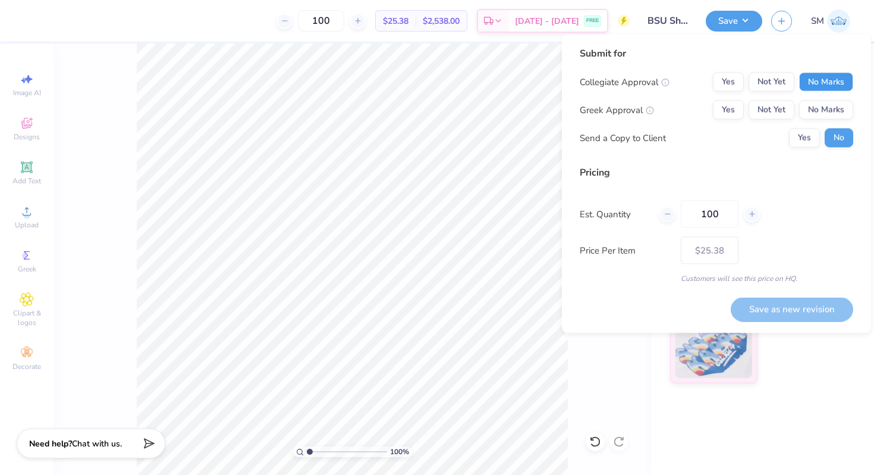
click at [830, 84] on button "No Marks" at bounding box center [826, 82] width 54 height 19
click at [830, 116] on button "No Marks" at bounding box center [826, 110] width 54 height 19
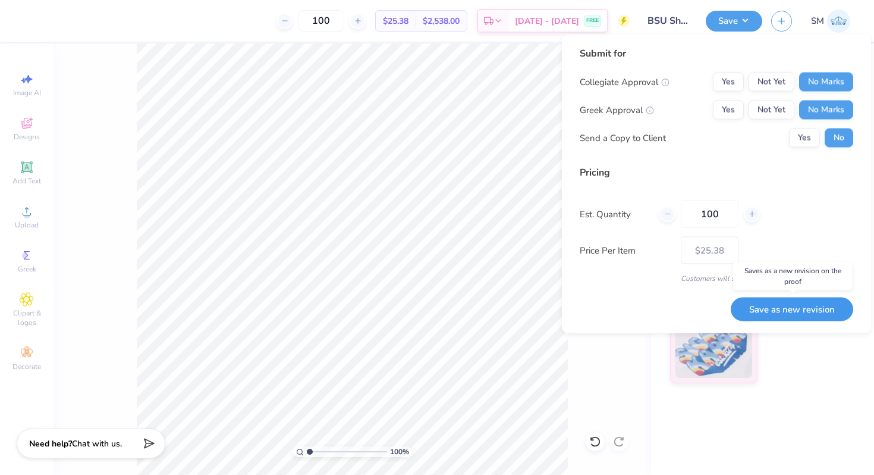
click at [761, 302] on button "Save as new revision" at bounding box center [792, 309] width 123 height 24
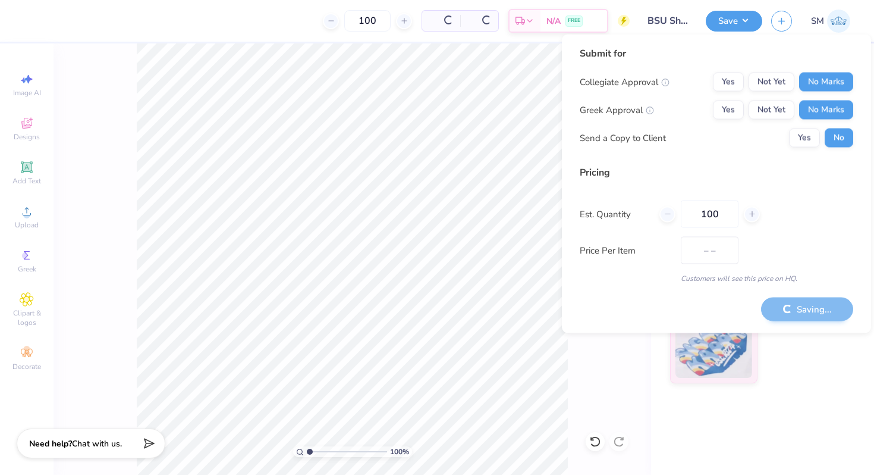
type input "$25.38"
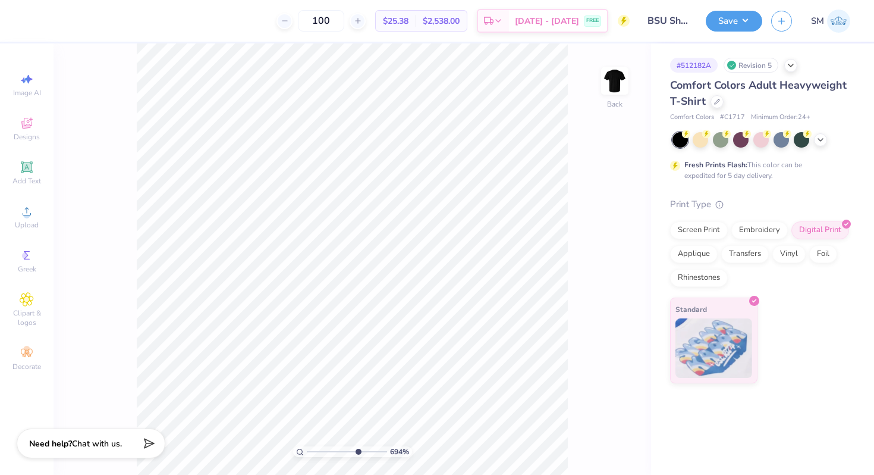
drag, startPoint x: 309, startPoint y: 451, endPoint x: 357, endPoint y: 455, distance: 47.8
click at [357, 456] on input "range" at bounding box center [347, 451] width 80 height 11
drag, startPoint x: 360, startPoint y: 453, endPoint x: 378, endPoint y: 453, distance: 17.8
click at [378, 453] on input "range" at bounding box center [347, 451] width 80 height 11
drag, startPoint x: 377, startPoint y: 450, endPoint x: 328, endPoint y: 446, distance: 48.3
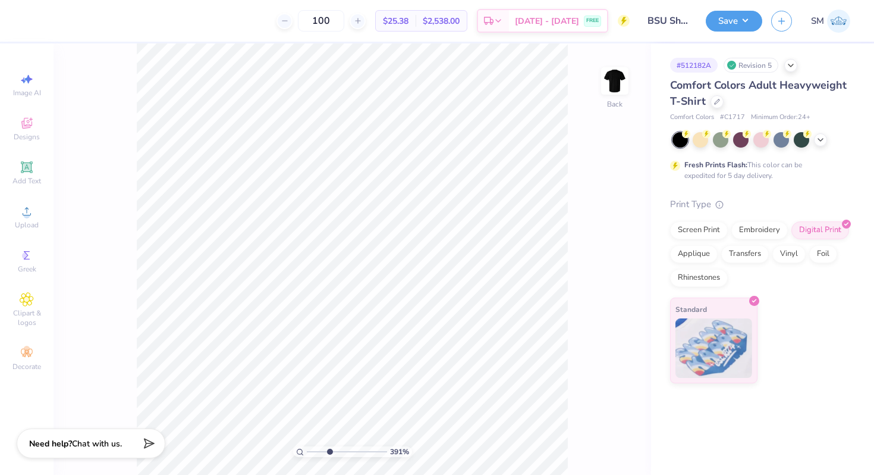
click at [330, 447] on input "range" at bounding box center [347, 451] width 80 height 11
drag, startPoint x: 331, startPoint y: 450, endPoint x: 319, endPoint y: 450, distance: 11.3
click at [321, 450] on input "range" at bounding box center [347, 451] width 80 height 11
click at [24, 212] on icon at bounding box center [27, 211] width 14 height 14
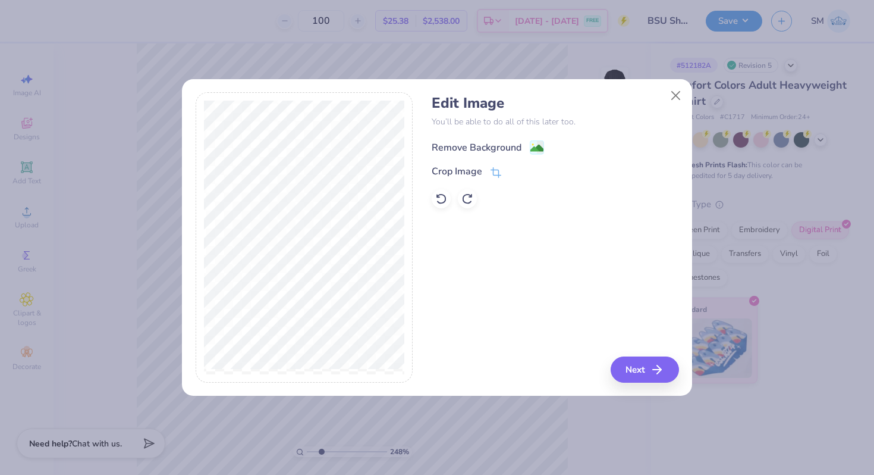
click at [535, 146] on image at bounding box center [537, 148] width 13 height 13
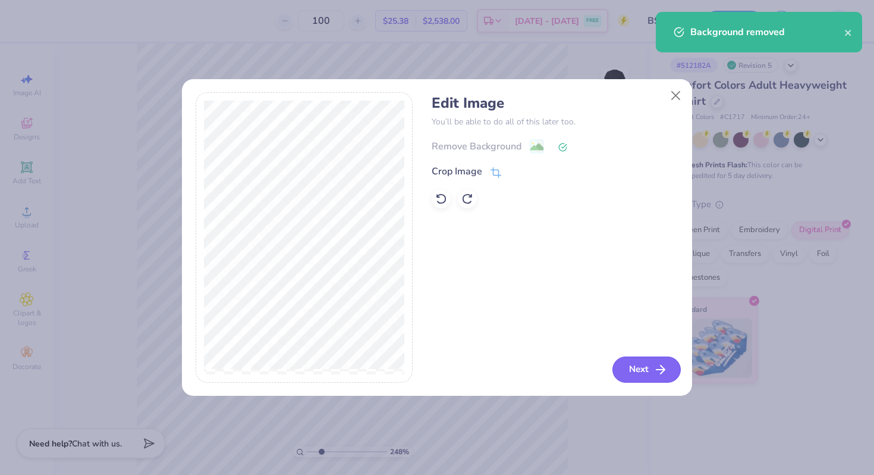
click at [632, 370] on button "Next" at bounding box center [647, 369] width 68 height 26
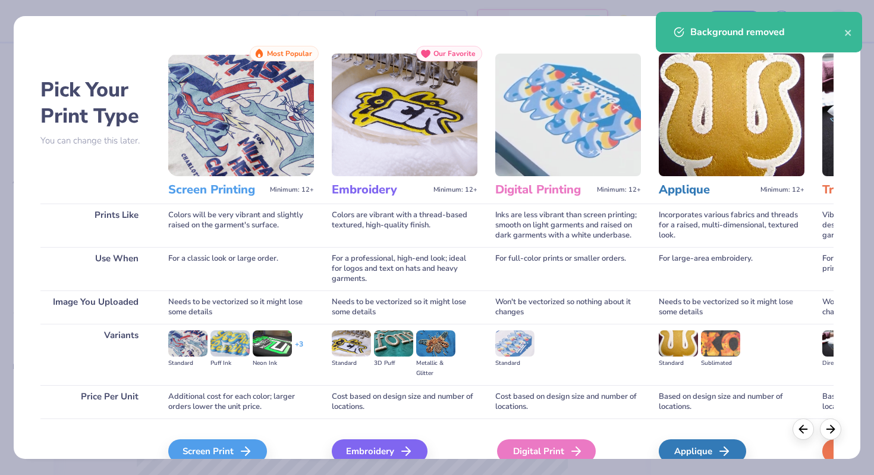
click at [508, 449] on div "Digital Print" at bounding box center [546, 451] width 99 height 24
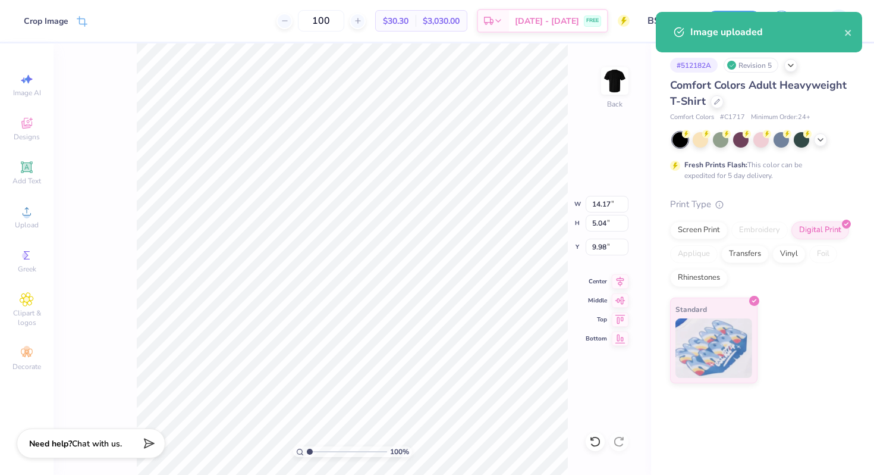
drag, startPoint x: 324, startPoint y: 451, endPoint x: 290, endPoint y: 451, distance: 33.3
type input "1"
click at [307, 451] on input "range" at bounding box center [347, 451] width 80 height 11
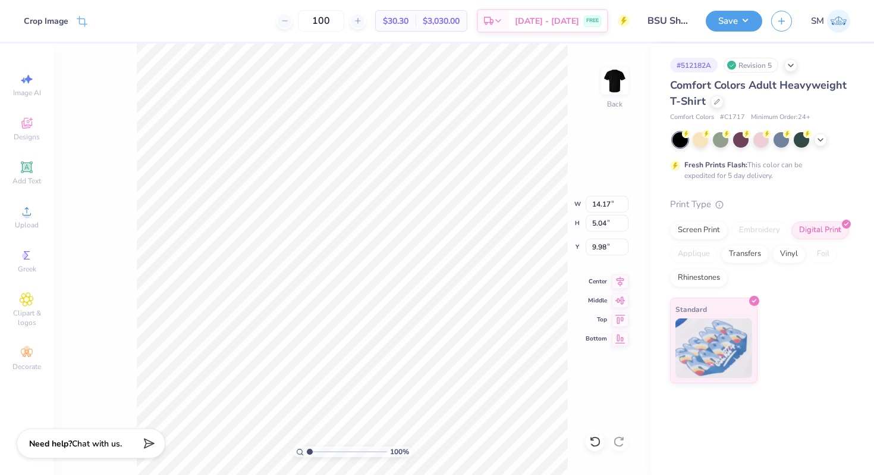
type input "6.03"
type input "2.14"
type input "13.94"
drag, startPoint x: 306, startPoint y: 451, endPoint x: 318, endPoint y: 451, distance: 11.3
type input "2.02"
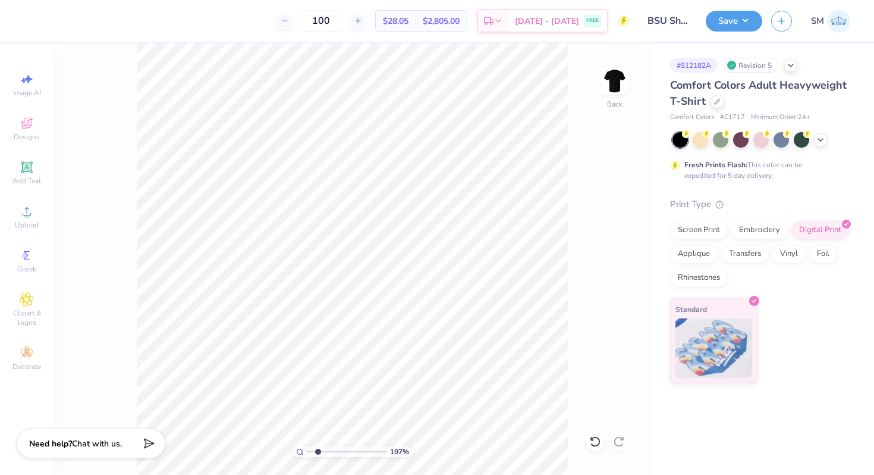
click at [318, 451] on input "range" at bounding box center [347, 451] width 80 height 11
type input "3.12"
type input "1.11"
type input "13.59"
type input "2.62"
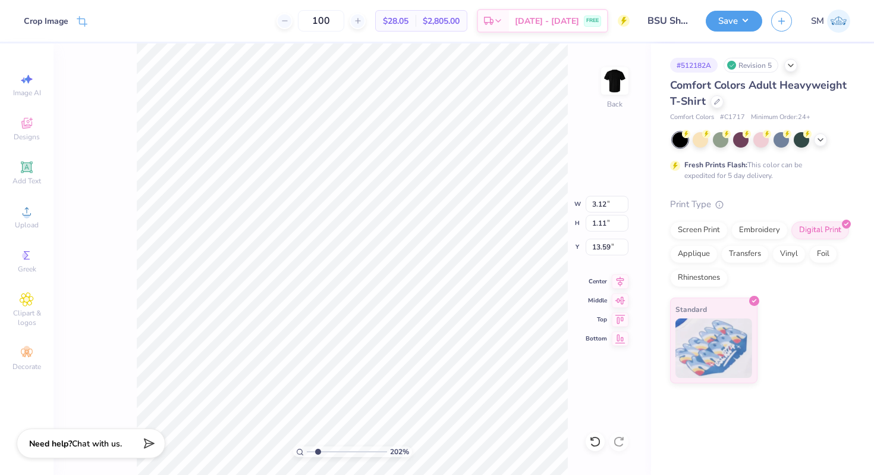
type input "0.93"
drag, startPoint x: 318, startPoint y: 450, endPoint x: 345, endPoint y: 452, distance: 26.9
type input "5.33"
click at [344, 452] on input "range" at bounding box center [347, 451] width 80 height 11
type input "12.50"
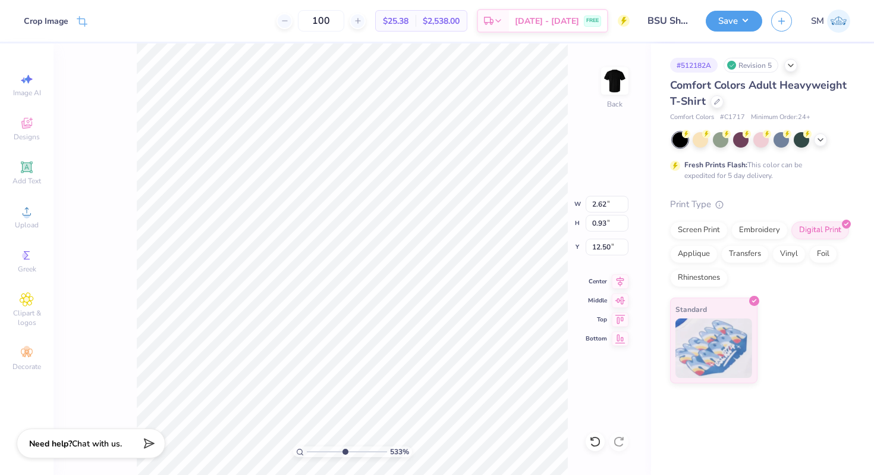
type input "12.44"
drag, startPoint x: 343, startPoint y: 450, endPoint x: 301, endPoint y: 446, distance: 41.8
type input "1"
click at [307, 447] on input "range" at bounding box center [347, 451] width 80 height 11
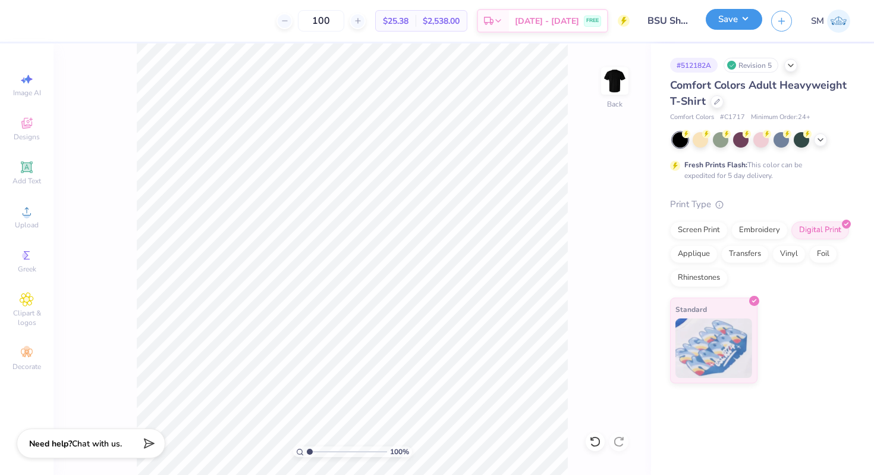
click at [745, 29] on button "Save" at bounding box center [734, 19] width 57 height 21
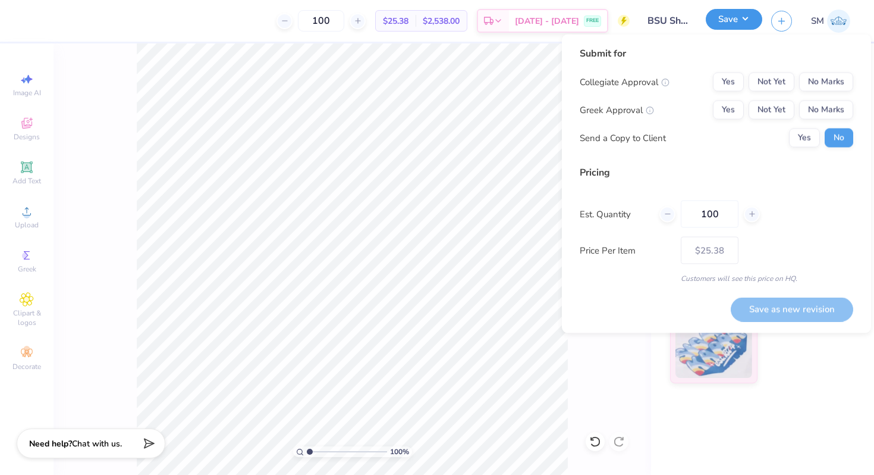
click at [745, 29] on button "Save" at bounding box center [734, 19] width 57 height 21
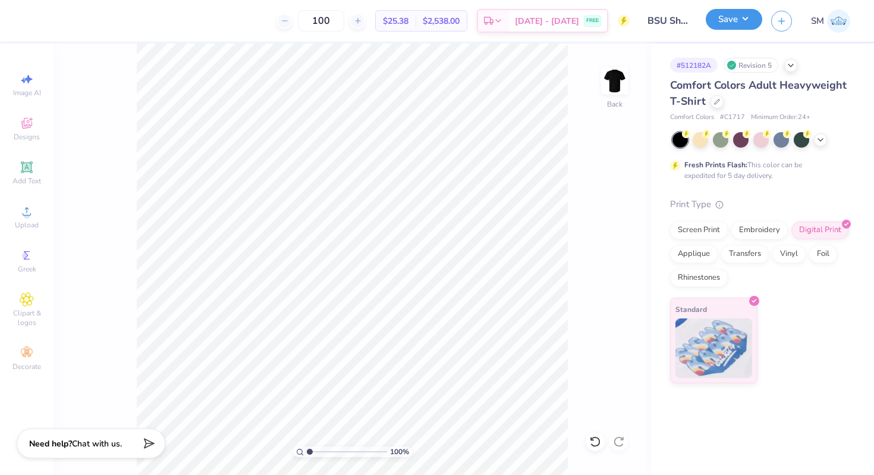
click at [740, 11] on button "Save" at bounding box center [734, 19] width 57 height 21
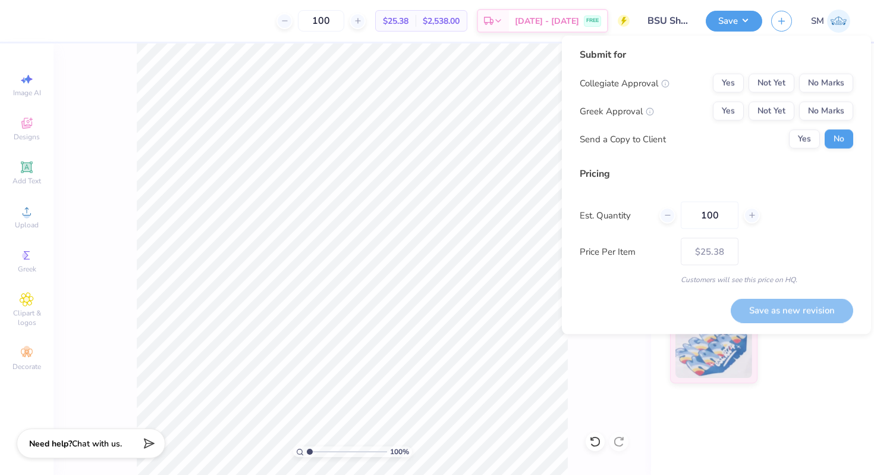
click at [828, 99] on div "Collegiate Approval Yes Not Yet No Marks Greek Approval Yes Not Yet No Marks Se…" at bounding box center [717, 111] width 274 height 75
click at [828, 94] on div "Collegiate Approval Yes Not Yet No Marks Greek Approval Yes Not Yet No Marks Se…" at bounding box center [717, 111] width 274 height 75
click at [828, 112] on button "No Marks" at bounding box center [826, 111] width 54 height 19
click at [828, 88] on button "No Marks" at bounding box center [826, 83] width 54 height 19
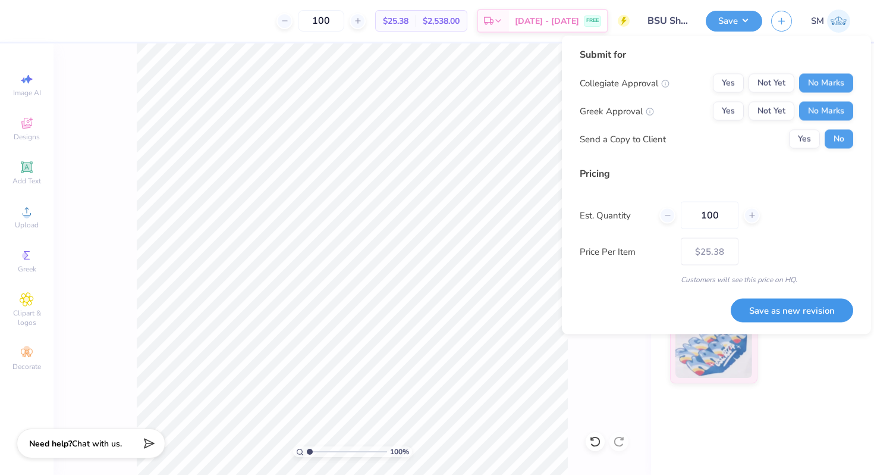
click at [761, 306] on button "Save as new revision" at bounding box center [792, 310] width 123 height 24
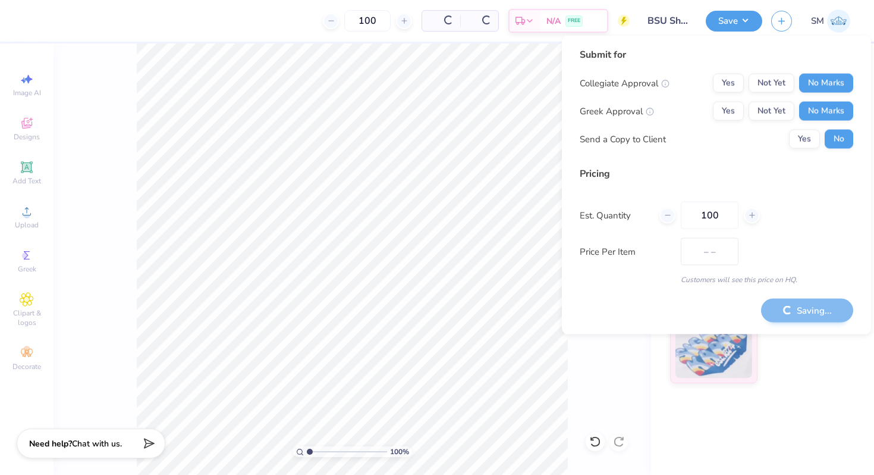
type input "$25.38"
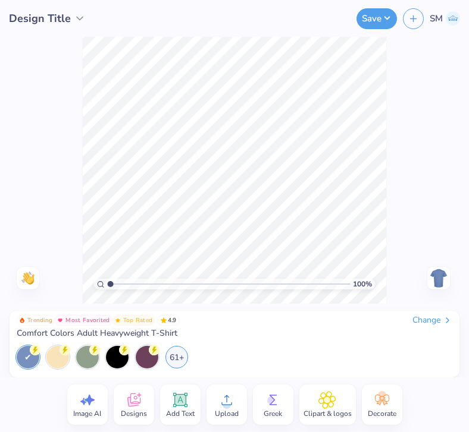
click at [225, 407] on circle at bounding box center [226, 405] width 8 height 8
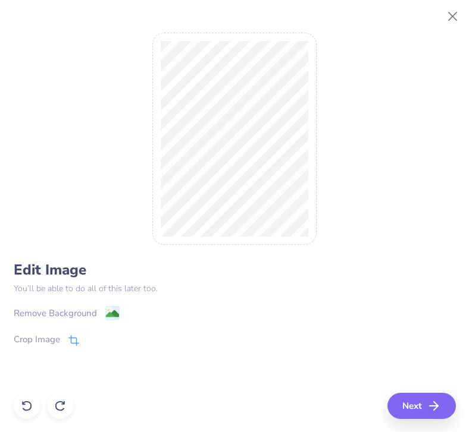
click at [71, 338] on icon at bounding box center [72, 342] width 8 height 8
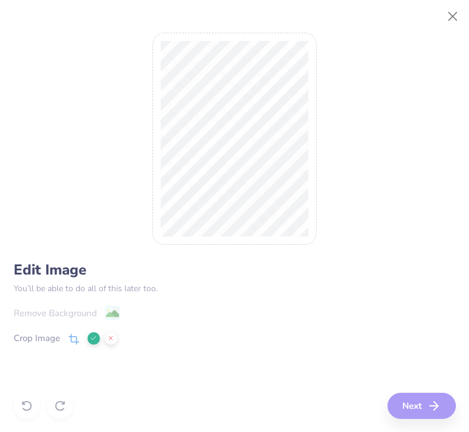
click at [92, 340] on icon at bounding box center [93, 338] width 7 height 7
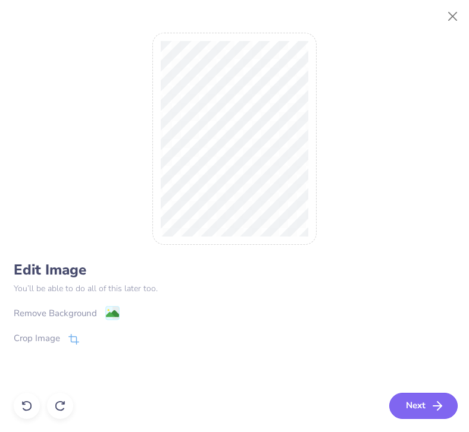
click at [407, 407] on button "Next" at bounding box center [423, 406] width 68 height 26
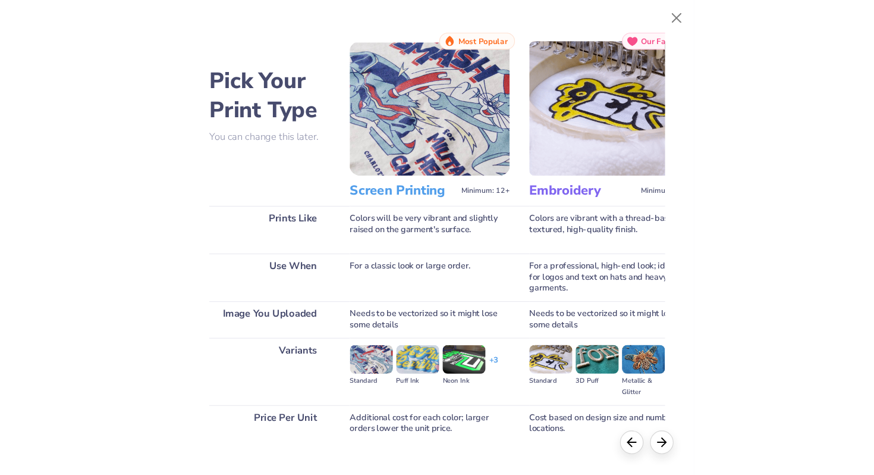
scroll to position [69, 0]
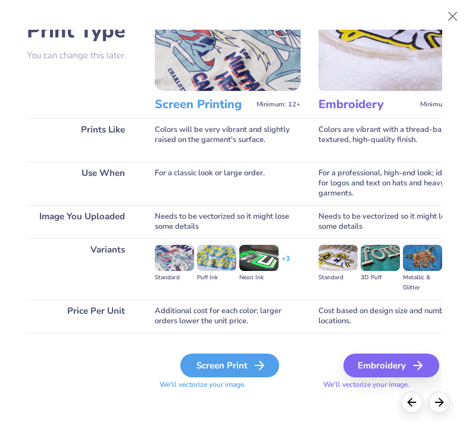
click at [211, 375] on div "Screen Print" at bounding box center [229, 366] width 99 height 24
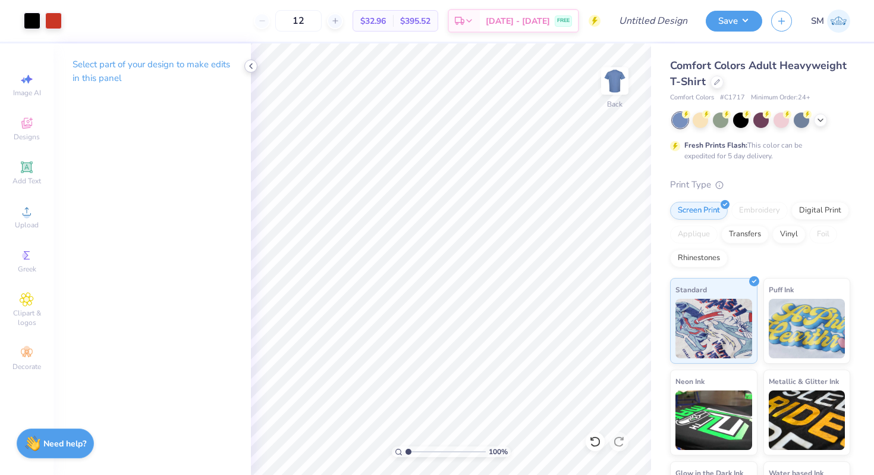
click at [249, 64] on icon at bounding box center [251, 66] width 10 height 10
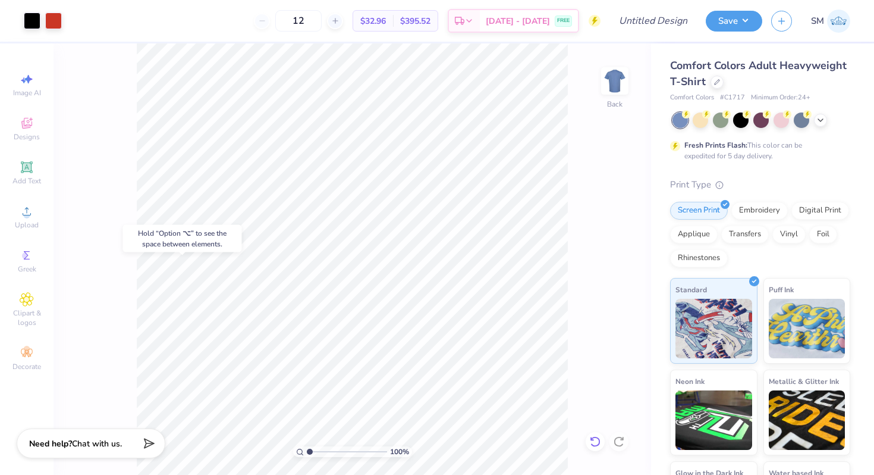
click at [596, 445] on icon at bounding box center [595, 441] width 10 height 11
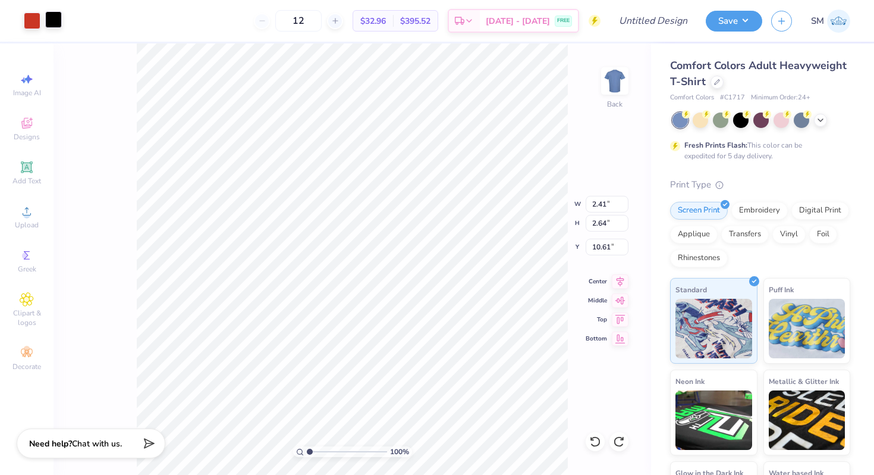
click at [55, 23] on div at bounding box center [53, 19] width 17 height 17
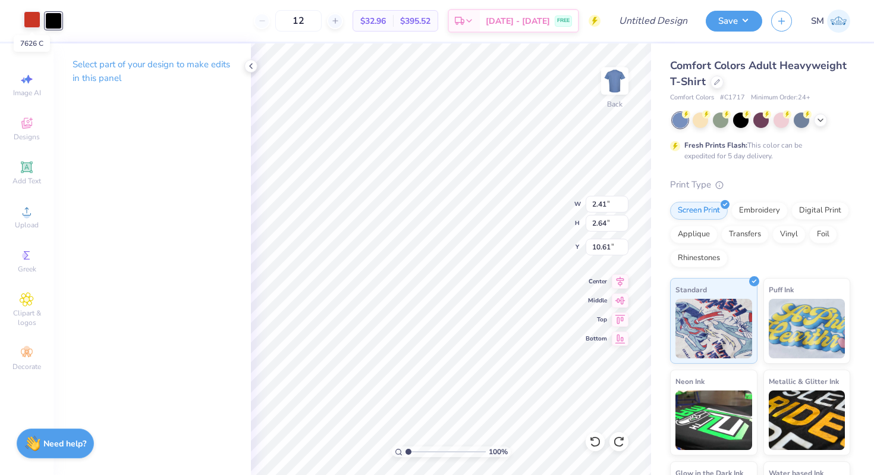
click at [32, 20] on div at bounding box center [32, 19] width 17 height 17
click at [46, 14] on div at bounding box center [53, 19] width 17 height 17
type input "11.51"
click at [30, 5] on div "Art colors" at bounding box center [20, 21] width 40 height 42
click at [30, 17] on div at bounding box center [32, 19] width 17 height 17
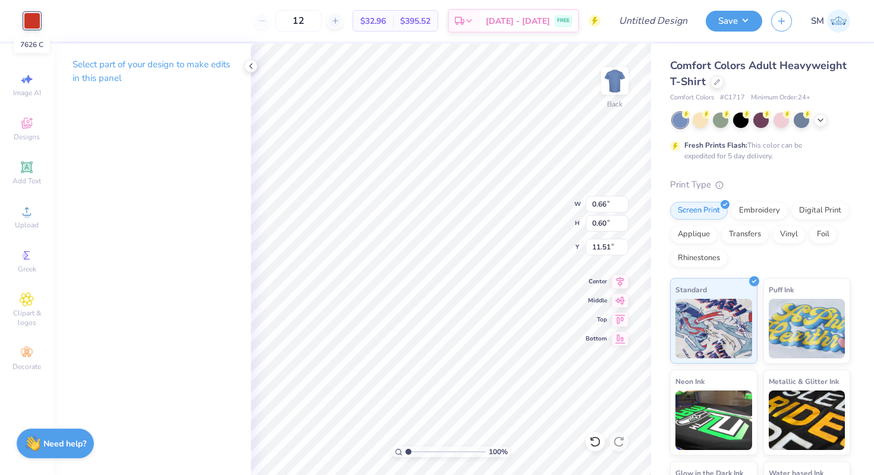
click at [30, 18] on div at bounding box center [32, 20] width 17 height 17
click at [24, 182] on span "Add Text" at bounding box center [26, 181] width 29 height 10
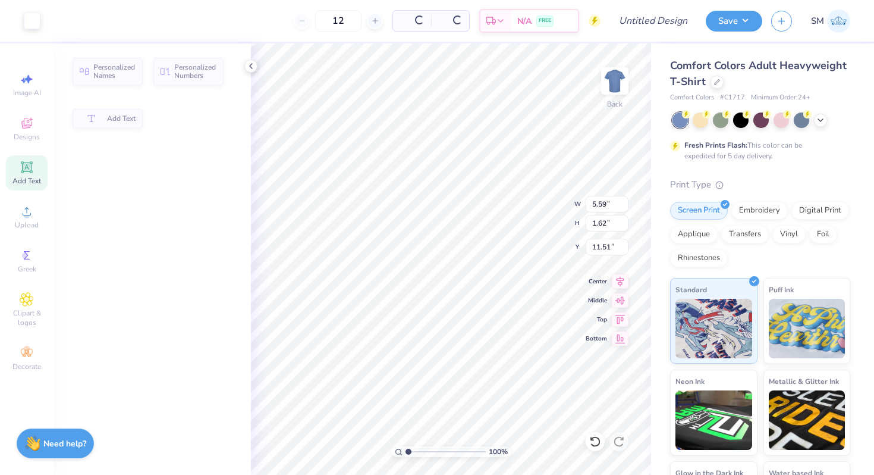
type input "5.59"
type input "1.62"
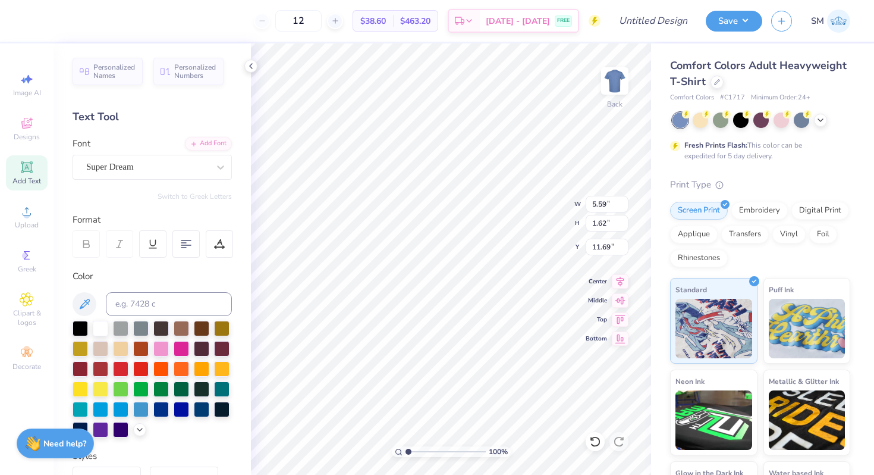
type input "6.61"
type textarea "hi"
type input "12.34"
type input "4.39"
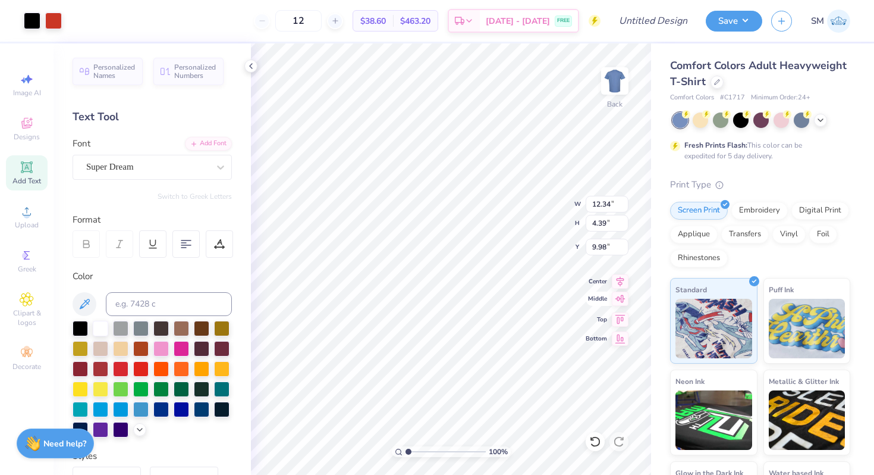
click at [625, 301] on icon at bounding box center [620, 298] width 17 height 14
type input "10.31"
click at [618, 299] on icon at bounding box center [620, 298] width 17 height 14
click at [618, 281] on icon at bounding box center [620, 279] width 17 height 14
click at [30, 23] on div at bounding box center [32, 19] width 17 height 17
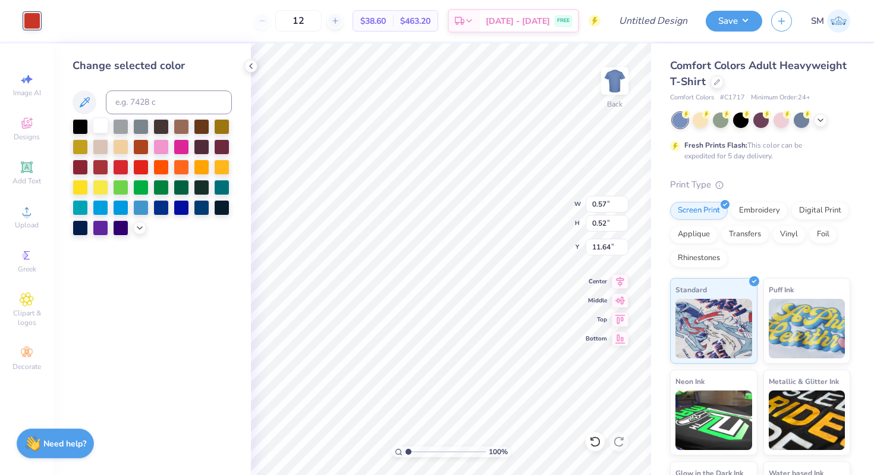
click at [96, 126] on div at bounding box center [100, 125] width 15 height 15
type input "0.52"
type input "0.50"
type input "12.49"
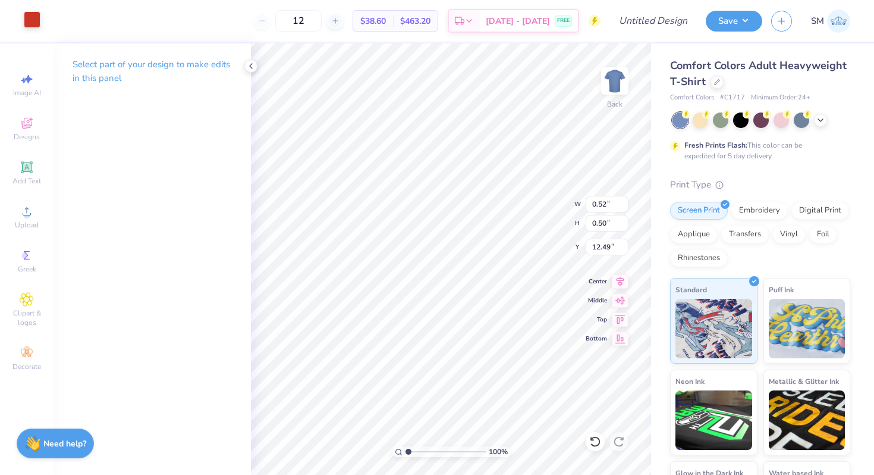
click at [29, 18] on div at bounding box center [32, 19] width 17 height 17
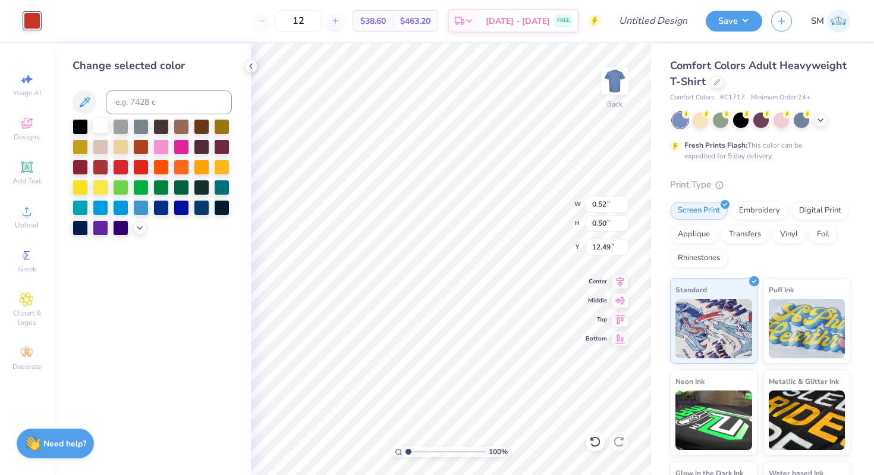
click at [103, 124] on div at bounding box center [100, 125] width 15 height 15
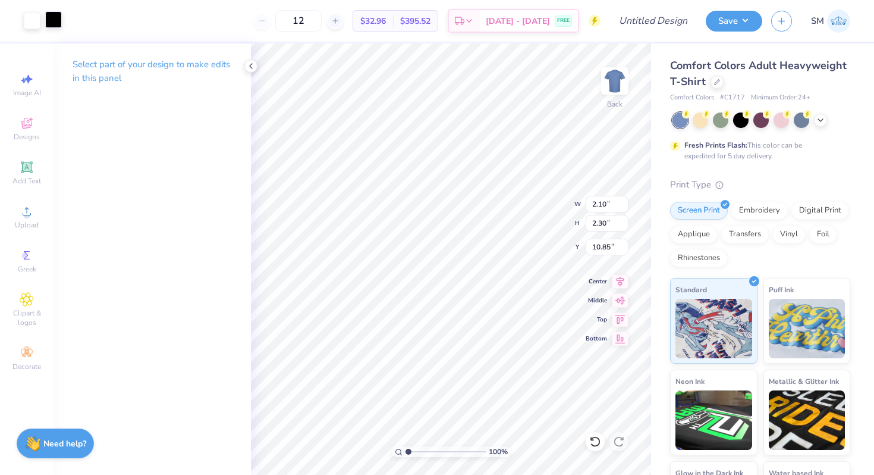
click at [59, 28] on div at bounding box center [53, 19] width 17 height 17
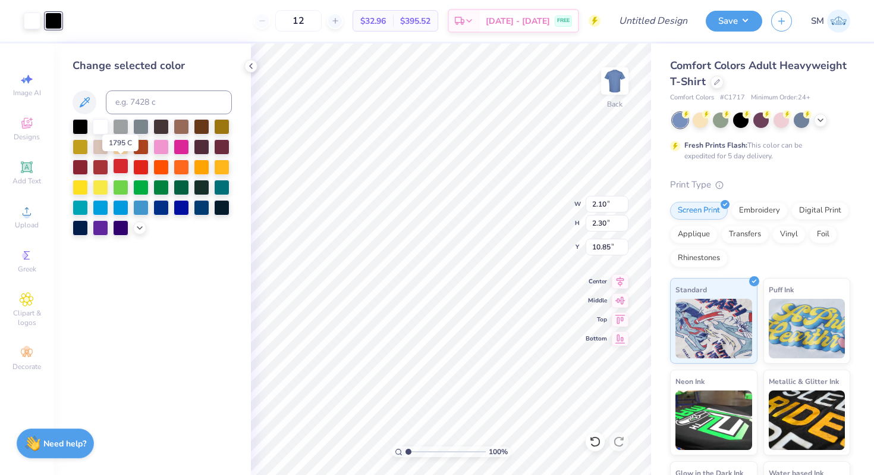
click at [121, 169] on div at bounding box center [120, 165] width 15 height 15
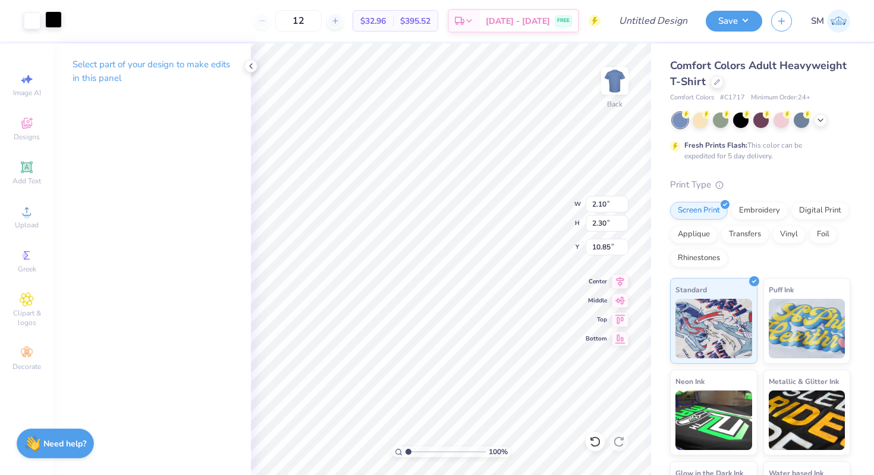
click at [51, 17] on div at bounding box center [53, 19] width 17 height 17
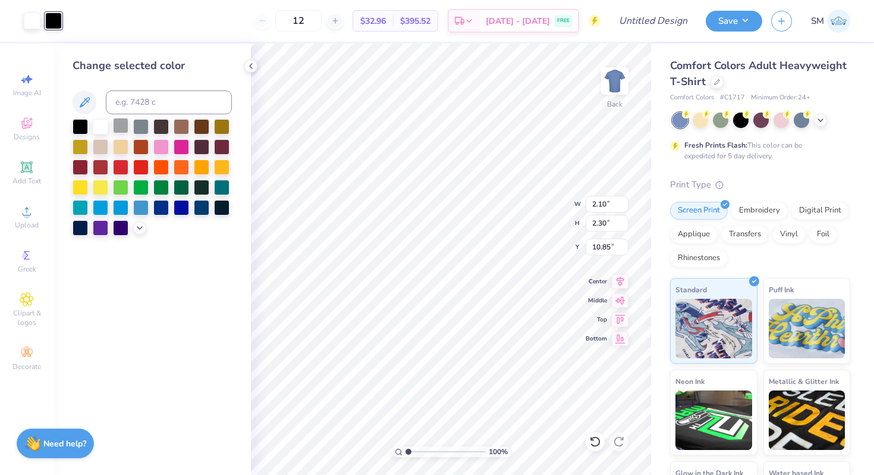
click at [123, 127] on div at bounding box center [120, 125] width 15 height 15
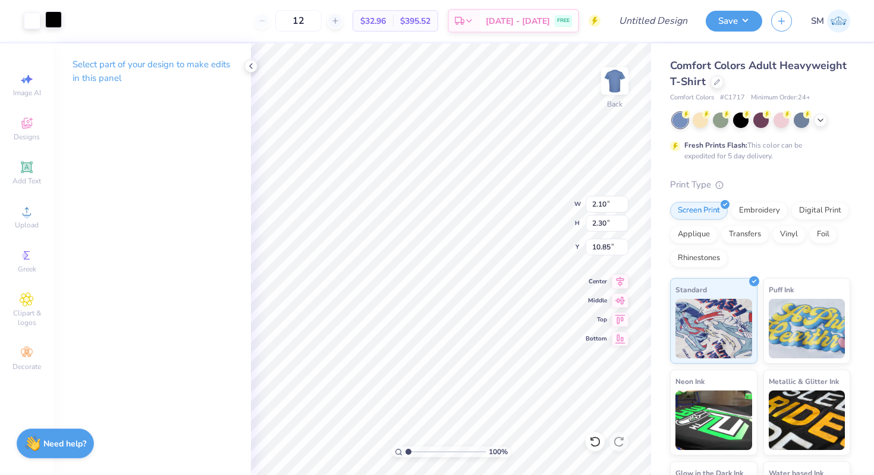
click at [55, 21] on div at bounding box center [53, 19] width 17 height 17
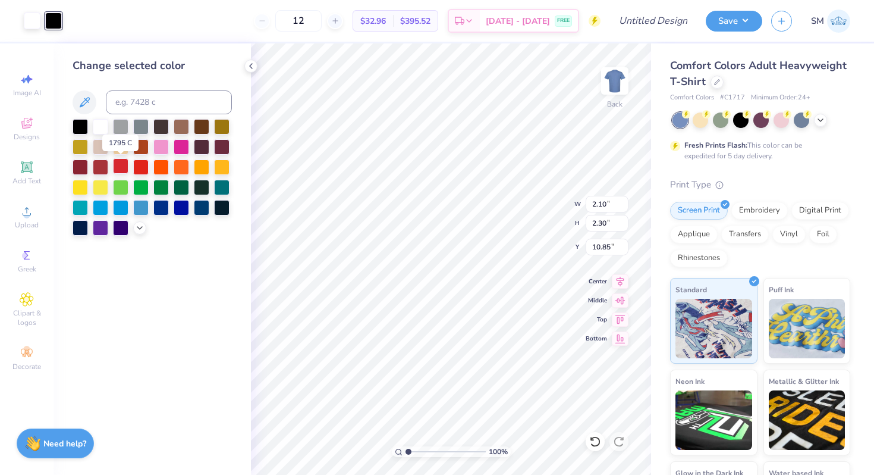
click at [120, 168] on div at bounding box center [120, 165] width 15 height 15
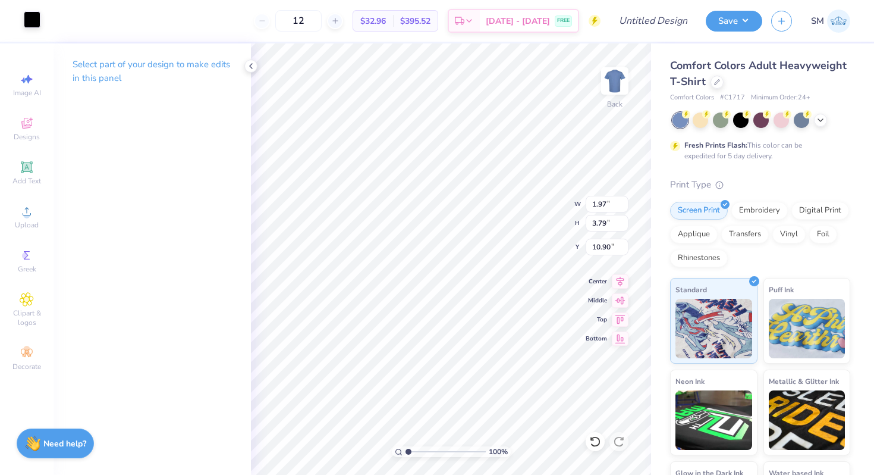
click at [30, 20] on div at bounding box center [32, 19] width 17 height 17
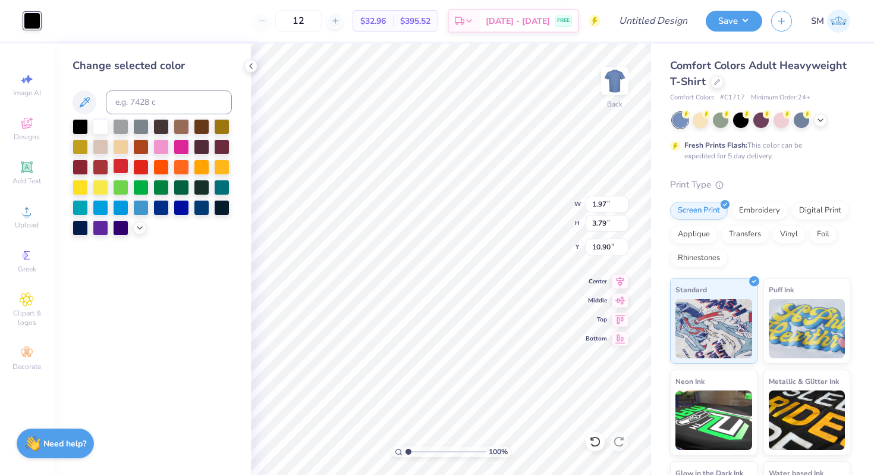
click at [117, 168] on div at bounding box center [120, 165] width 15 height 15
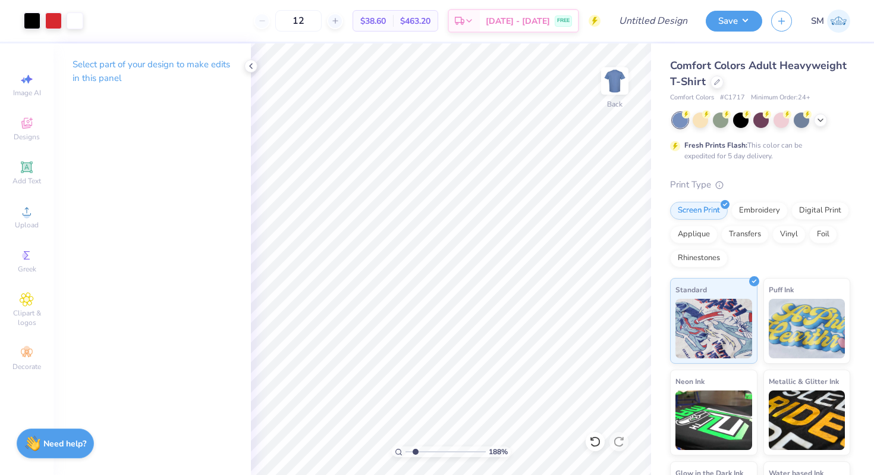
drag, startPoint x: 407, startPoint y: 452, endPoint x: 416, endPoint y: 452, distance: 8.9
click at [416, 452] on input "range" at bounding box center [446, 451] width 80 height 11
click at [36, 25] on div at bounding box center [32, 19] width 17 height 17
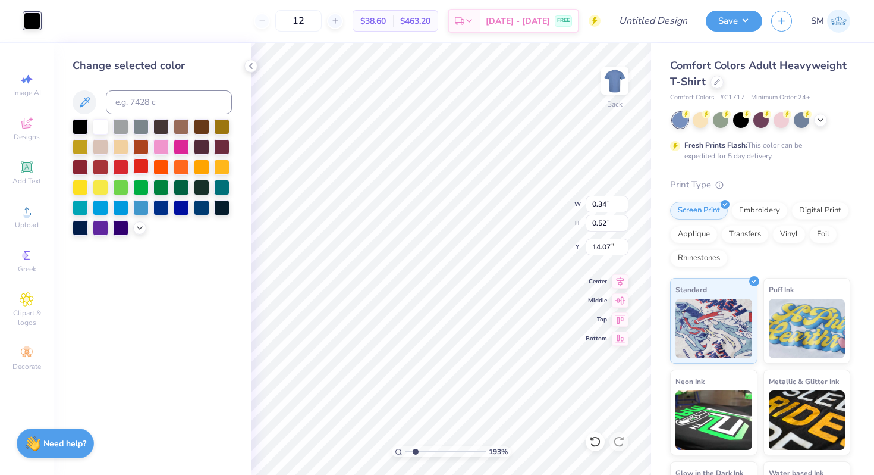
click at [139, 170] on div at bounding box center [140, 165] width 15 height 15
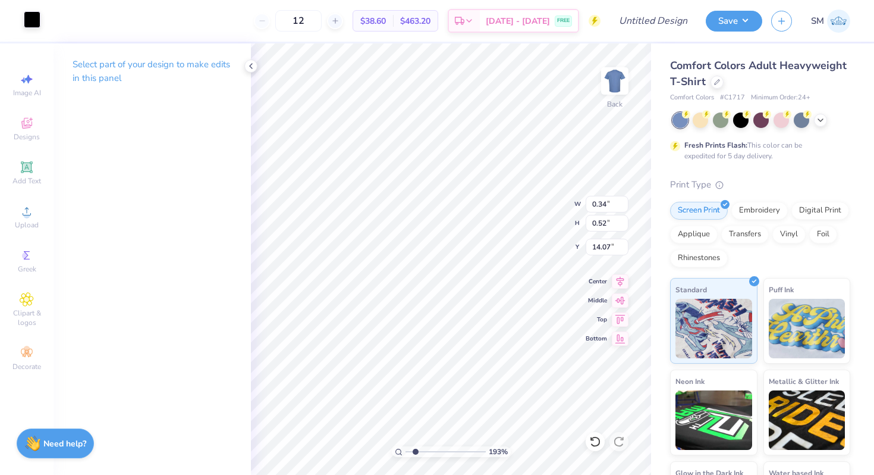
click at [33, 12] on div at bounding box center [32, 19] width 17 height 17
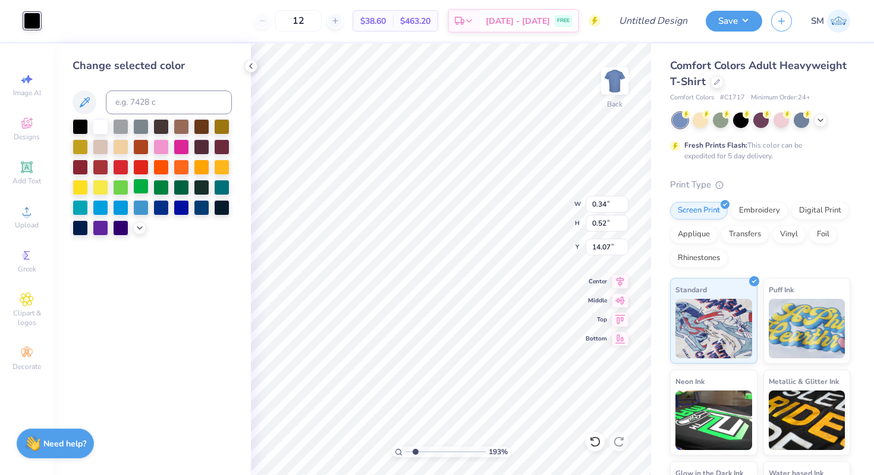
click at [145, 192] on div at bounding box center [140, 185] width 15 height 15
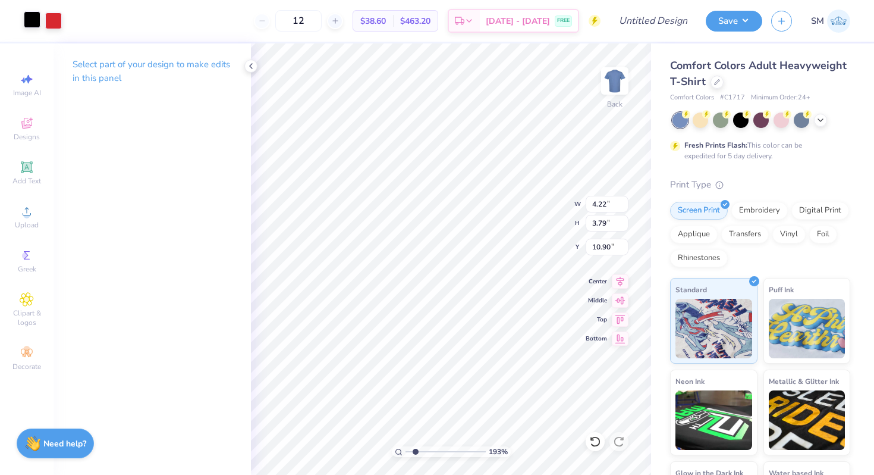
click at [39, 27] on div at bounding box center [32, 19] width 17 height 17
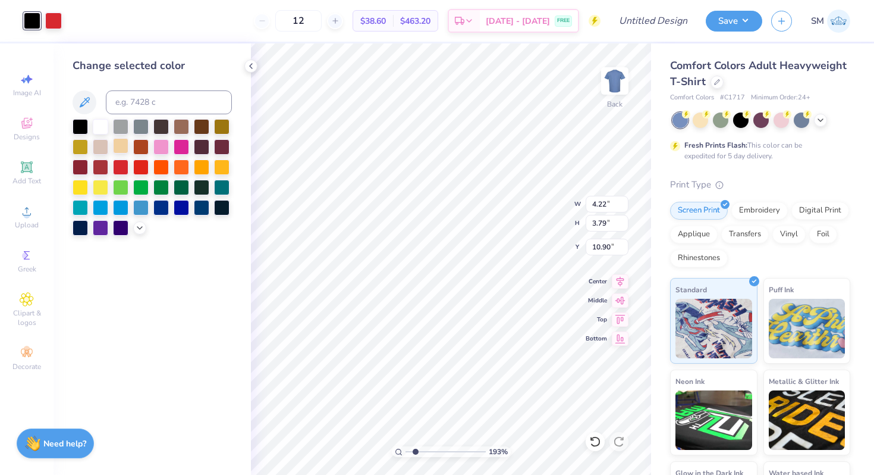
click at [126, 141] on div at bounding box center [120, 145] width 15 height 15
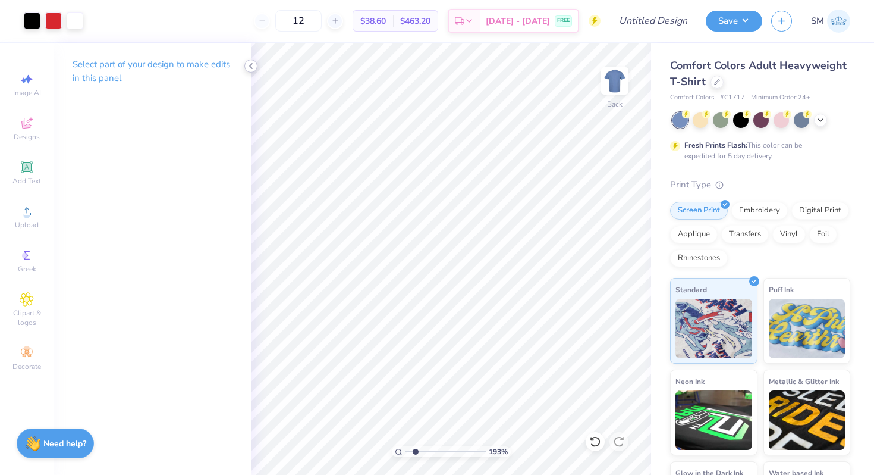
click at [253, 61] on icon at bounding box center [251, 66] width 10 height 10
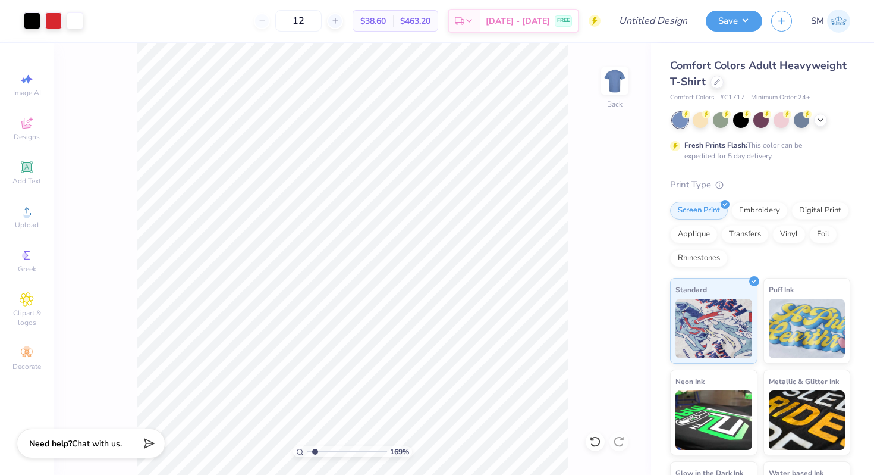
click at [315, 450] on input "range" at bounding box center [347, 451] width 80 height 11
type input "1.69"
click at [25, 217] on circle at bounding box center [26, 215] width 7 height 7
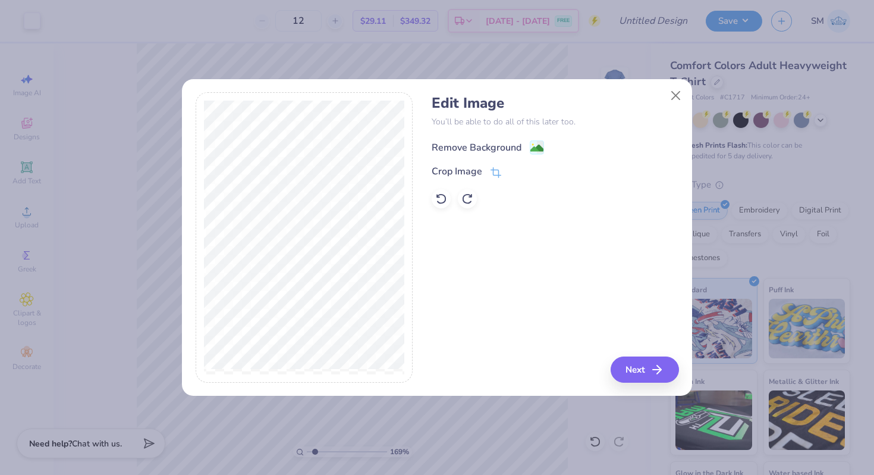
click at [538, 145] on image at bounding box center [537, 148] width 13 height 13
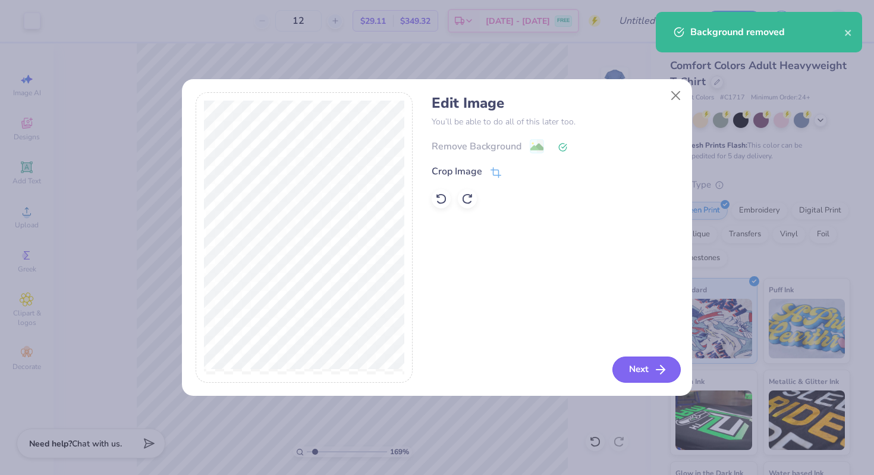
click at [644, 365] on button "Next" at bounding box center [647, 369] width 68 height 26
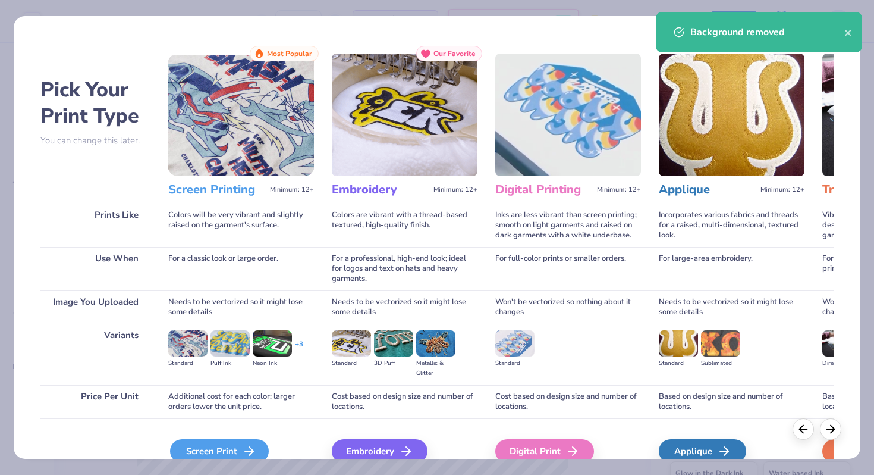
click at [199, 446] on div "Screen Print" at bounding box center [219, 451] width 99 height 24
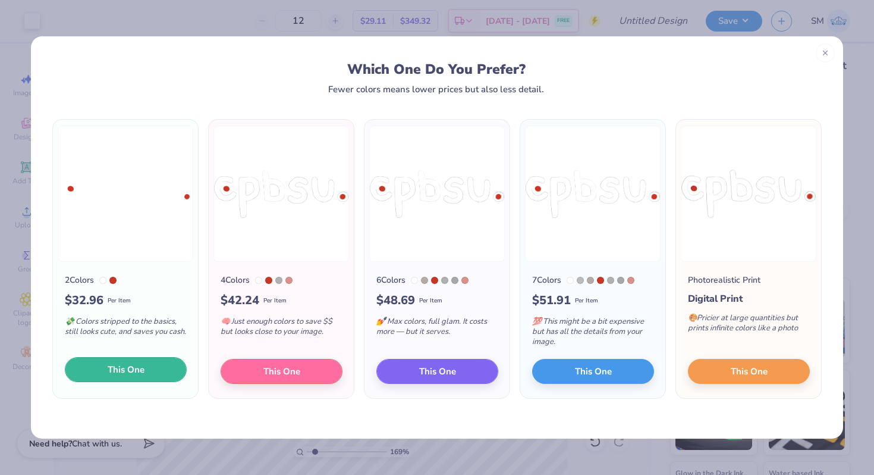
click at [153, 367] on button "This One" at bounding box center [126, 369] width 122 height 25
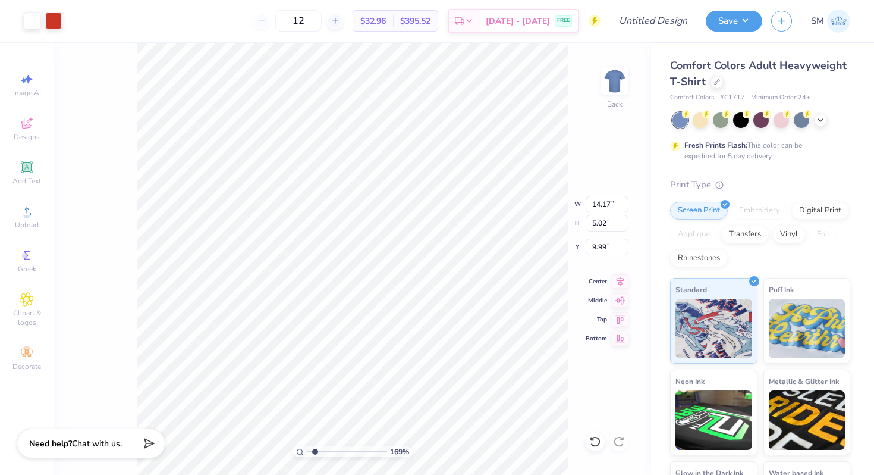
type input "12.61"
type input "4.46"
type input "10.54"
click at [39, 18] on div at bounding box center [32, 19] width 17 height 17
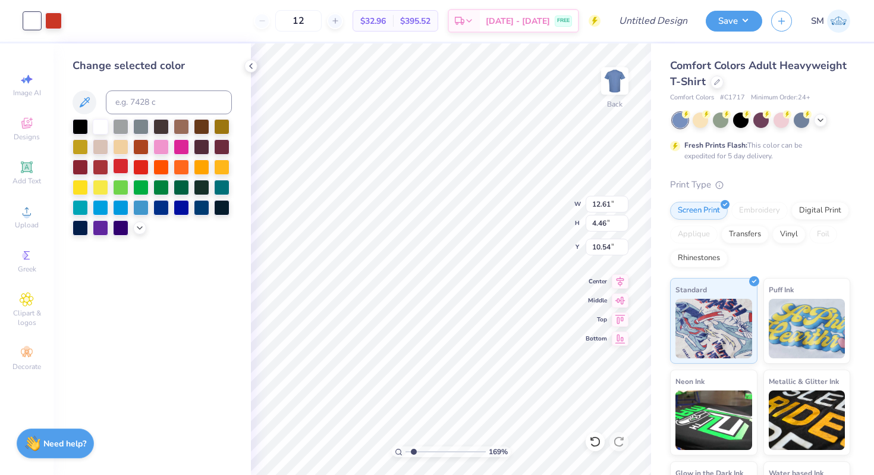
click at [120, 163] on div at bounding box center [120, 165] width 15 height 15
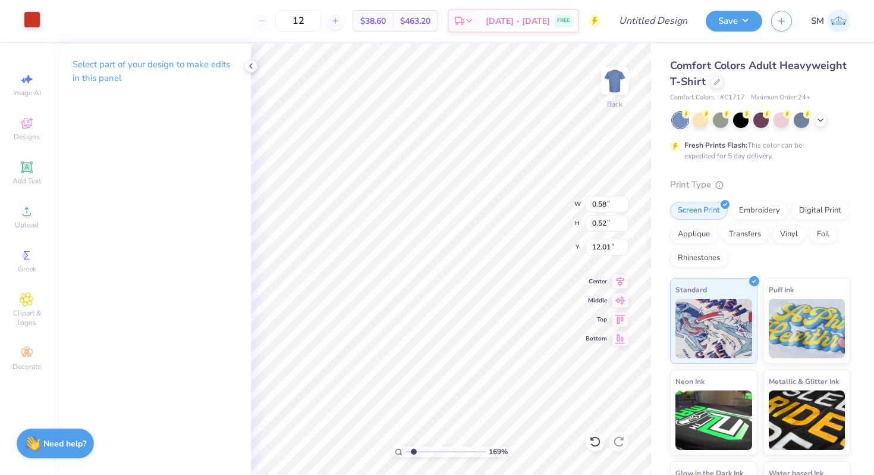
click at [31, 12] on div at bounding box center [32, 19] width 17 height 17
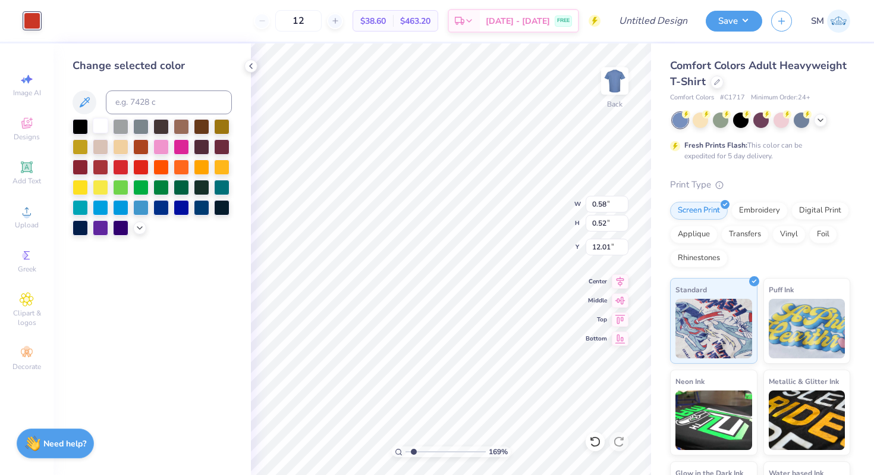
click at [96, 122] on div at bounding box center [100, 125] width 15 height 15
type input "1.98"
type input "3.84"
type input "11.16"
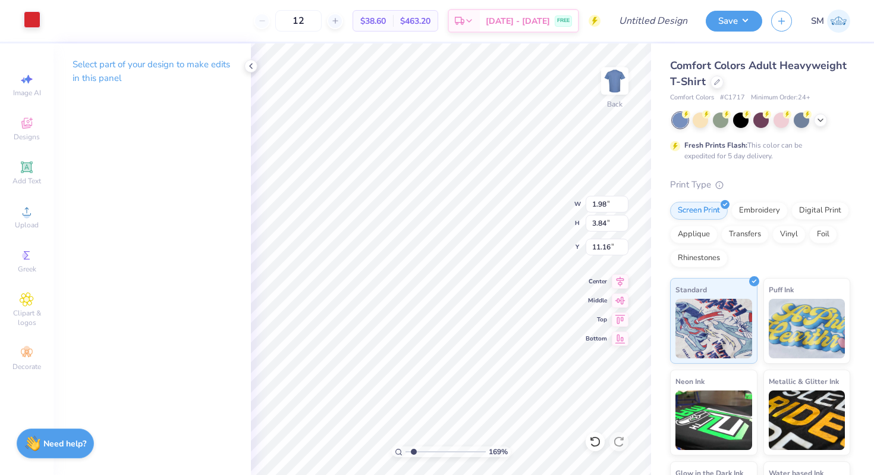
click at [32, 28] on div at bounding box center [32, 19] width 17 height 17
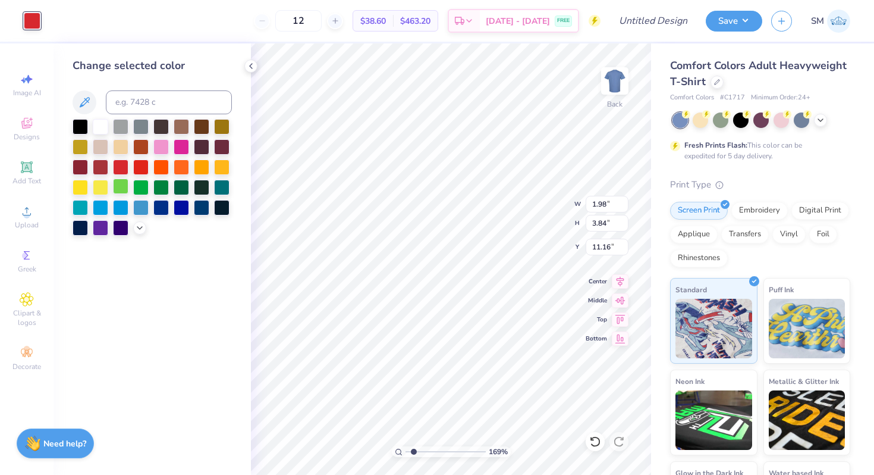
click at [124, 186] on div at bounding box center [120, 185] width 15 height 15
click at [139, 186] on div at bounding box center [140, 185] width 15 height 15
click at [161, 183] on div at bounding box center [160, 185] width 15 height 15
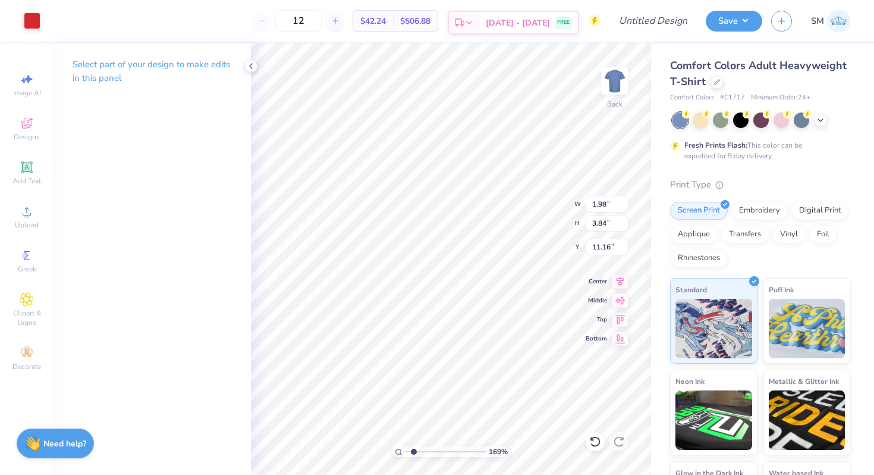
type input "2.10"
type input "2.95"
type input "10.54"
click at [590, 438] on icon at bounding box center [595, 441] width 12 height 12
click at [34, 23] on div at bounding box center [32, 19] width 17 height 17
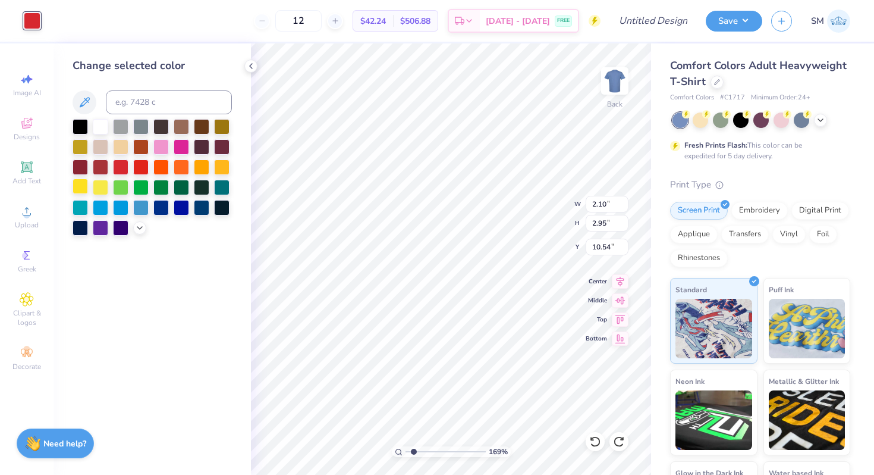
click at [80, 181] on div at bounding box center [80, 185] width 15 height 15
type input "2.14"
type input "2.38"
type input "11.16"
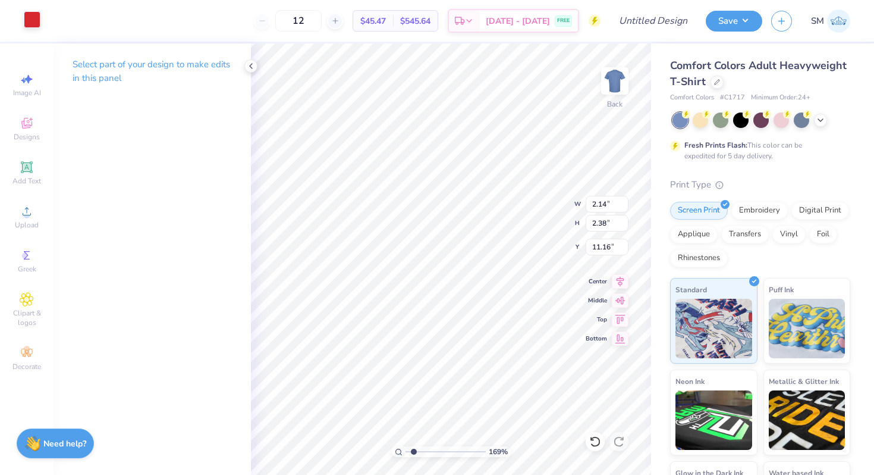
click at [36, 20] on div at bounding box center [32, 19] width 17 height 17
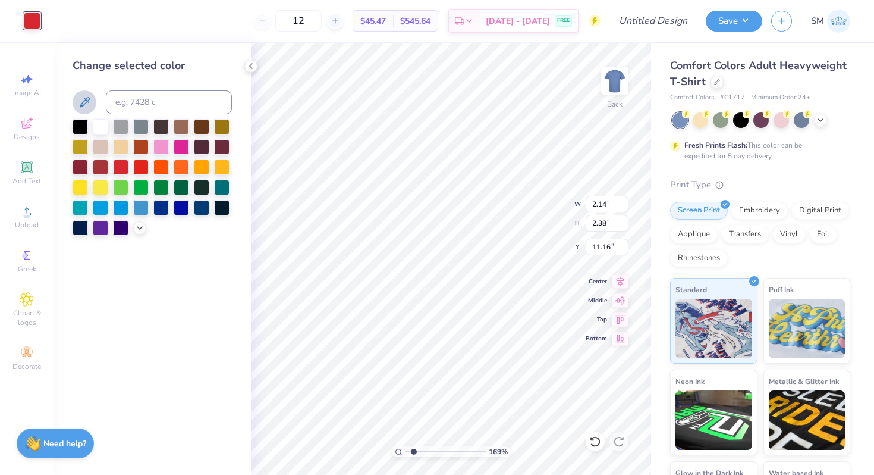
click at [77, 93] on button at bounding box center [85, 102] width 24 height 24
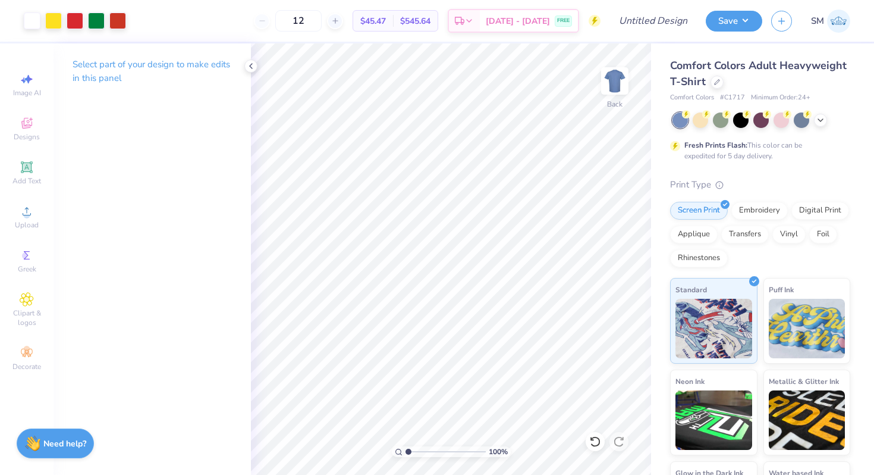
click at [407, 450] on input "range" at bounding box center [446, 451] width 80 height 11
drag, startPoint x: 409, startPoint y: 447, endPoint x: 424, endPoint y: 447, distance: 14.9
click at [424, 447] on input "range" at bounding box center [446, 451] width 80 height 11
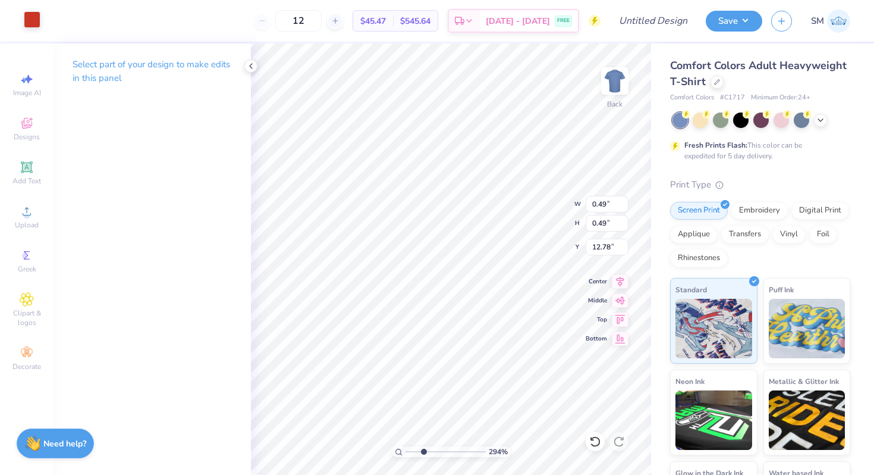
click at [34, 17] on div at bounding box center [32, 19] width 17 height 17
click at [32, 17] on div at bounding box center [32, 19] width 17 height 17
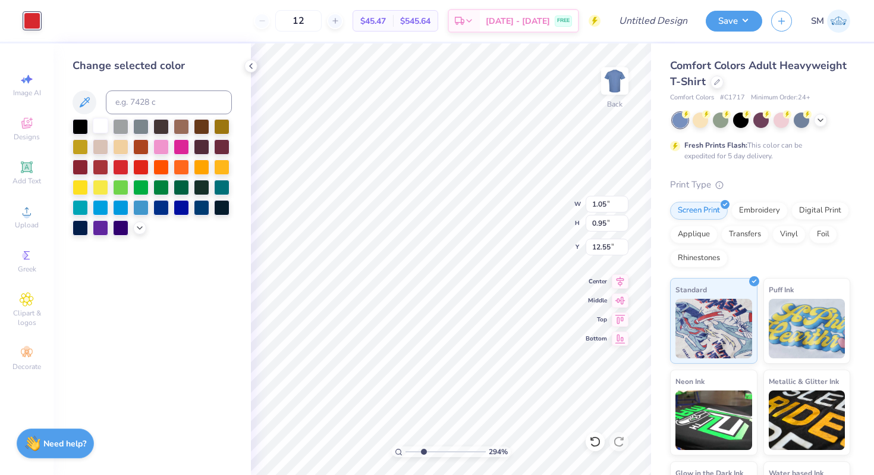
click at [100, 126] on div at bounding box center [100, 125] width 15 height 15
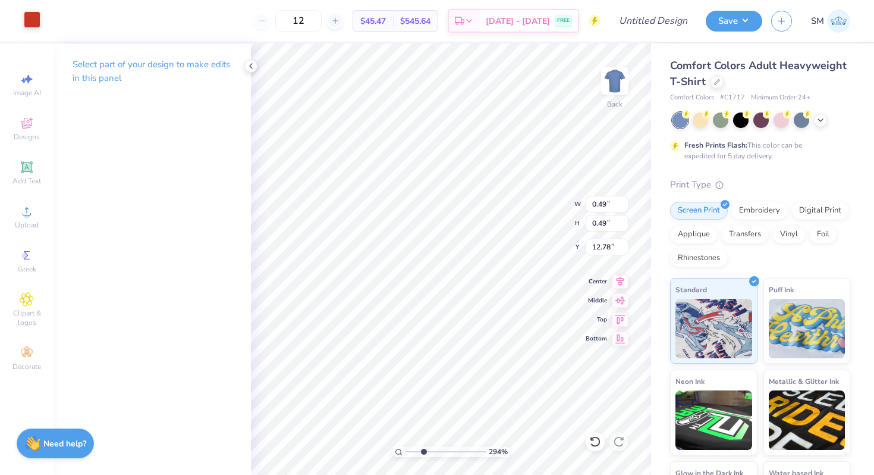
click at [30, 15] on div at bounding box center [32, 19] width 17 height 17
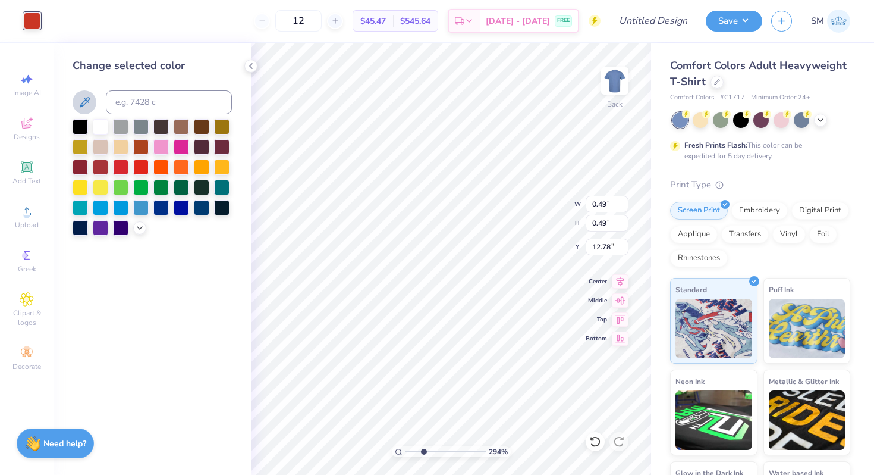
click at [88, 107] on icon at bounding box center [84, 102] width 14 height 14
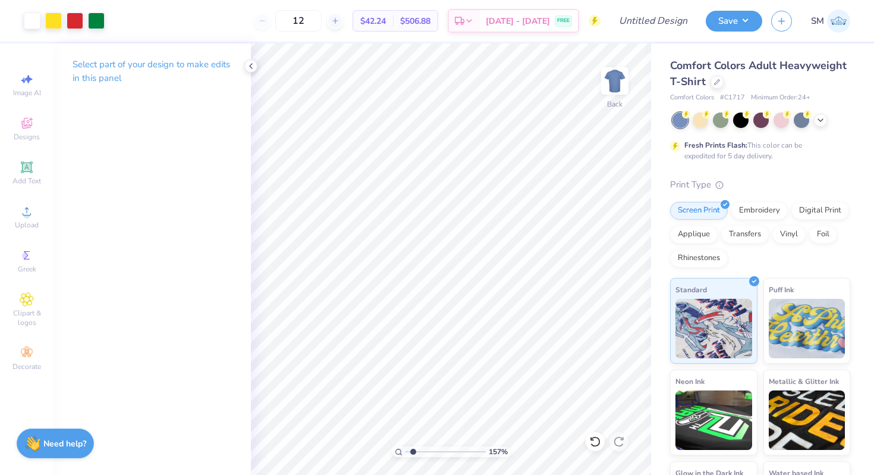
drag, startPoint x: 426, startPoint y: 448, endPoint x: 412, endPoint y: 448, distance: 14.3
type input "1.57"
click at [413, 449] on input "range" at bounding box center [446, 451] width 80 height 11
click at [29, 23] on div at bounding box center [32, 19] width 17 height 17
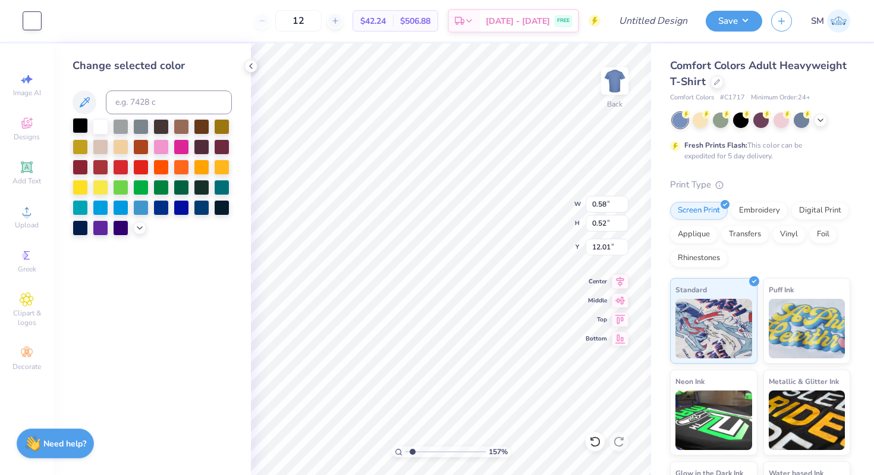
click at [74, 121] on div at bounding box center [80, 125] width 15 height 15
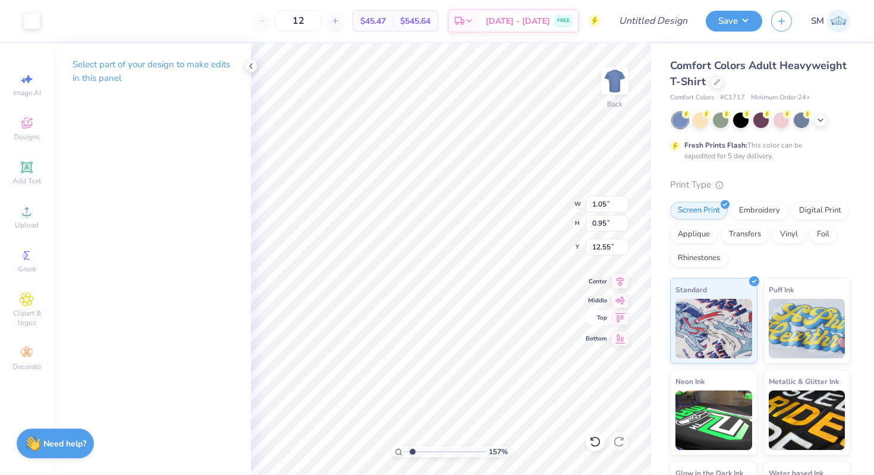
type input "1.05"
type input "0.95"
type input "12.55"
click at [30, 21] on div at bounding box center [32, 19] width 17 height 17
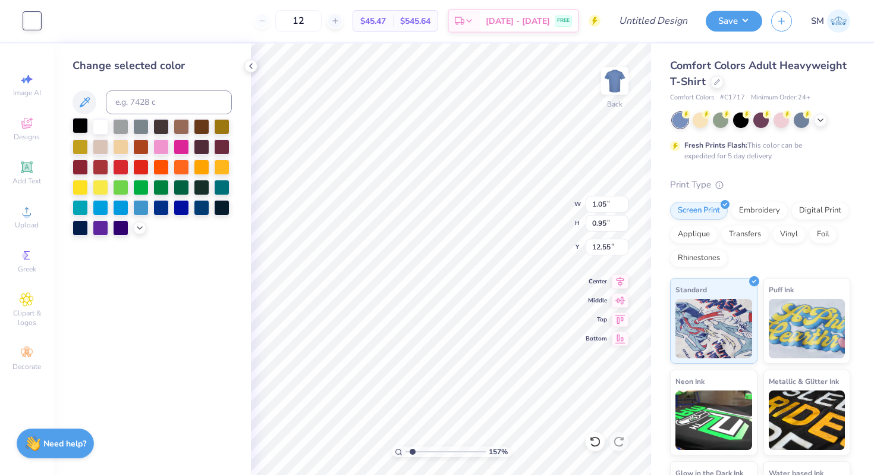
click at [81, 128] on div at bounding box center [80, 125] width 15 height 15
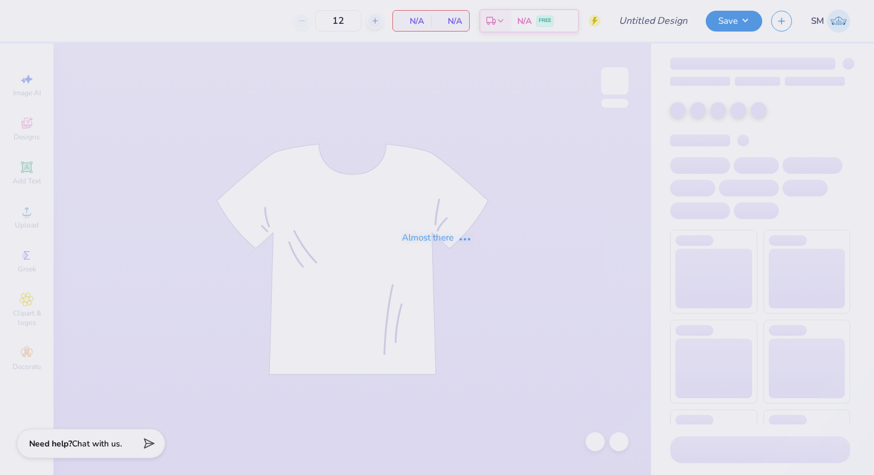
type input "BSU Shirt"
type input "100"
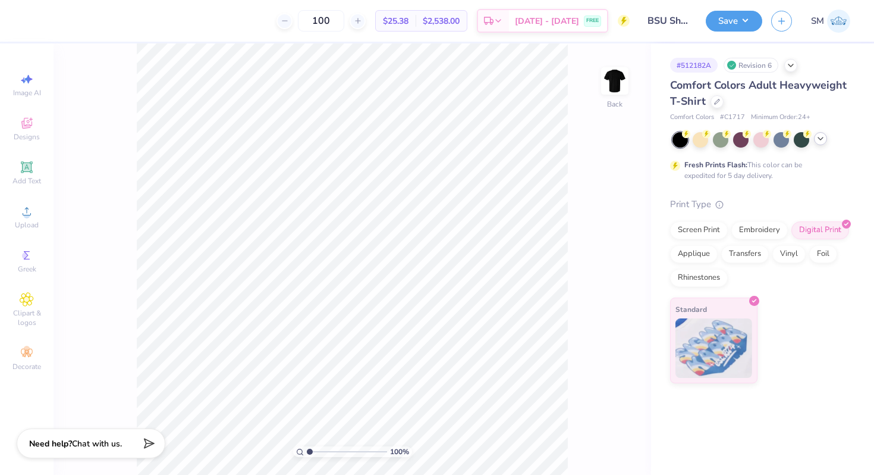
click at [827, 138] on div at bounding box center [820, 138] width 13 height 13
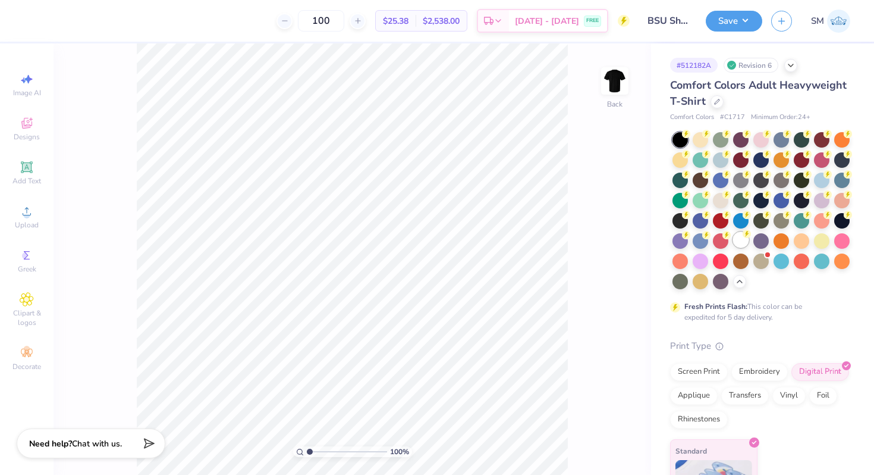
click at [736, 240] on div at bounding box center [740, 239] width 15 height 15
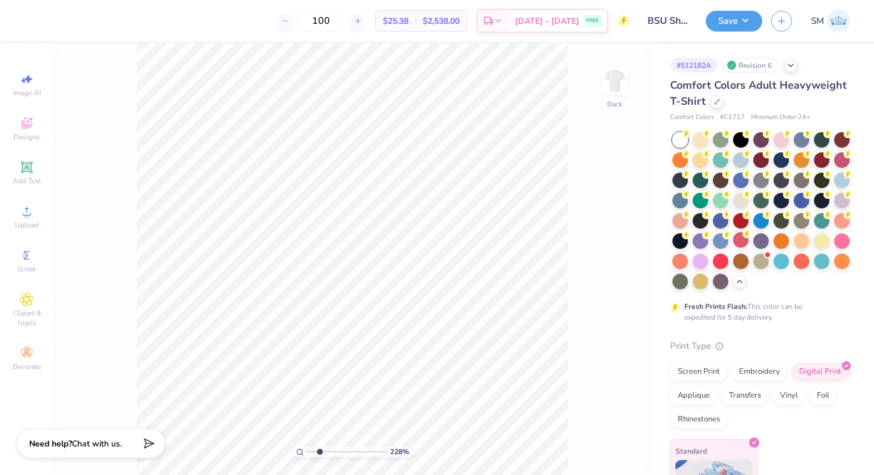
drag, startPoint x: 309, startPoint y: 450, endPoint x: 319, endPoint y: 450, distance: 10.7
click at [319, 450] on input "range" at bounding box center [347, 451] width 80 height 11
click at [20, 216] on icon at bounding box center [27, 211] width 14 height 14
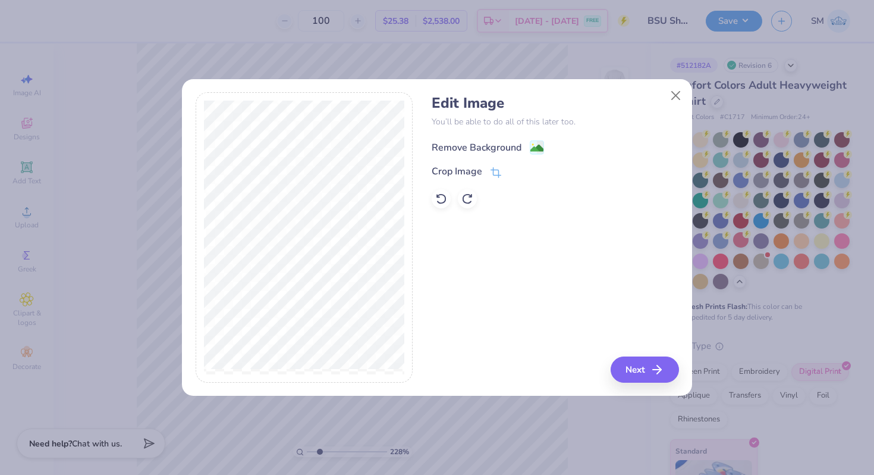
click at [537, 153] on image at bounding box center [537, 148] width 13 height 13
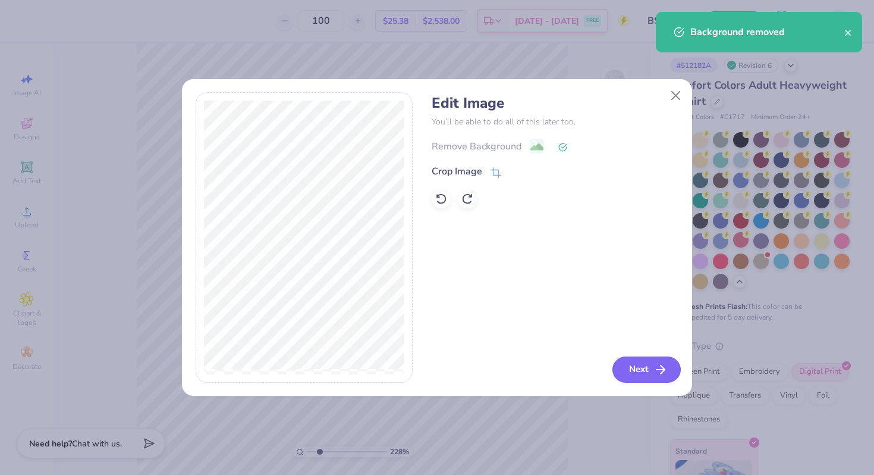
click at [639, 374] on button "Next" at bounding box center [647, 369] width 68 height 26
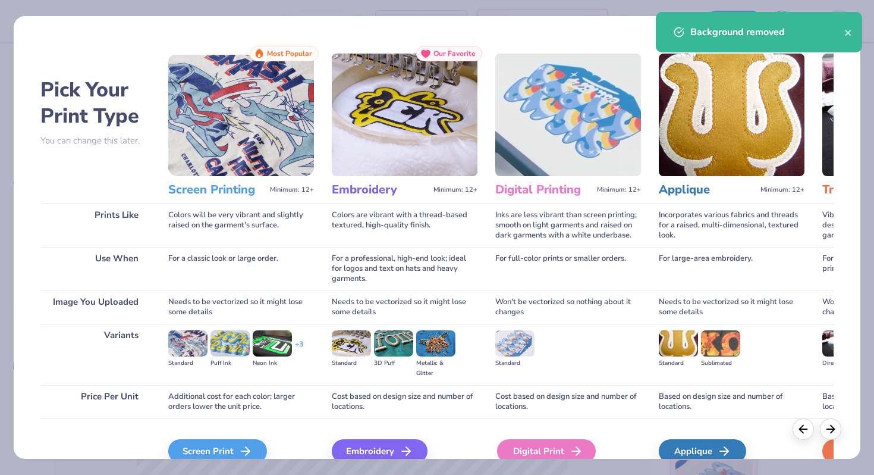
click at [519, 441] on div "Digital Print" at bounding box center [546, 451] width 99 height 24
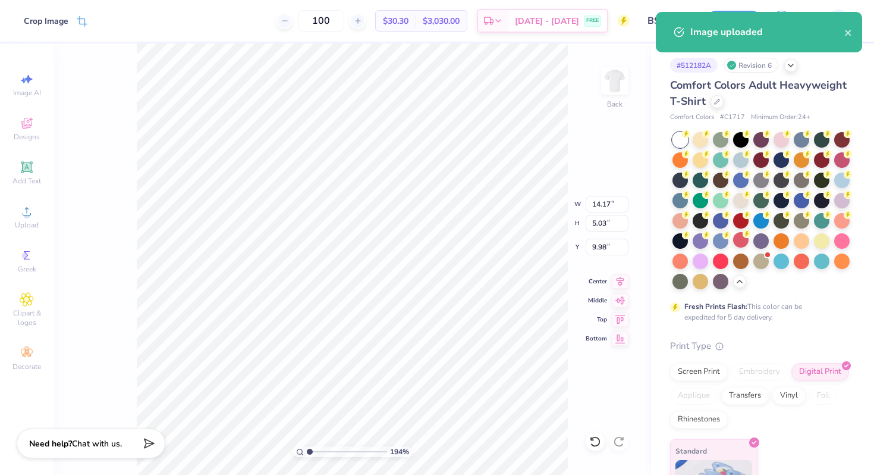
drag, startPoint x: 317, startPoint y: 451, endPoint x: 297, endPoint y: 451, distance: 19.6
type input "1"
click at [307, 451] on input "range" at bounding box center [347, 451] width 80 height 11
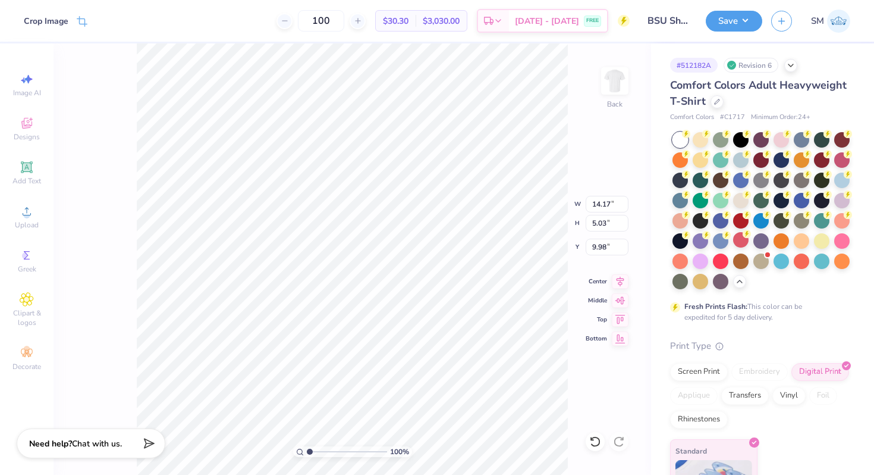
type input "3.42"
type input "1.22"
type input "13.83"
drag, startPoint x: 307, startPoint y: 451, endPoint x: 341, endPoint y: 454, distance: 34.6
type input "5.04"
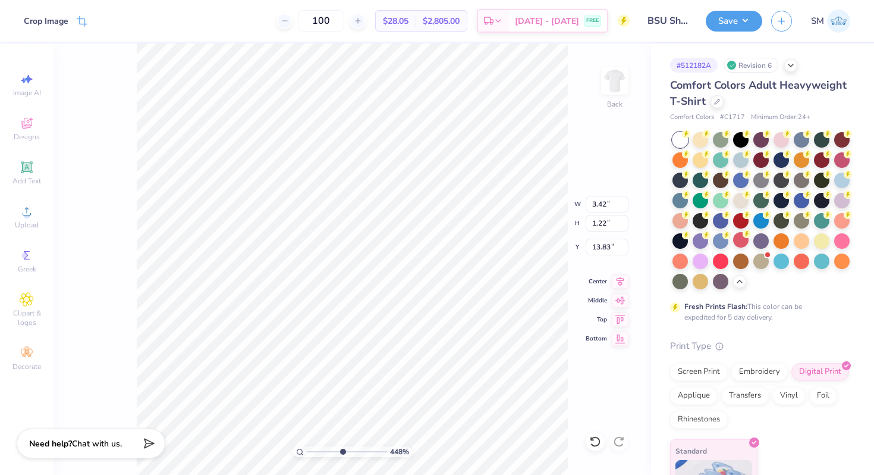
click at [341, 454] on input "range" at bounding box center [347, 451] width 80 height 11
type input "13.46"
type input "2.64"
type input "0.94"
type input "12.50"
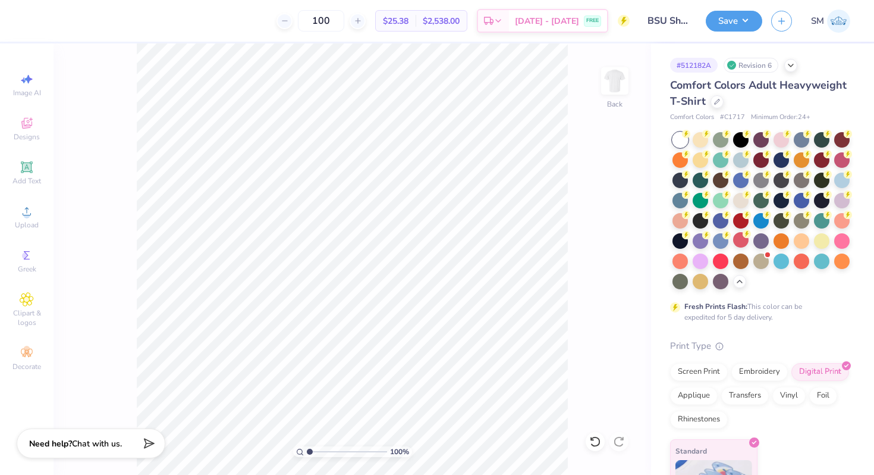
drag, startPoint x: 339, startPoint y: 450, endPoint x: 299, endPoint y: 448, distance: 40.5
type input "1"
click at [307, 448] on input "range" at bounding box center [347, 451] width 80 height 11
click at [745, 23] on button "Save" at bounding box center [734, 19] width 57 height 21
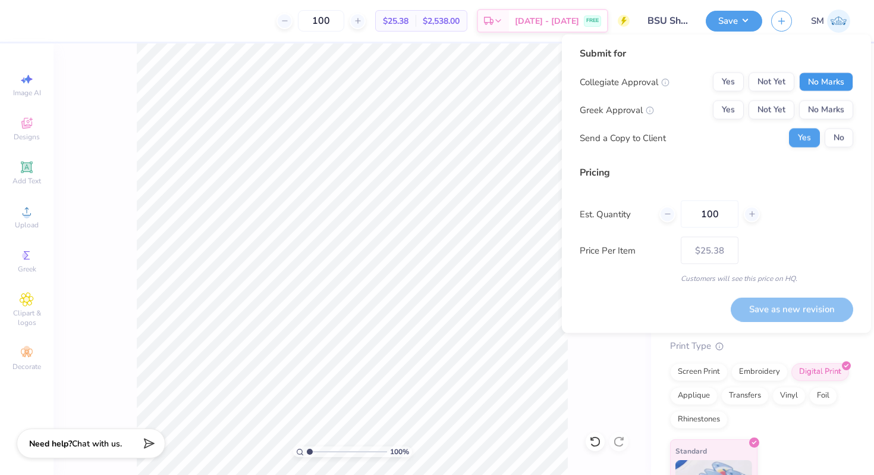
click at [807, 81] on button "No Marks" at bounding box center [826, 82] width 54 height 19
click at [808, 101] on button "No Marks" at bounding box center [826, 110] width 54 height 19
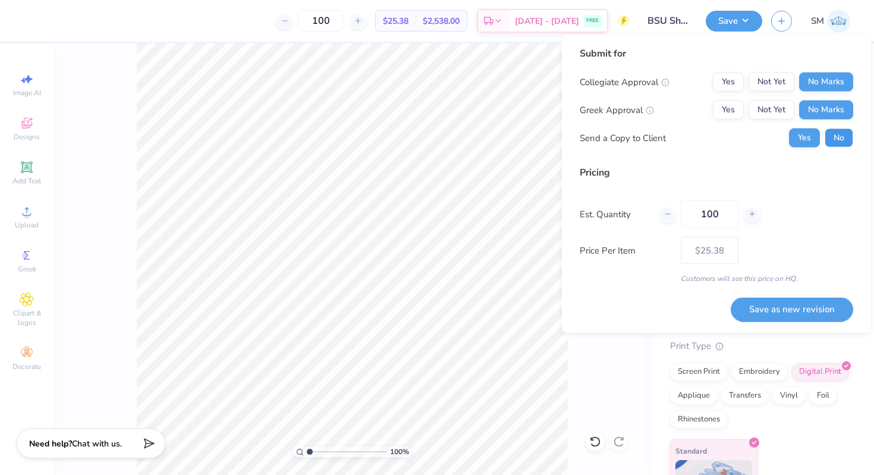
click at [831, 143] on button "No" at bounding box center [839, 137] width 29 height 19
click at [802, 302] on button "Save as new revision" at bounding box center [792, 309] width 123 height 24
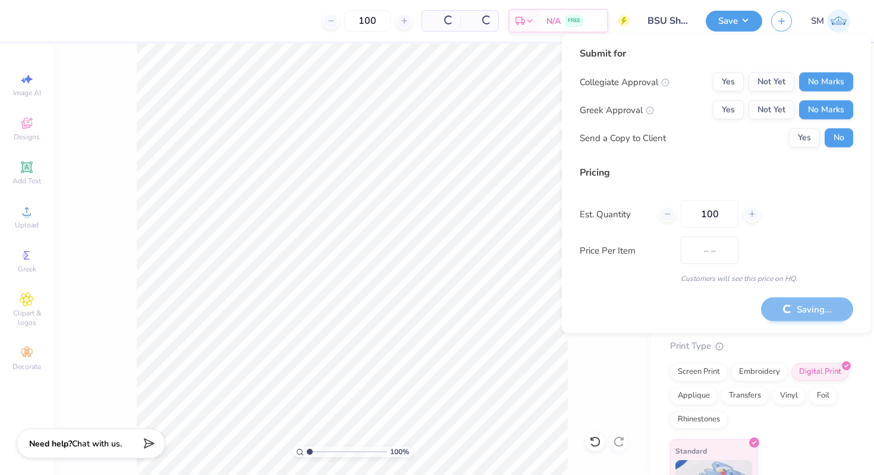
type input "$25.38"
